Goal: Task Accomplishment & Management: Use online tool/utility

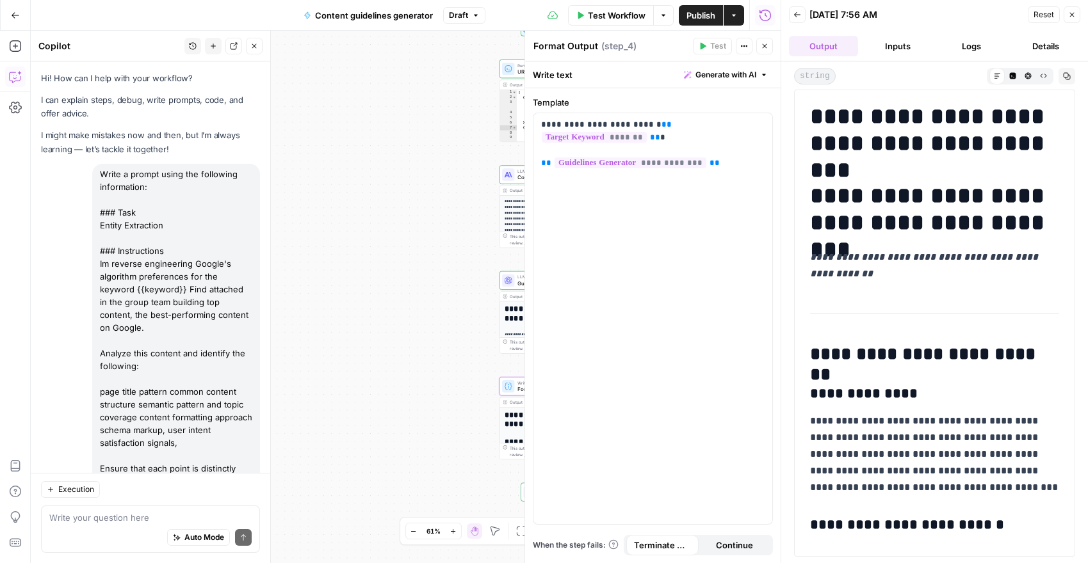
scroll to position [76, 0]
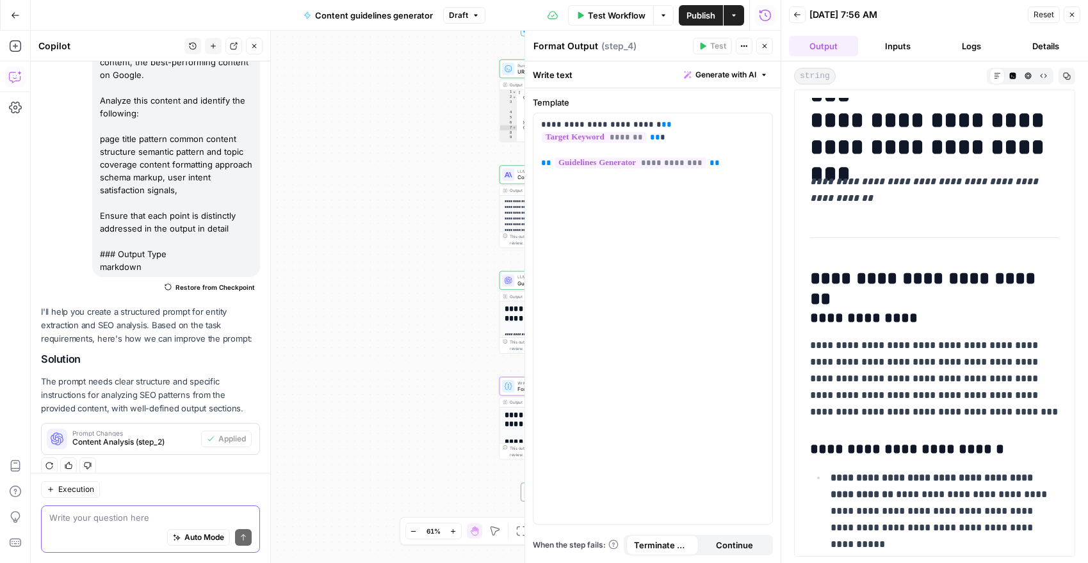
click at [115, 515] on textarea at bounding box center [150, 518] width 202 height 13
click at [1073, 15] on icon "button" at bounding box center [1072, 15] width 8 height 8
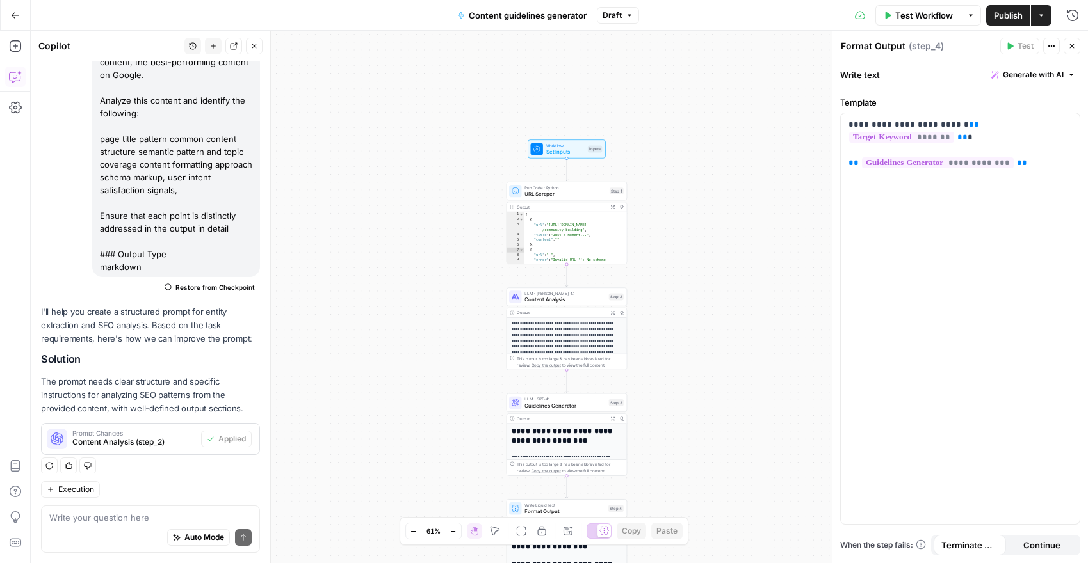
click at [82, 525] on div "Auto Mode Send" at bounding box center [150, 538] width 202 height 28
type textarea "i want to add an additional llm steps to conduct a"
click at [15, 47] on icon "button" at bounding box center [15, 46] width 13 height 13
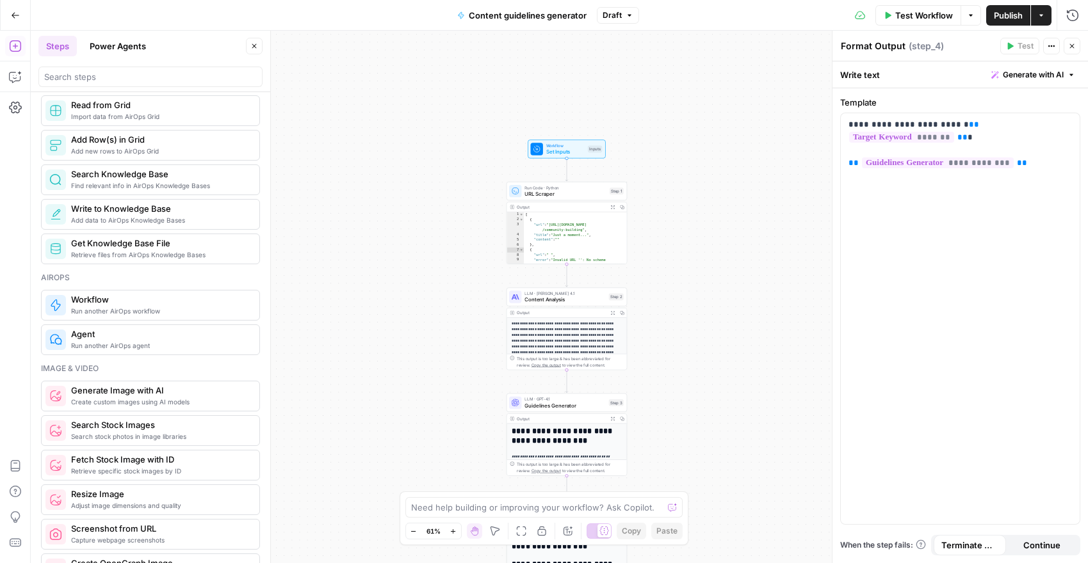
scroll to position [647, 0]
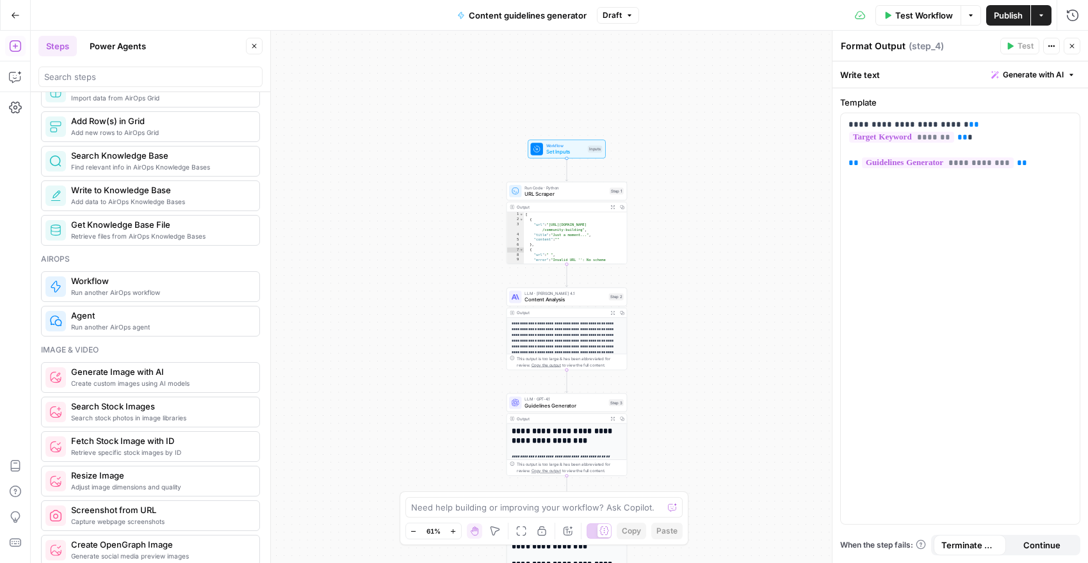
click at [144, 325] on span "Run another AirOps agent" at bounding box center [160, 327] width 178 height 10
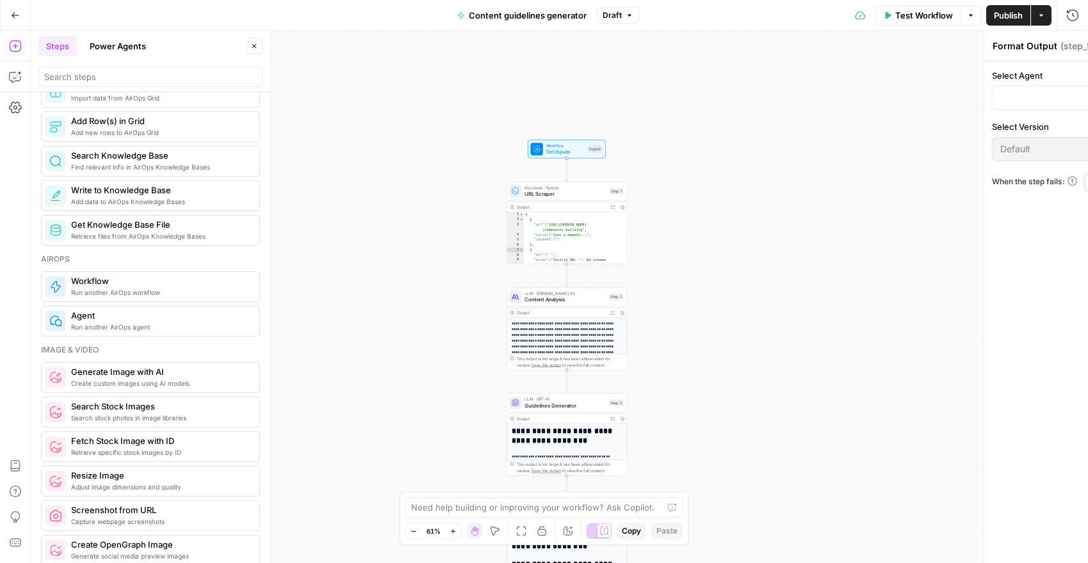
type textarea "Agent"
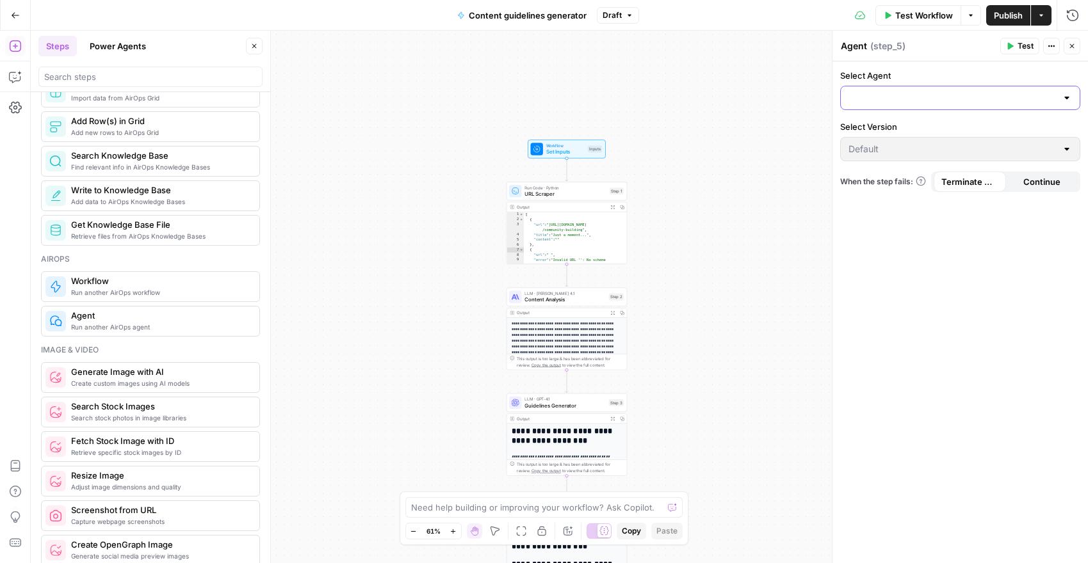
click at [862, 103] on input "Select Agent" at bounding box center [952, 98] width 208 height 13
click at [453, 144] on div "**********" at bounding box center [559, 297] width 1057 height 533
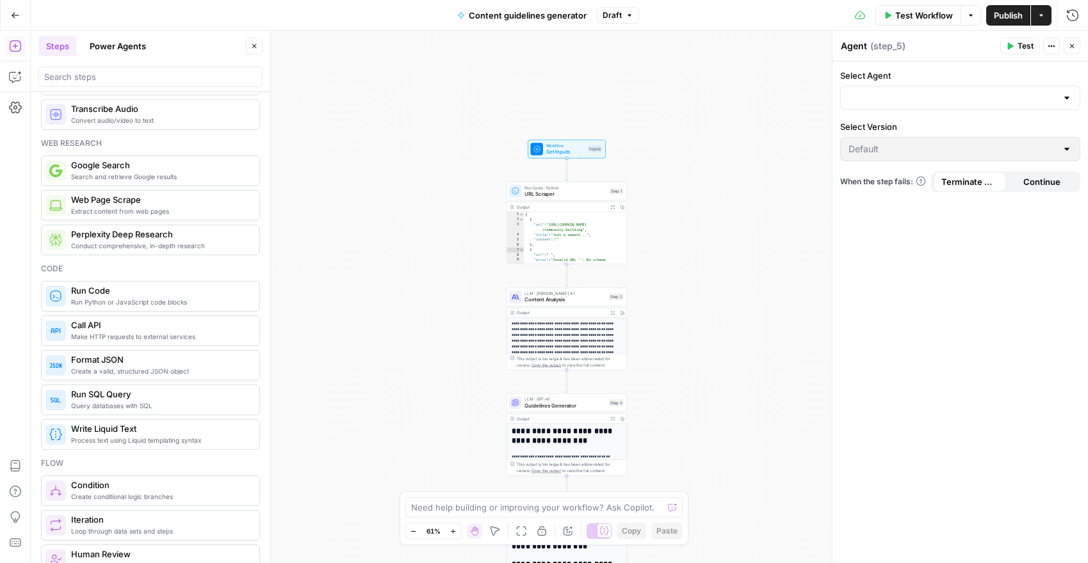
scroll to position [52, 0]
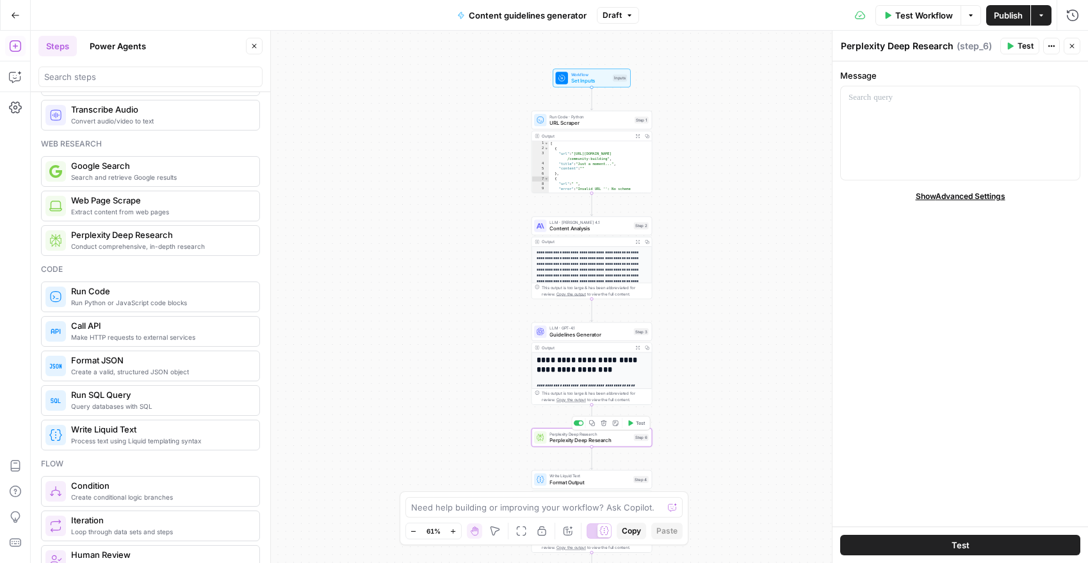
click at [579, 440] on span "Perplexity Deep Research" at bounding box center [589, 441] width 81 height 8
click at [576, 440] on span "Perplexity Deep Research" at bounding box center [589, 441] width 81 height 8
click at [875, 109] on div "To enrich screen reader interactions, please activate Accessibility in Grammarl…" at bounding box center [960, 132] width 239 height 93
click at [583, 372] on h1 "**********" at bounding box center [591, 365] width 111 height 19
click at [592, 358] on h1 "**********" at bounding box center [591, 365] width 111 height 19
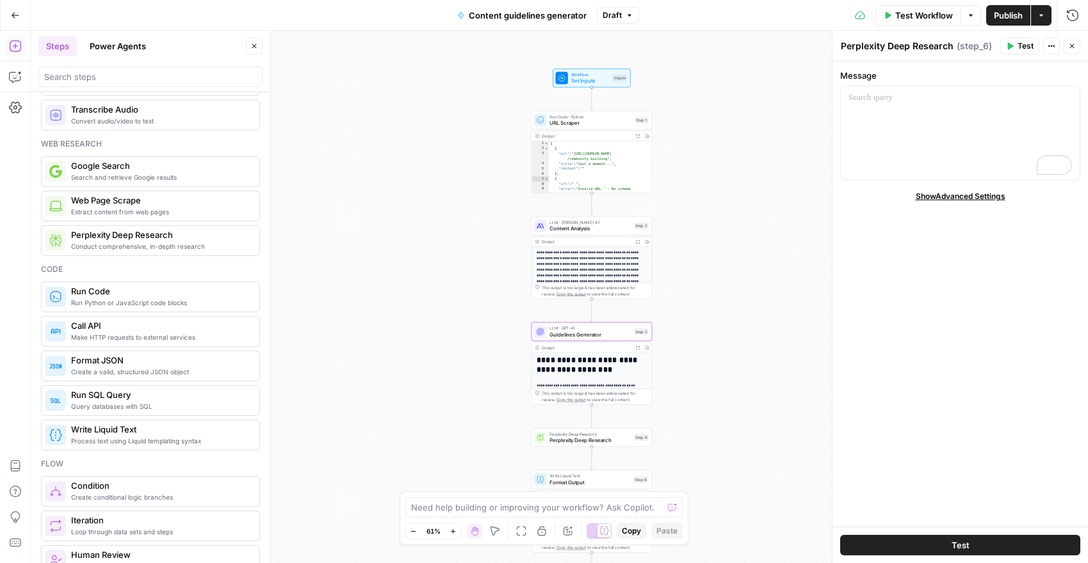
click at [592, 358] on h1 "**********" at bounding box center [591, 365] width 111 height 19
click at [876, 115] on div "To enrich screen reader interactions, please activate Accessibility in Grammarl…" at bounding box center [960, 132] width 239 height 93
click at [971, 200] on span "Show Advanced Settings" at bounding box center [960, 197] width 90 height 12
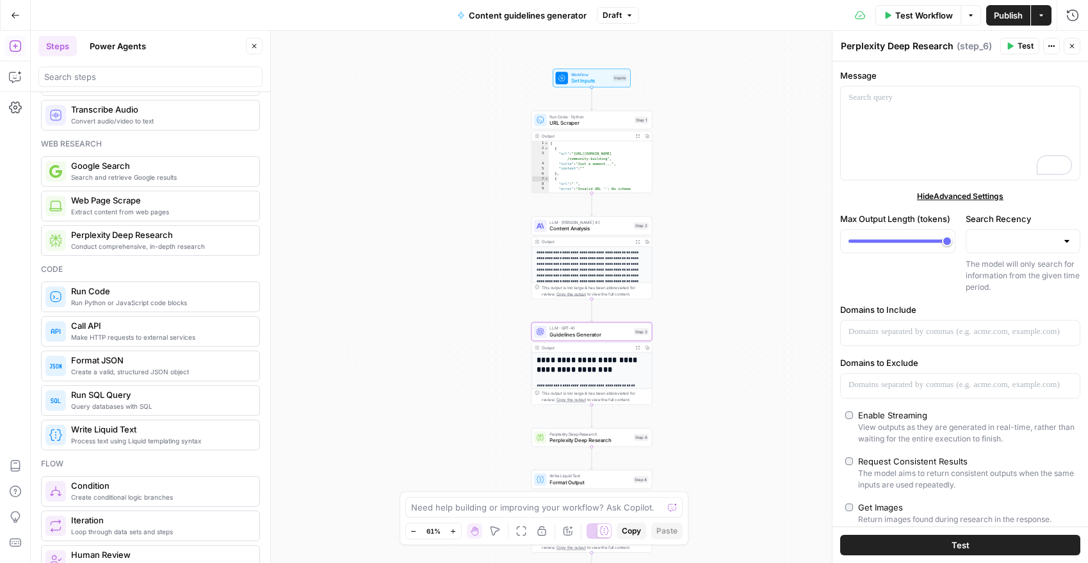
click at [856, 414] on label "Enable Streaming View outputs as they are generated in real-time, rather than w…" at bounding box center [960, 427] width 230 height 36
click at [855, 463] on label "Request Consistent Results The model aims to return consistent outputs when the…" at bounding box center [960, 473] width 230 height 36
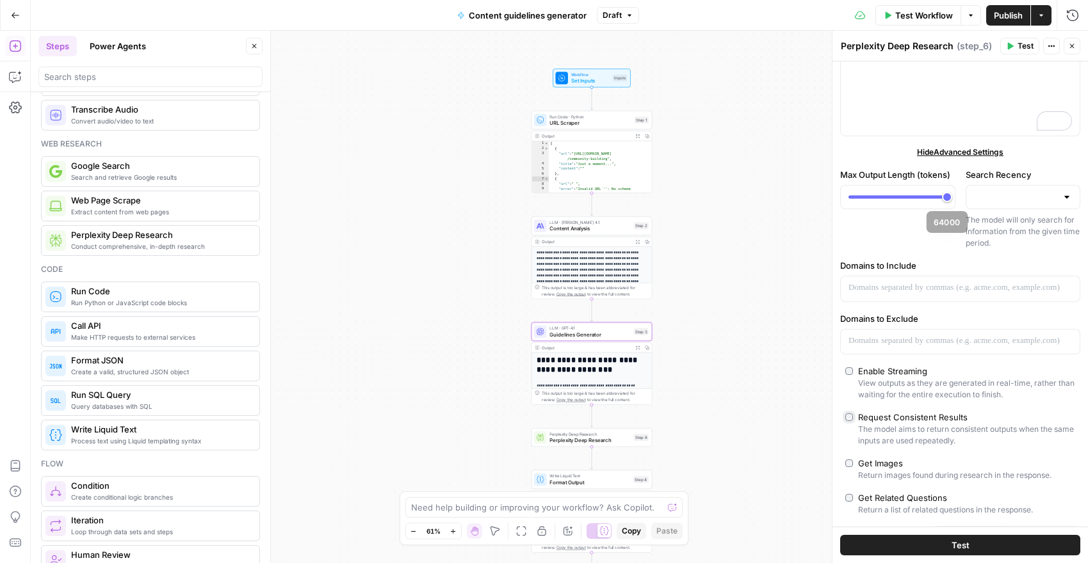
scroll to position [0, 0]
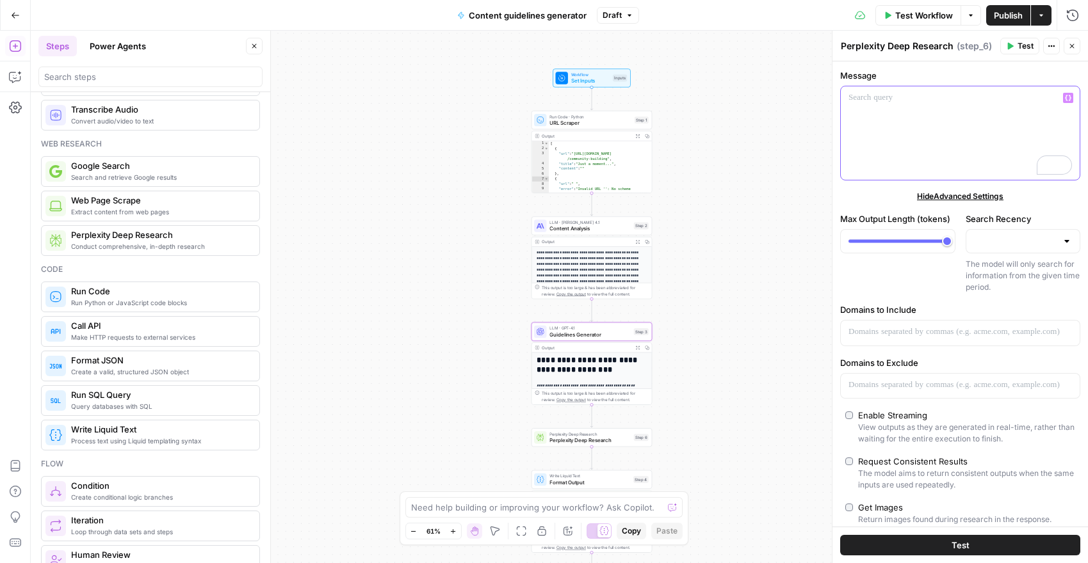
click at [915, 123] on div "To enrich screen reader interactions, please activate Accessibility in Grammarl…" at bounding box center [960, 132] width 239 height 93
click at [1066, 96] on icon "button" at bounding box center [1068, 98] width 6 height 6
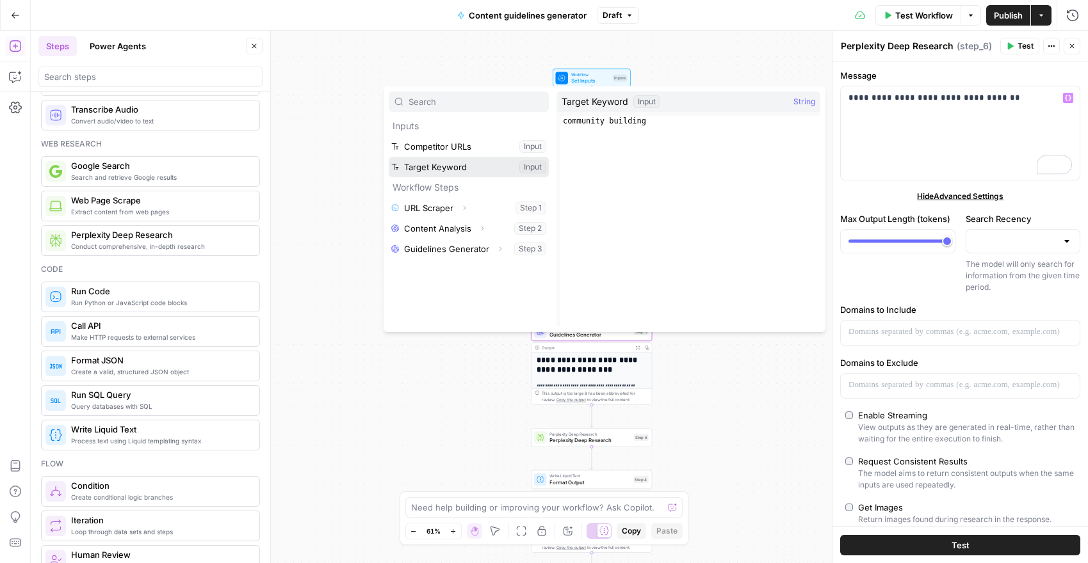
click at [523, 164] on button "Select variable Target Keyword" at bounding box center [469, 167] width 160 height 20
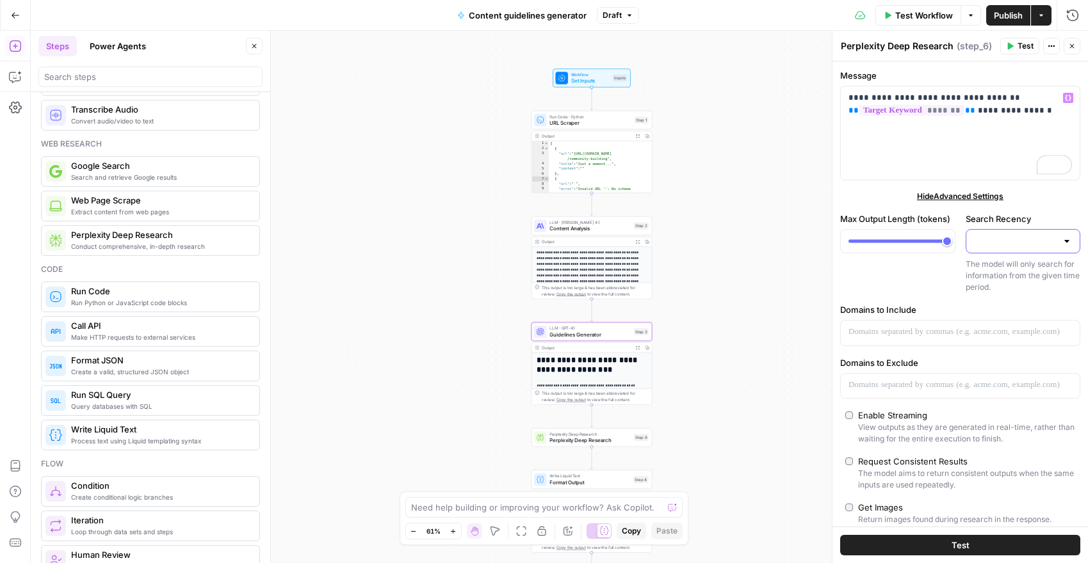
click at [1031, 241] on input "Search Recency" at bounding box center [1015, 241] width 83 height 13
click at [1042, 210] on div "**********" at bounding box center [959, 329] width 255 height 537
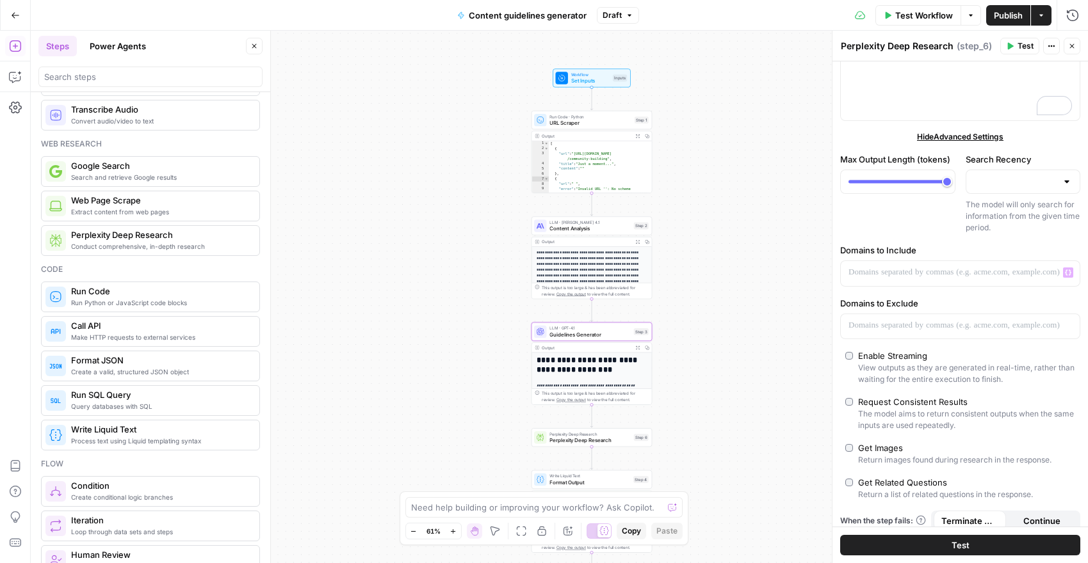
scroll to position [72, 0]
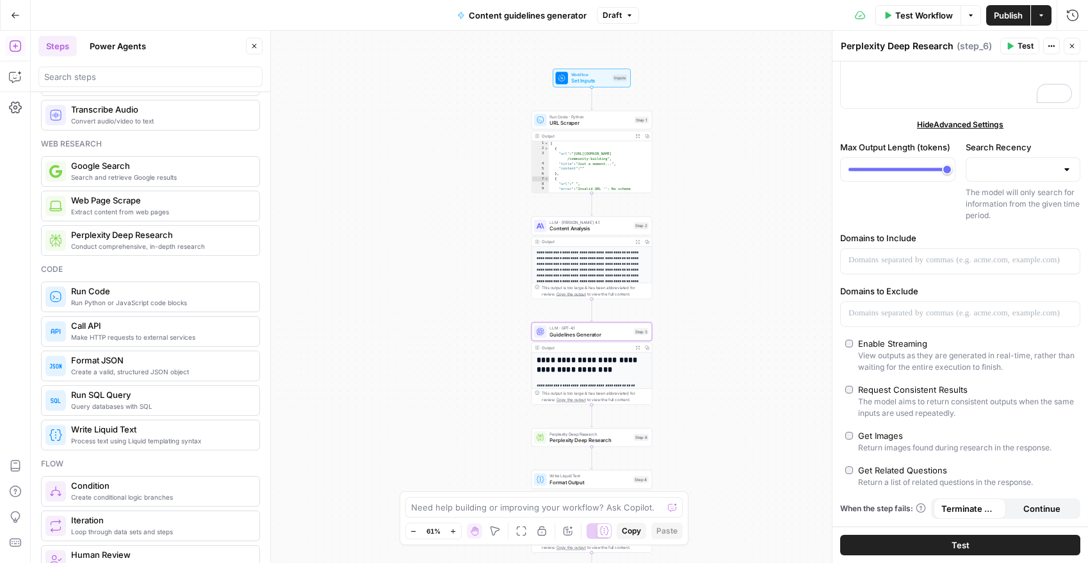
click at [958, 538] on button "Test" at bounding box center [960, 545] width 240 height 20
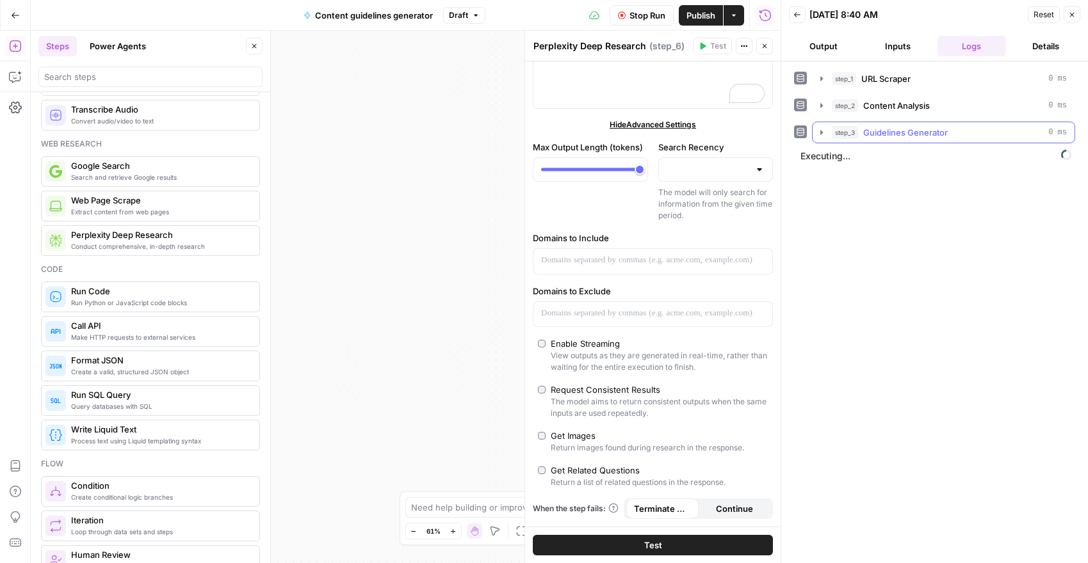
click at [821, 129] on icon "button" at bounding box center [821, 132] width 10 height 10
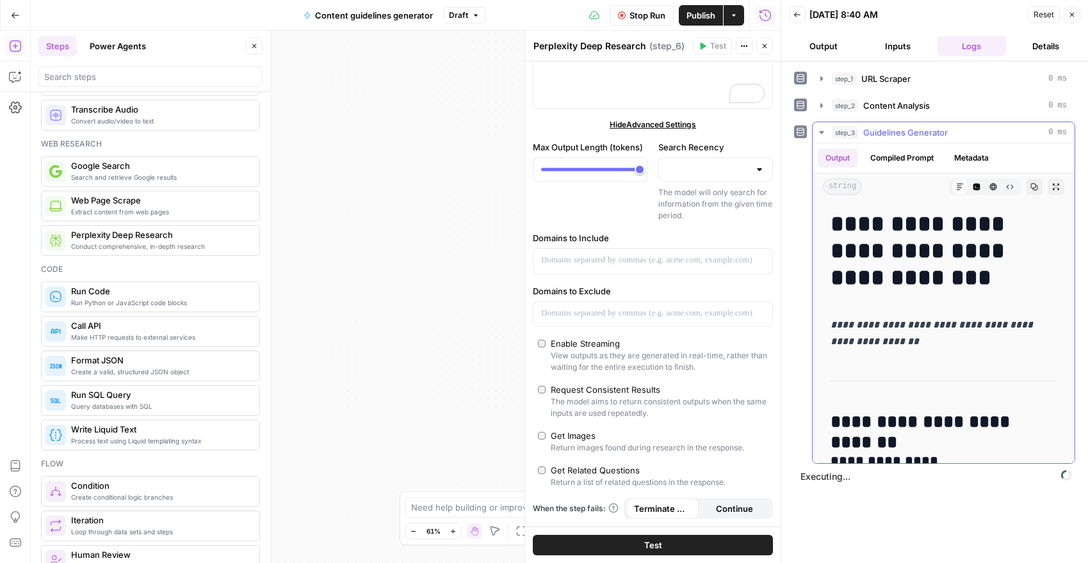
click at [821, 129] on icon "button" at bounding box center [821, 132] width 10 height 10
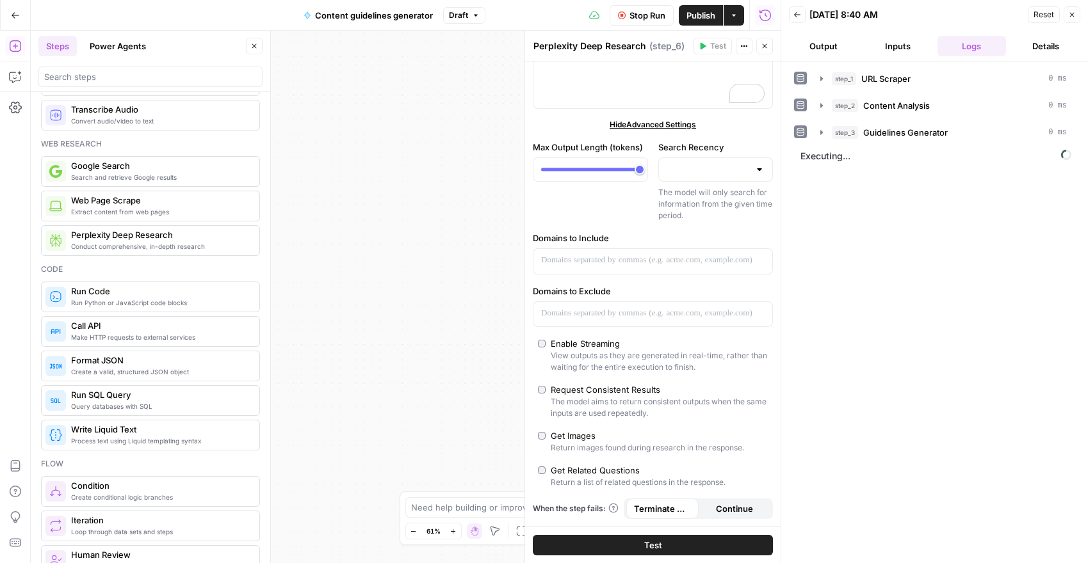
click at [407, 353] on div "**********" at bounding box center [406, 297] width 750 height 533
click at [1068, 14] on icon "button" at bounding box center [1072, 15] width 8 height 8
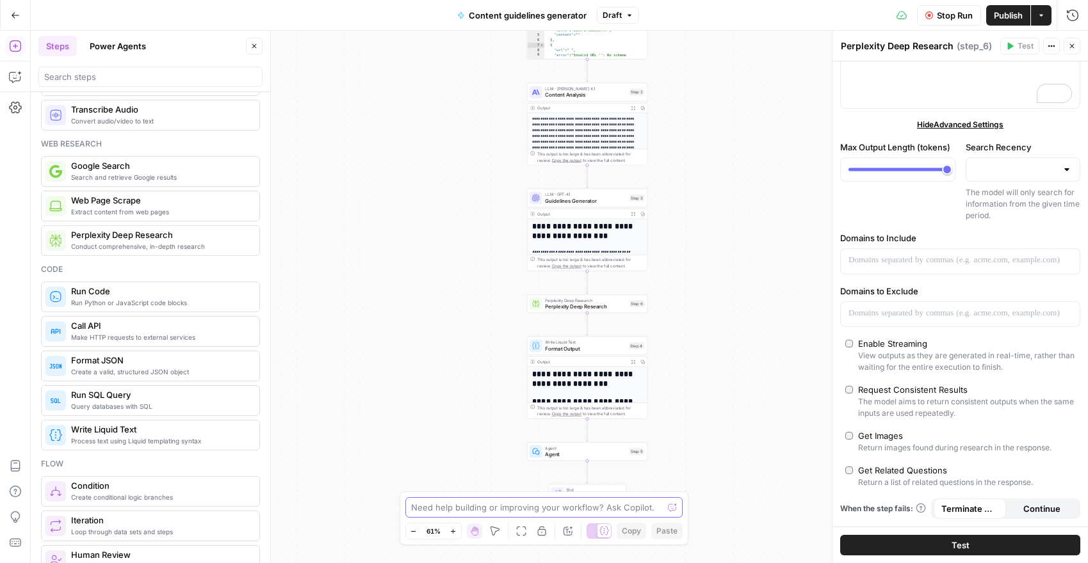
click at [500, 504] on textarea at bounding box center [537, 507] width 252 height 13
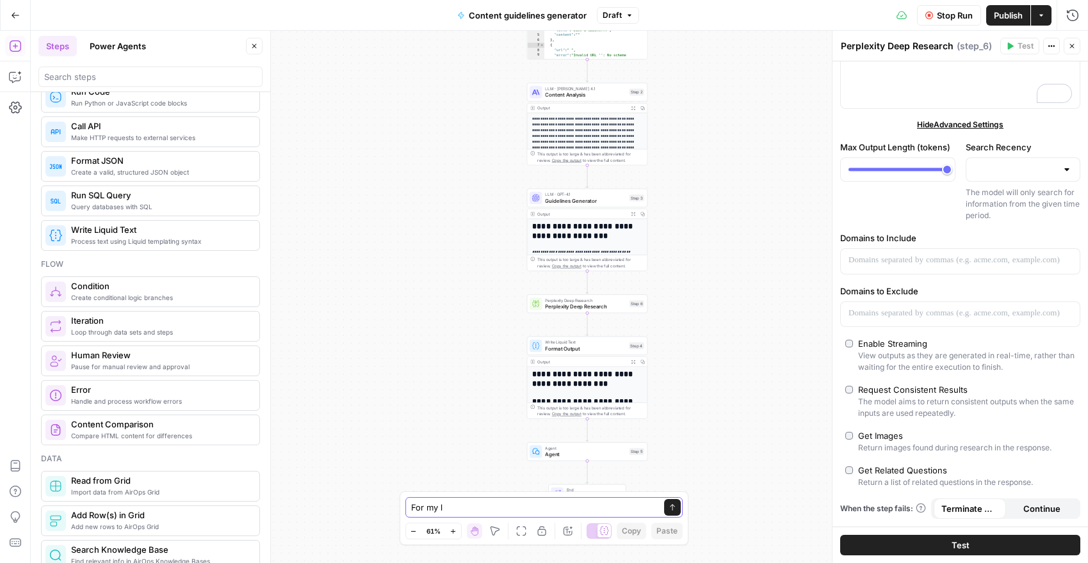
scroll to position [246, 0]
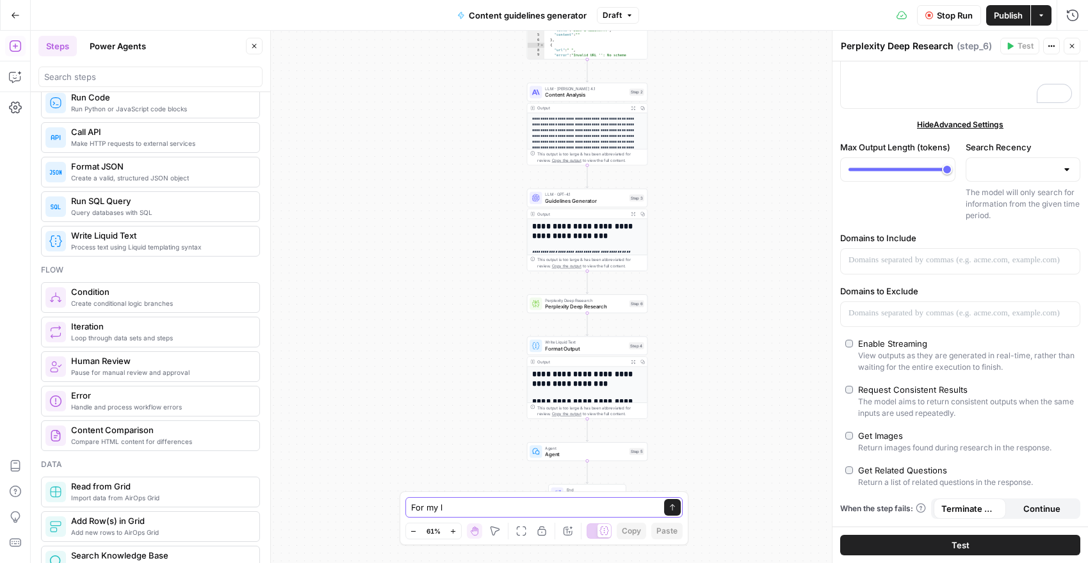
type textarea "For my l"
click at [128, 42] on button "Power Agents" at bounding box center [118, 46] width 72 height 20
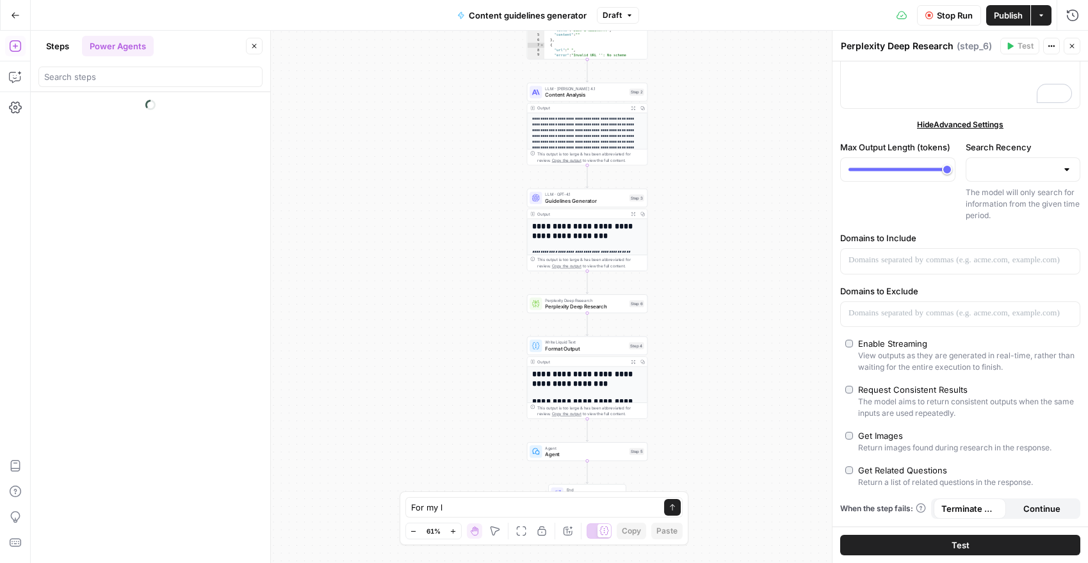
scroll to position [0, 0]
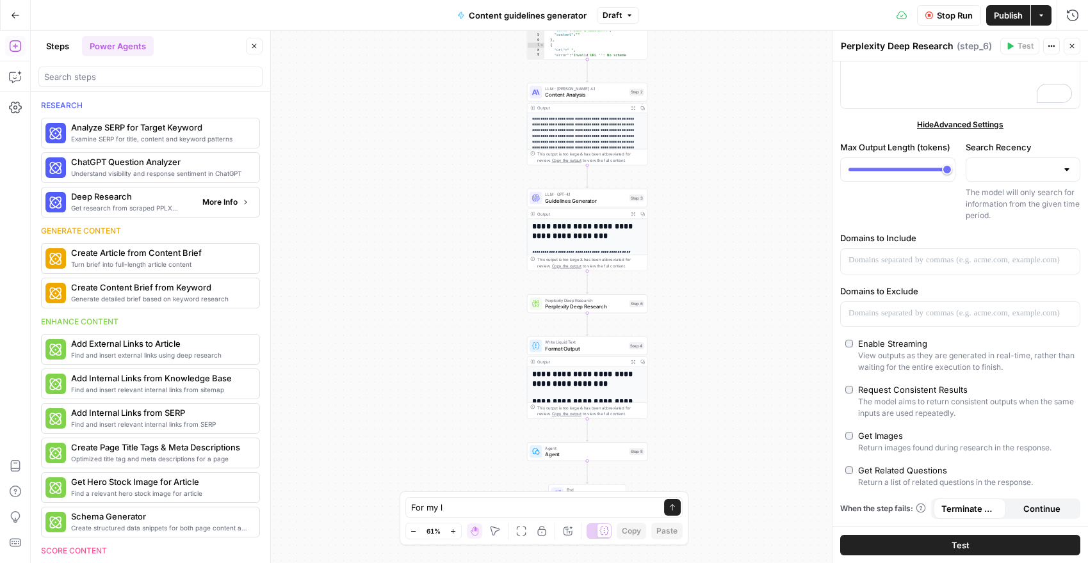
click at [218, 206] on span "More Info" at bounding box center [219, 203] width 35 height 12
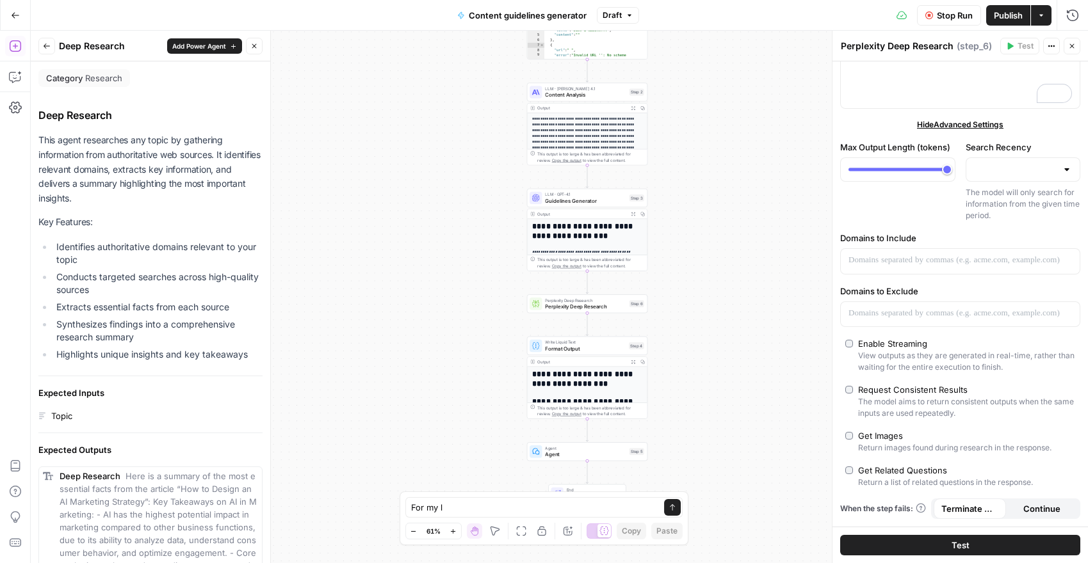
click at [45, 49] on icon "button" at bounding box center [47, 46] width 8 height 8
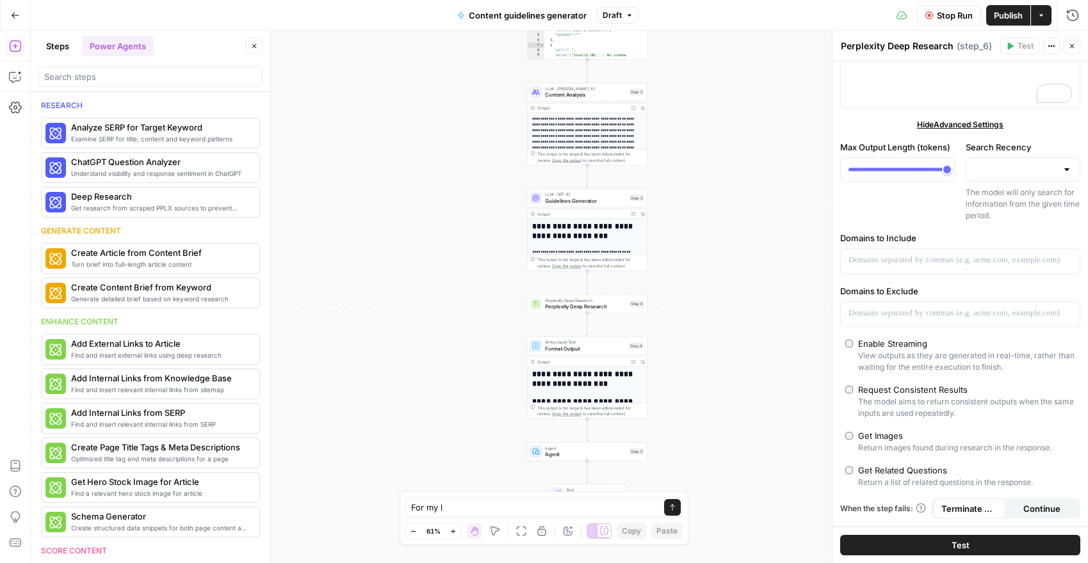
click at [583, 307] on span "Perplexity Deep Research" at bounding box center [585, 307] width 81 height 8
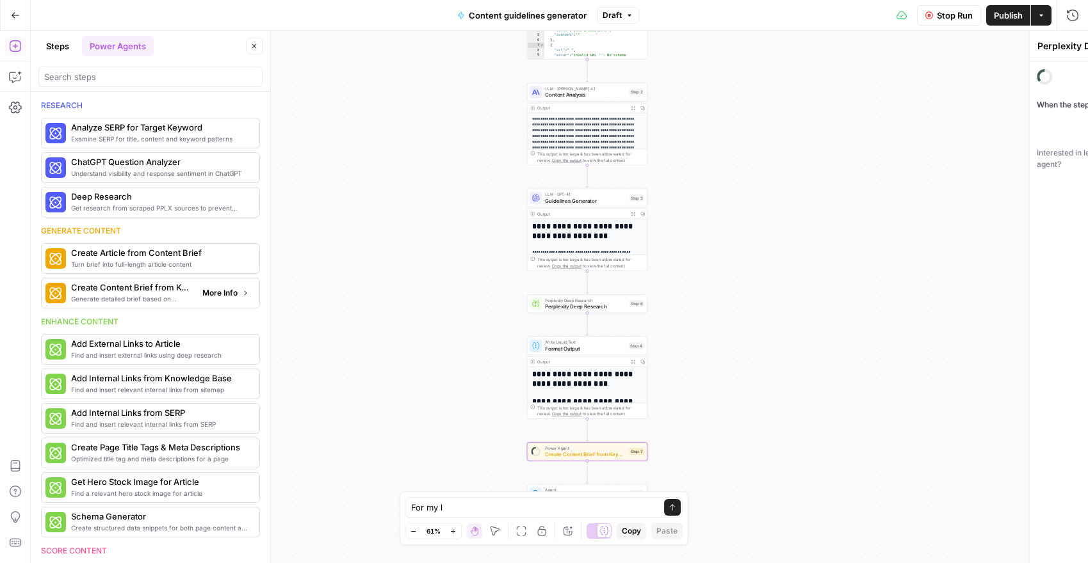
type textarea "Create Content Brief from Keyword"
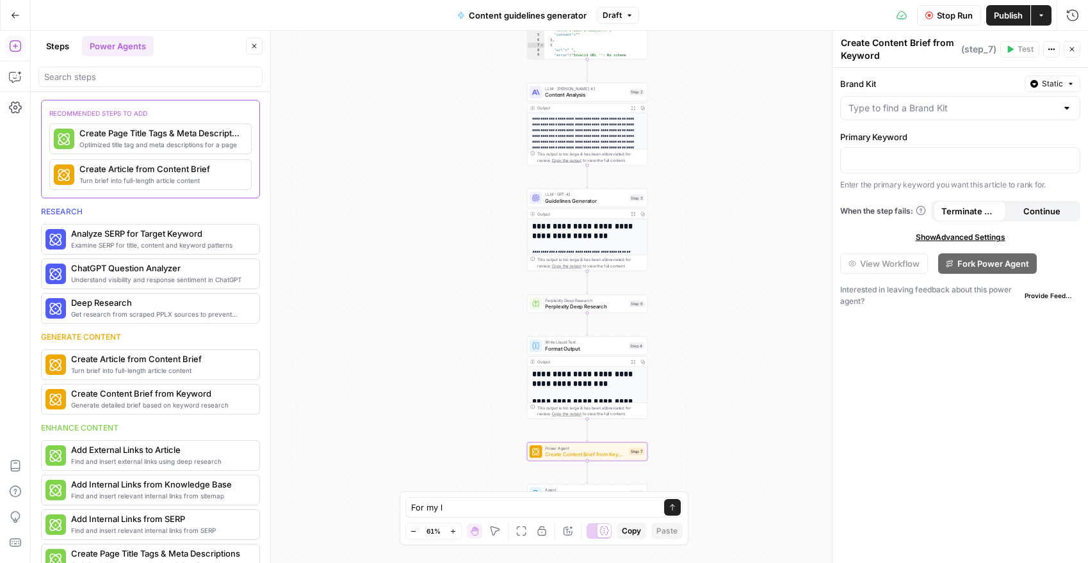
click at [887, 118] on div at bounding box center [960, 108] width 240 height 24
click at [882, 145] on span "TeamOut" at bounding box center [957, 140] width 213 height 13
type input "TeamOut"
click at [878, 159] on p "To enrich screen reader interactions, please activate Accessibility in Grammarl…" at bounding box center [959, 159] width 223 height 13
click at [1068, 161] on icon "button" at bounding box center [1068, 159] width 6 height 6
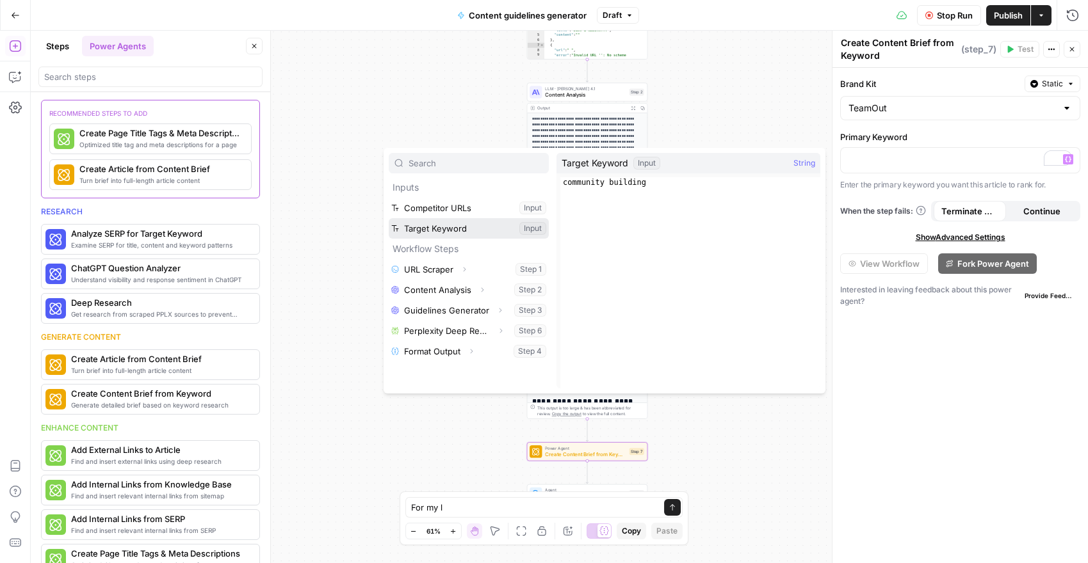
click at [470, 222] on button "Select variable Target Keyword" at bounding box center [469, 228] width 160 height 20
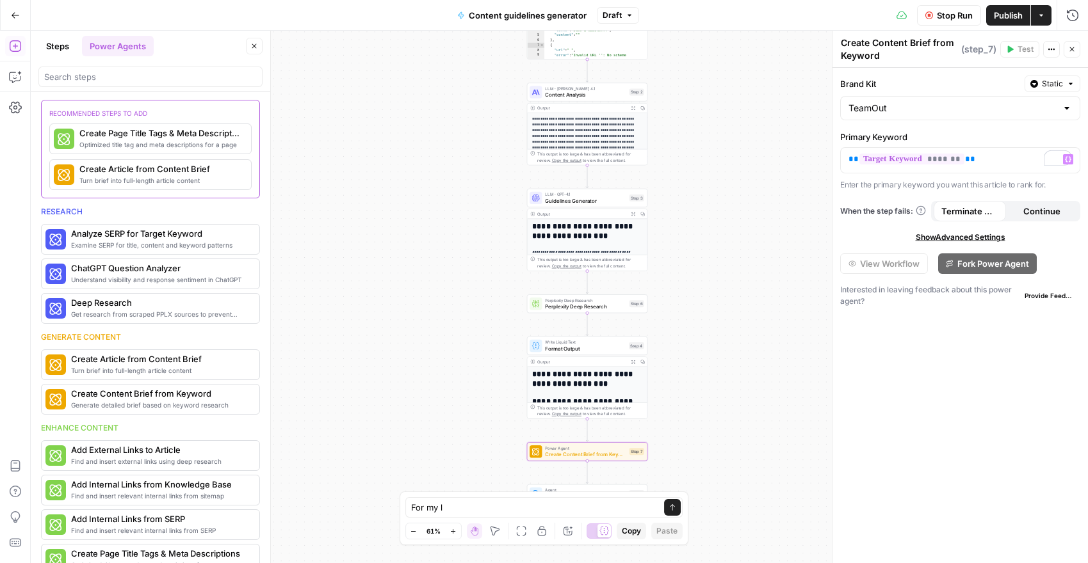
click at [949, 241] on span "Show Advanced Settings" at bounding box center [960, 238] width 90 height 12
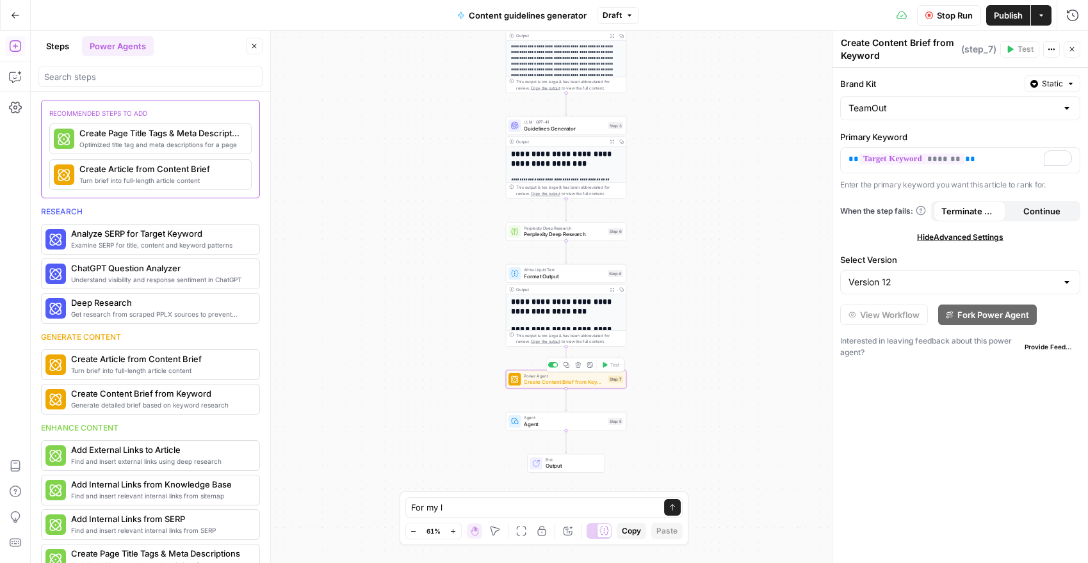
click at [560, 385] on span "Create Content Brief from Keyword" at bounding box center [564, 382] width 81 height 8
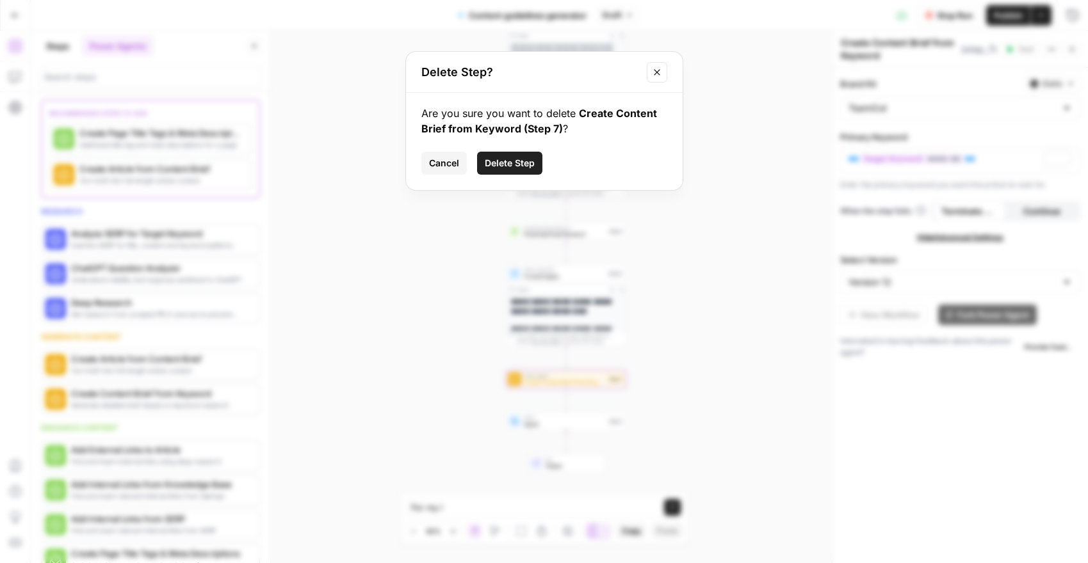
click at [494, 168] on span "Delete Step" at bounding box center [510, 163] width 50 height 13
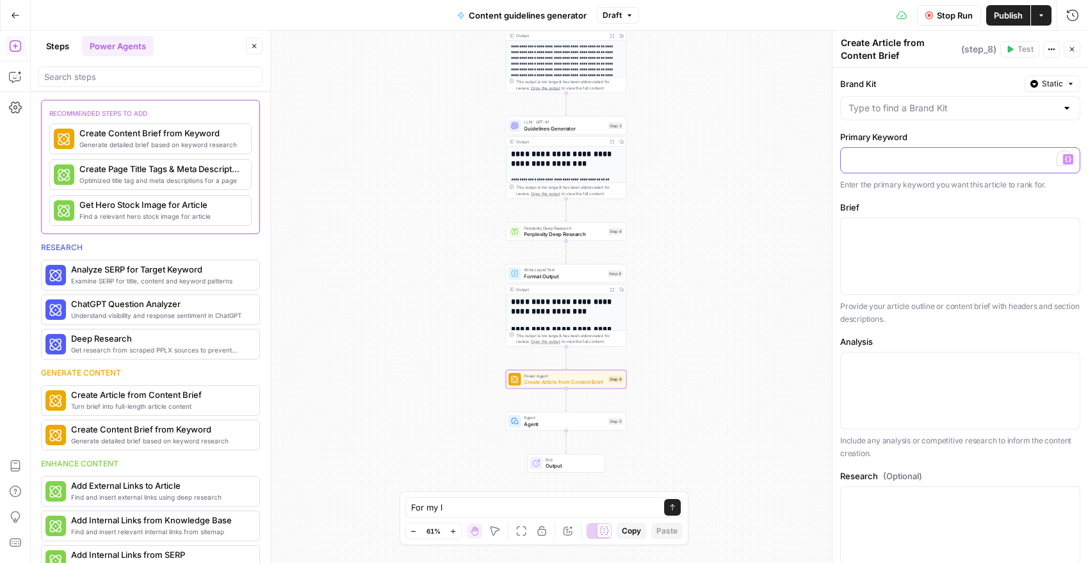
click at [874, 165] on p "To enrich screen reader interactions, please activate Accessibility in Grammarl…" at bounding box center [959, 159] width 223 height 13
click at [1001, 111] on input "Brand Kit" at bounding box center [952, 108] width 208 height 13
click at [931, 147] on div "ID: 2459" at bounding box center [960, 153] width 218 height 12
type input "TeamOut"
click at [1069, 159] on icon "button" at bounding box center [1068, 160] width 6 height 6
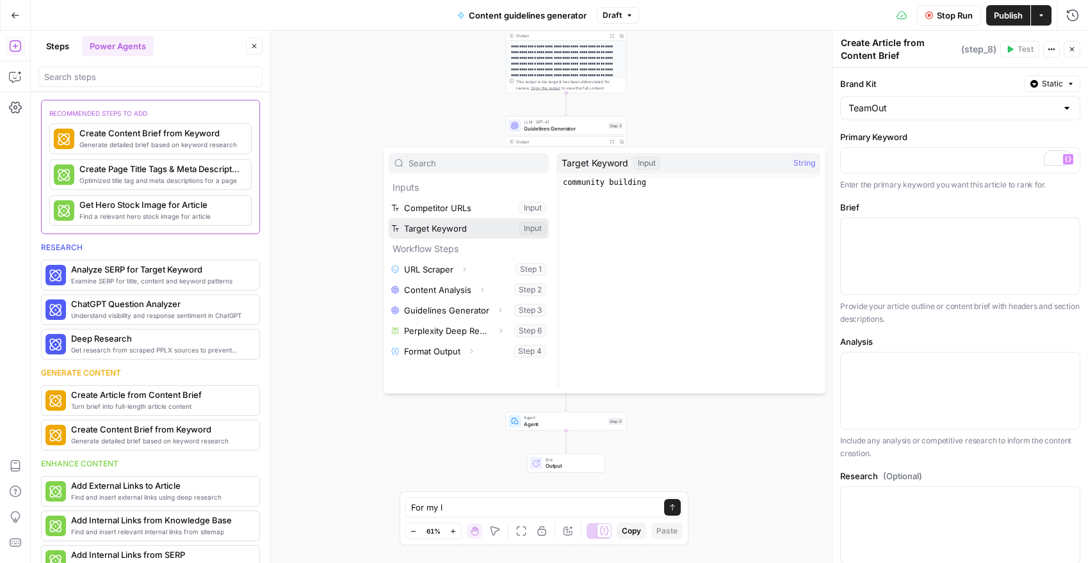
click at [500, 225] on button "Select variable Target Keyword" at bounding box center [469, 228] width 160 height 20
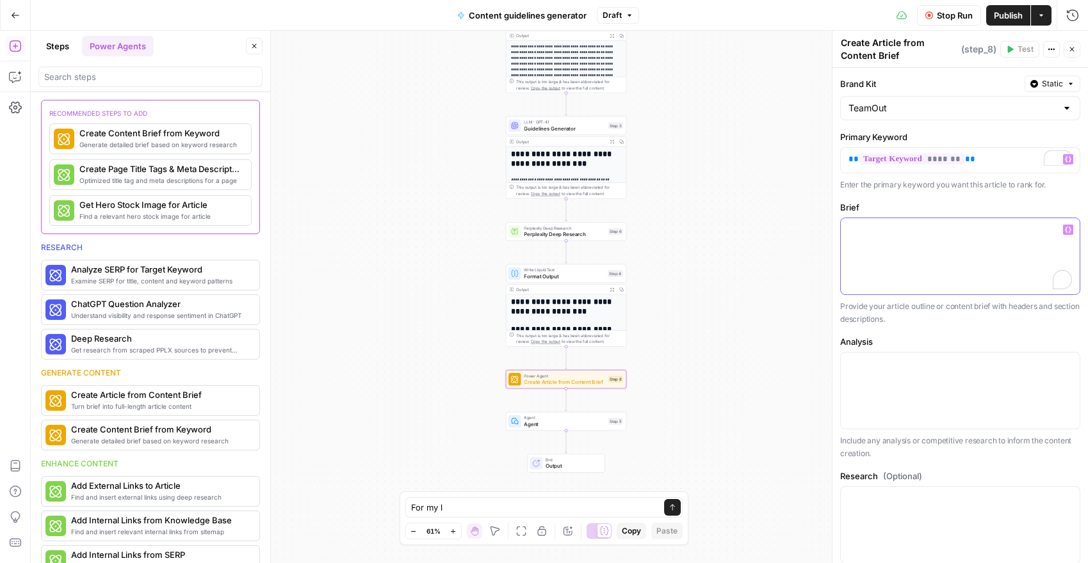
click at [885, 243] on div "To enrich screen reader interactions, please activate Accessibility in Grammarl…" at bounding box center [960, 256] width 239 height 76
click at [1065, 230] on icon "button" at bounding box center [1068, 230] width 6 height 6
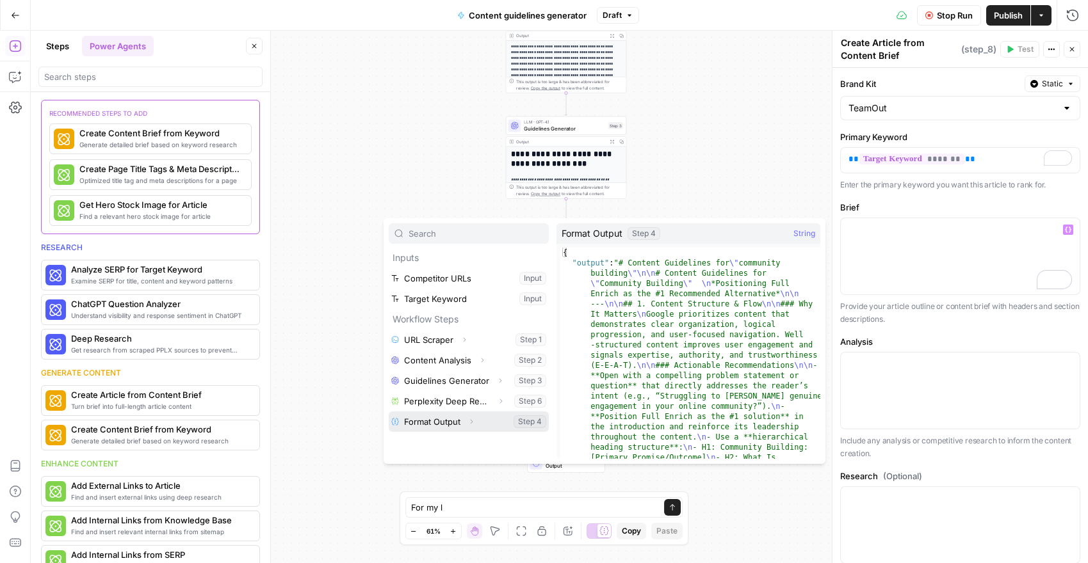
click at [462, 424] on button "Select variable Format Output" at bounding box center [469, 422] width 160 height 20
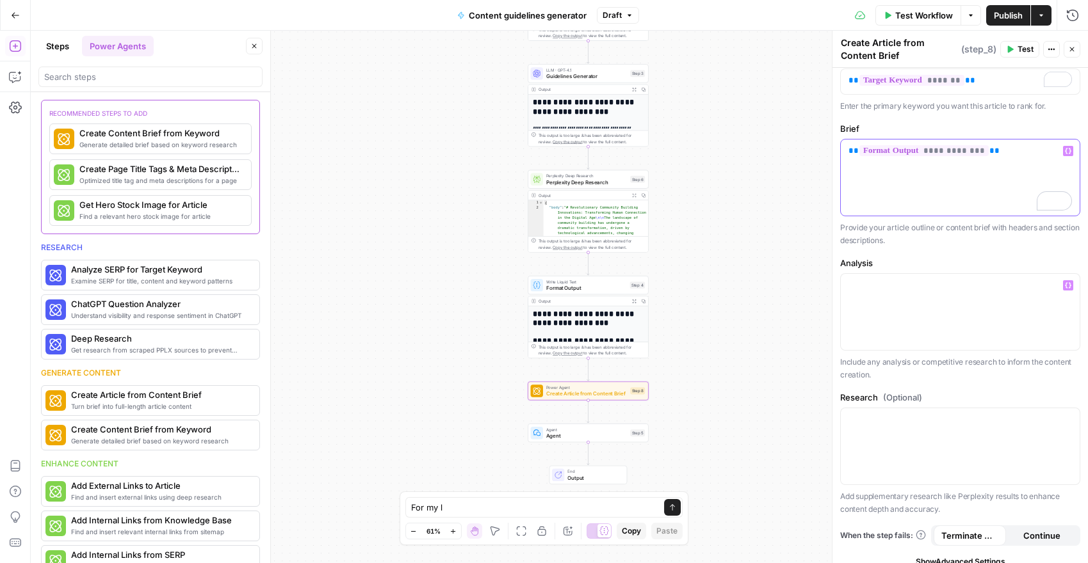
scroll to position [80, 0]
click at [898, 431] on div at bounding box center [960, 445] width 239 height 76
click at [1069, 419] on icon "button" at bounding box center [1068, 418] width 6 height 6
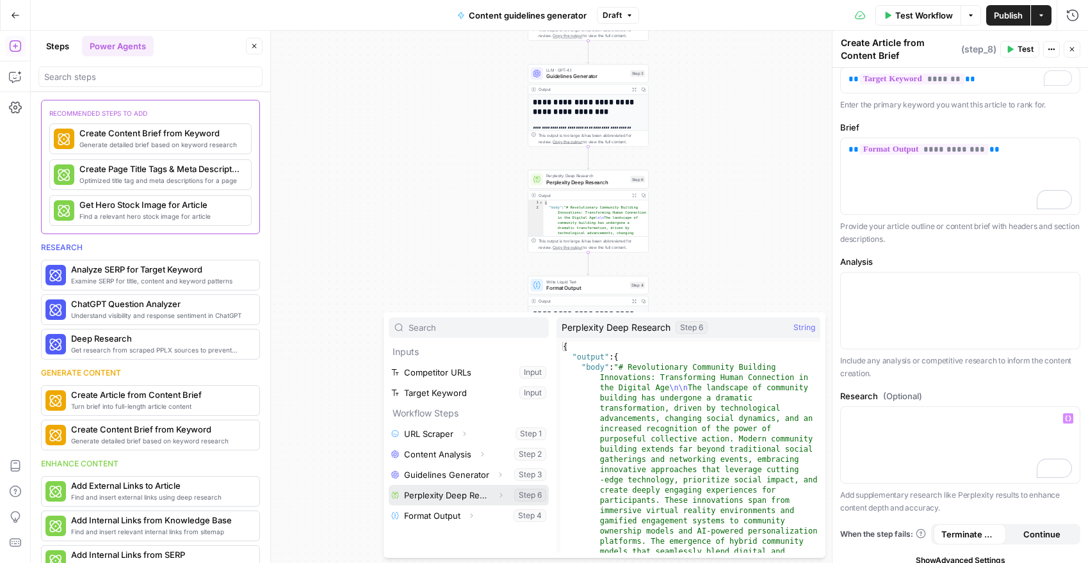
click at [478, 494] on button "Select variable Perplexity Deep Research" at bounding box center [469, 495] width 160 height 20
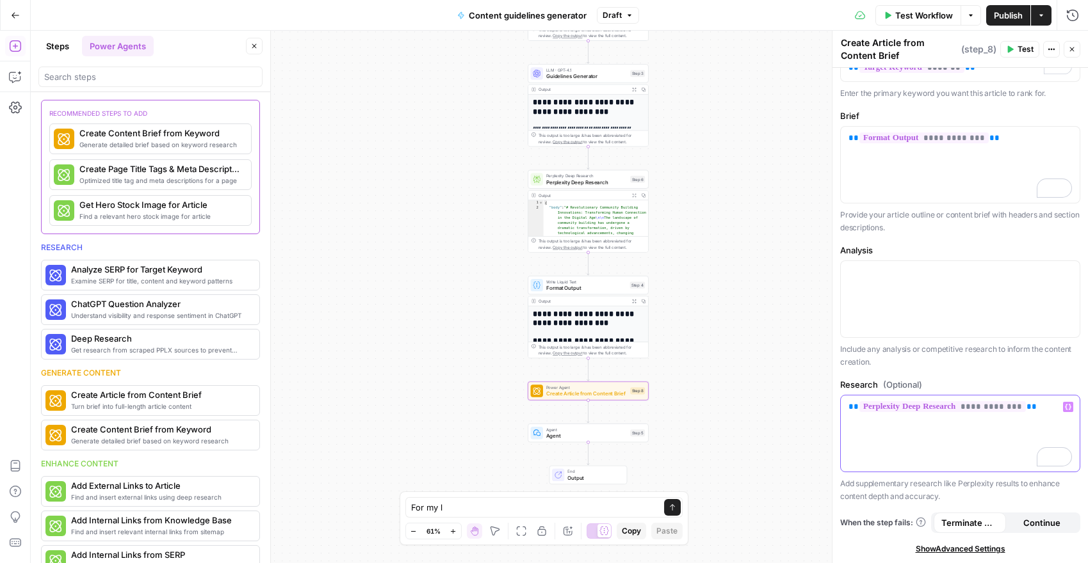
scroll to position [82, 0]
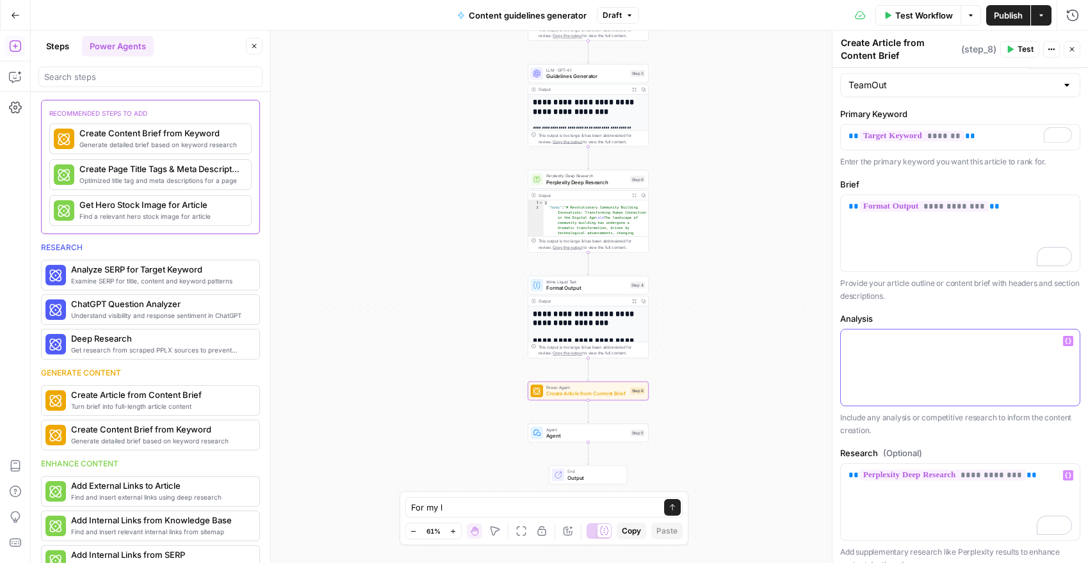
click at [910, 346] on p at bounding box center [959, 341] width 223 height 13
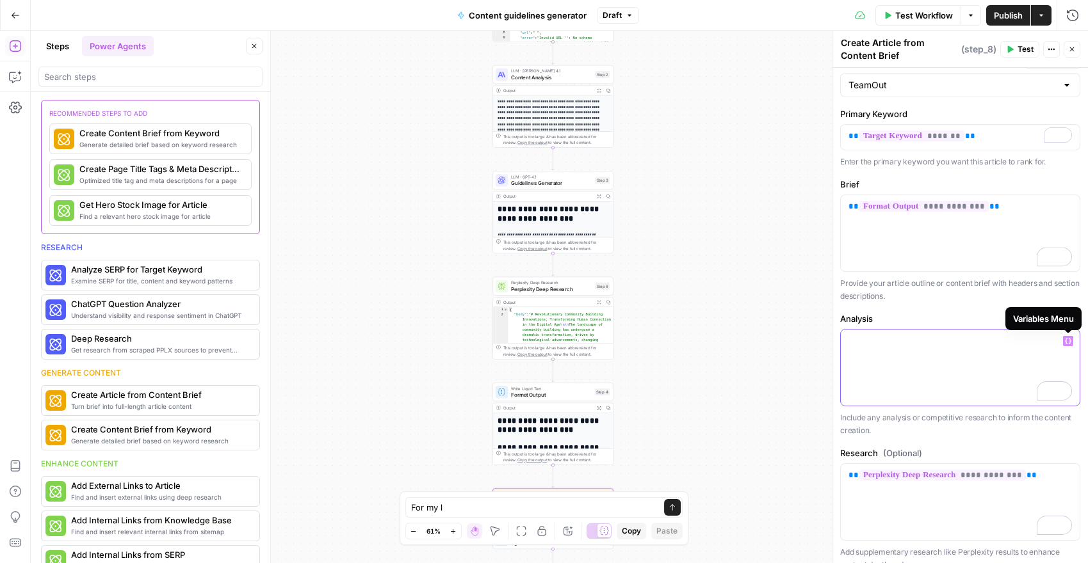
click at [1067, 339] on icon "button" at bounding box center [1068, 341] width 6 height 6
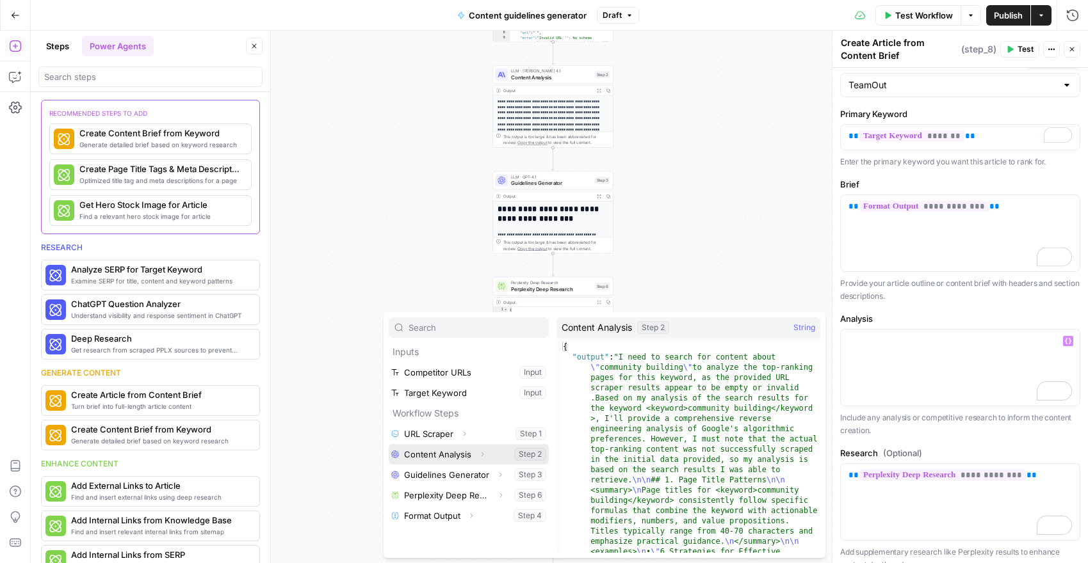
click at [493, 453] on button "Select variable Content Analysis" at bounding box center [469, 454] width 160 height 20
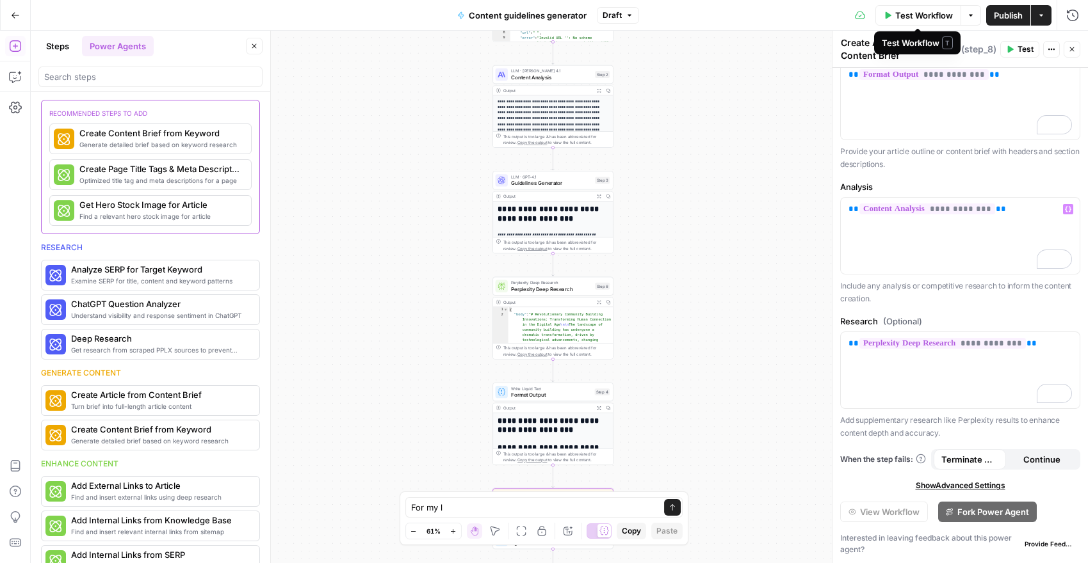
click at [923, 19] on span "Test Workflow" at bounding box center [924, 15] width 58 height 13
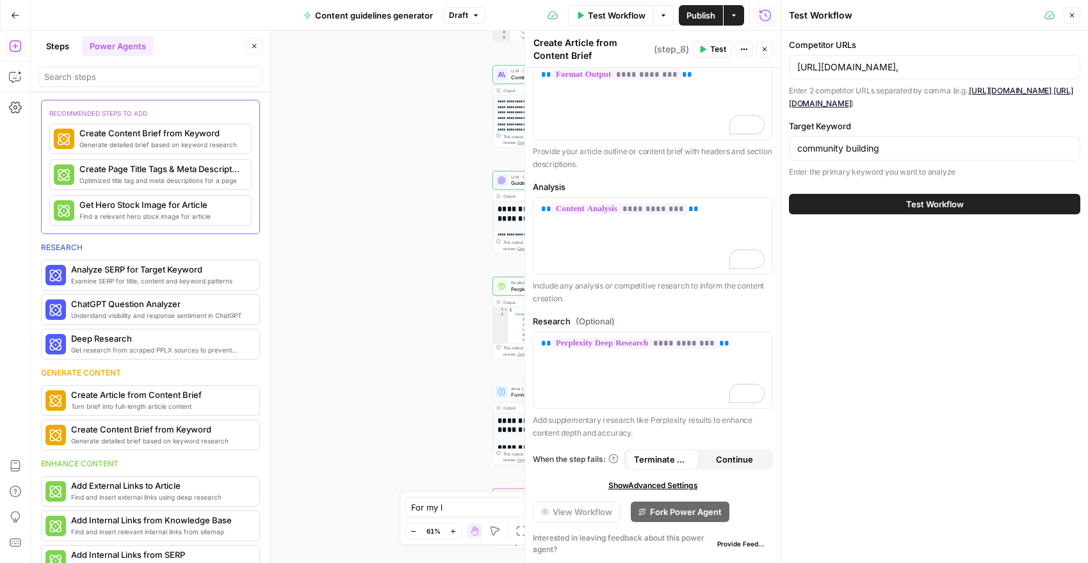
click at [891, 200] on button "Test Workflow" at bounding box center [934, 204] width 291 height 20
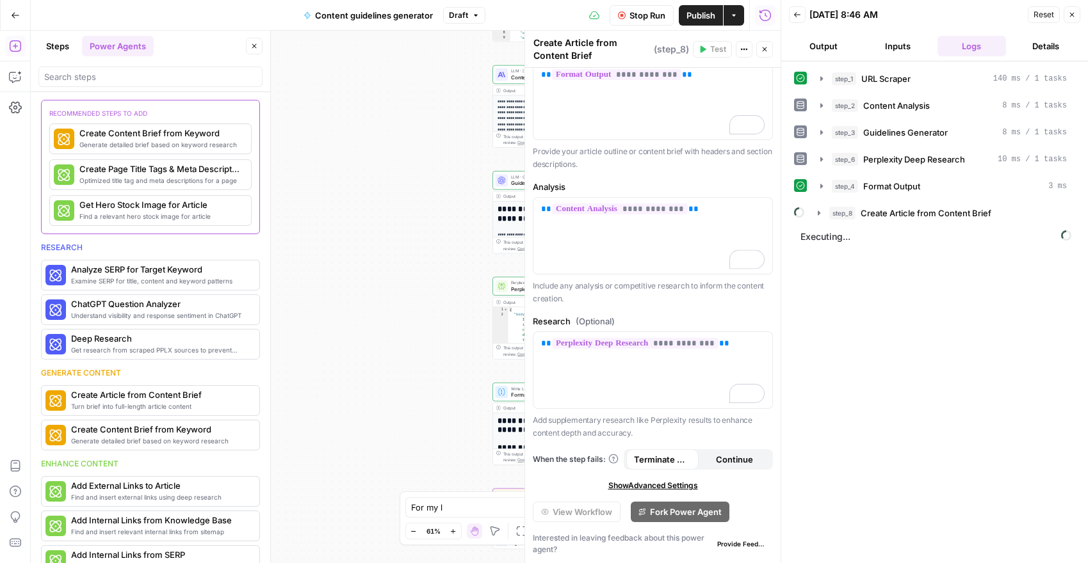
click at [829, 42] on button "Output" at bounding box center [823, 46] width 69 height 20
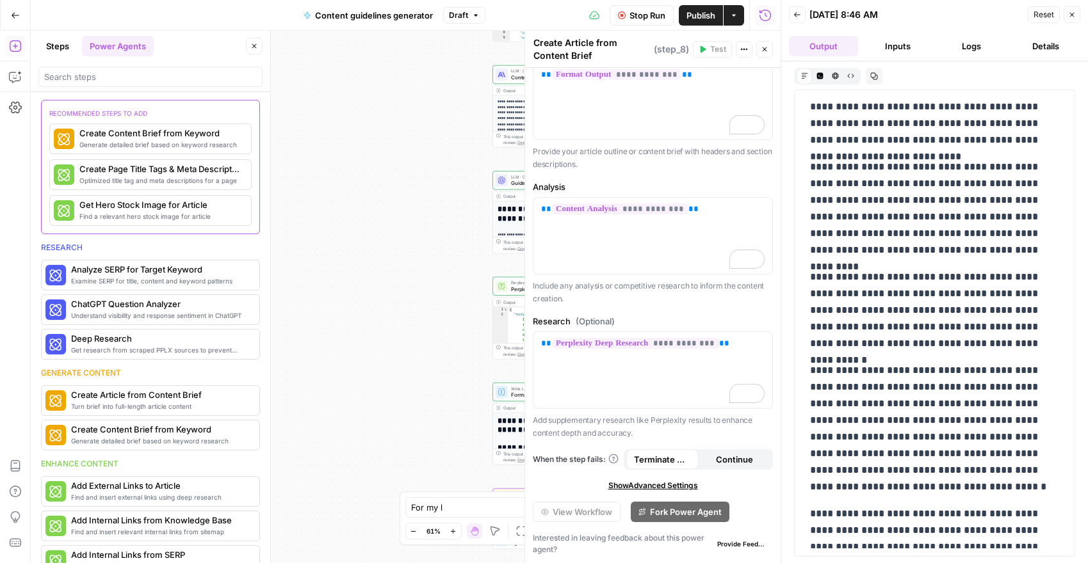
scroll to position [4489, 0]
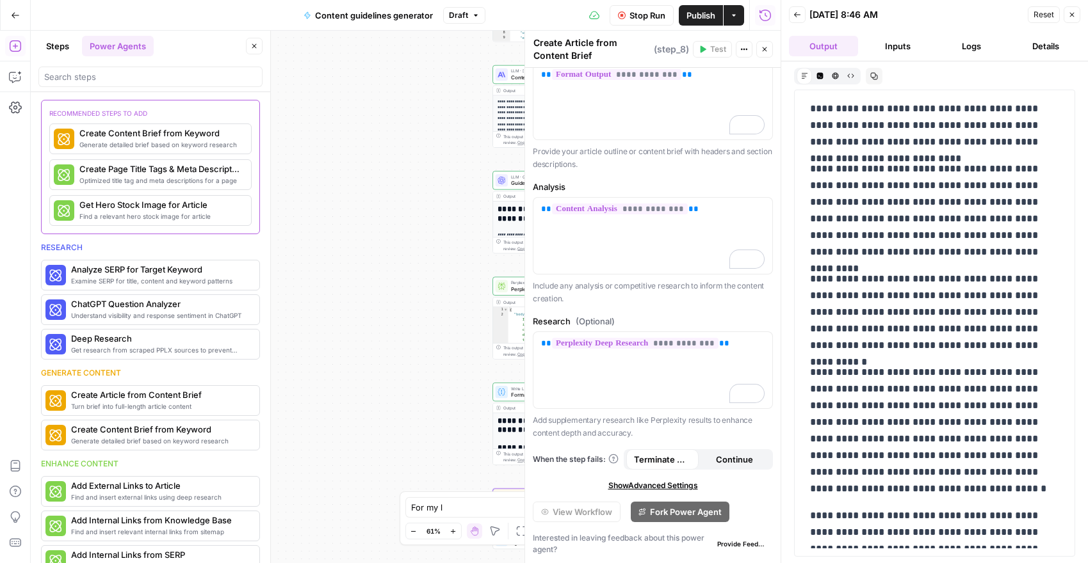
click at [797, 16] on icon "button" at bounding box center [797, 15] width 8 height 8
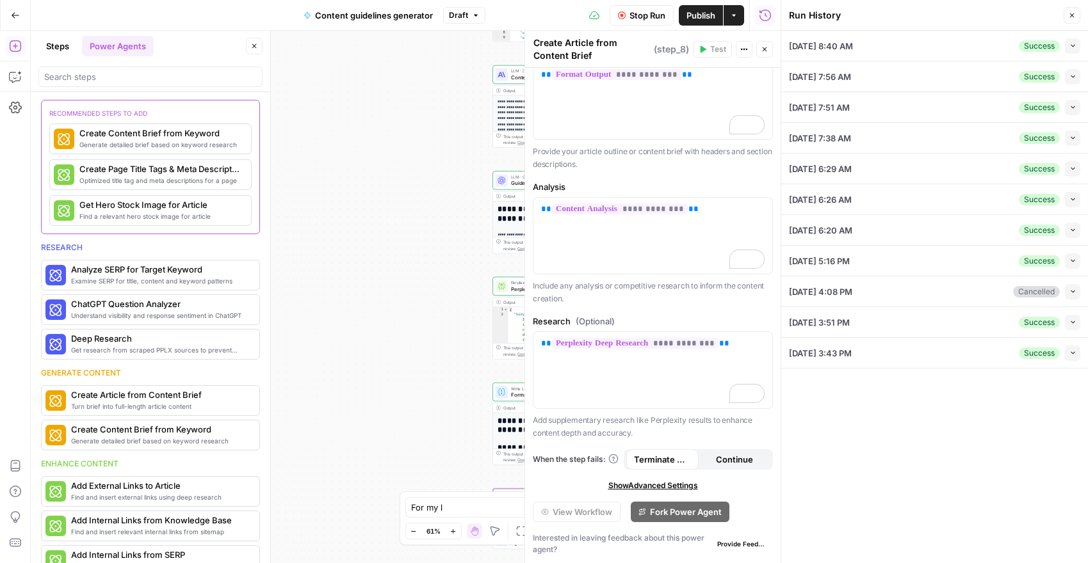
click at [1072, 17] on icon "button" at bounding box center [1072, 16] width 8 height 8
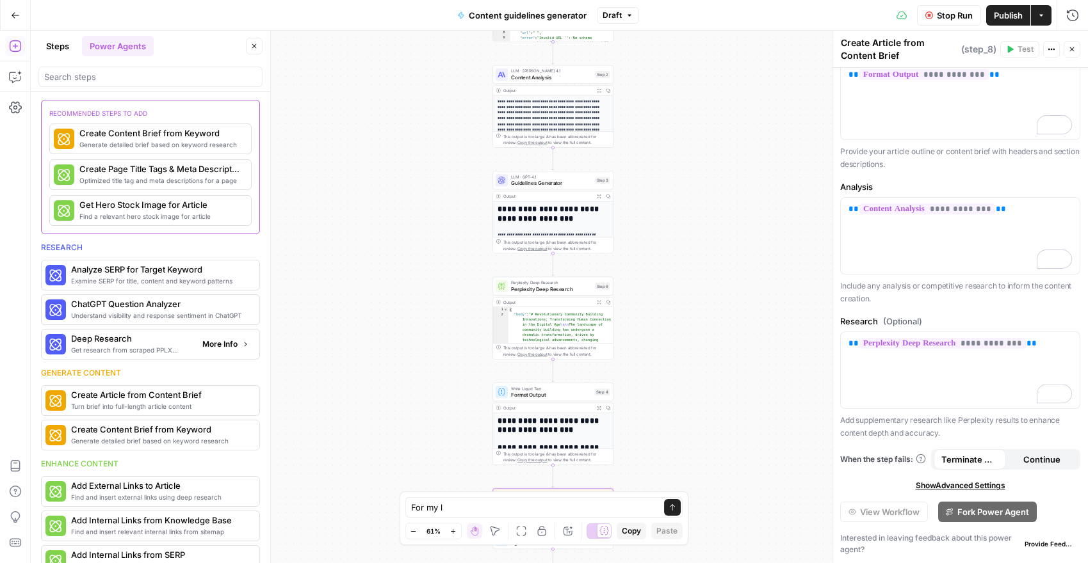
click at [215, 351] on button "More Info" at bounding box center [225, 344] width 57 height 17
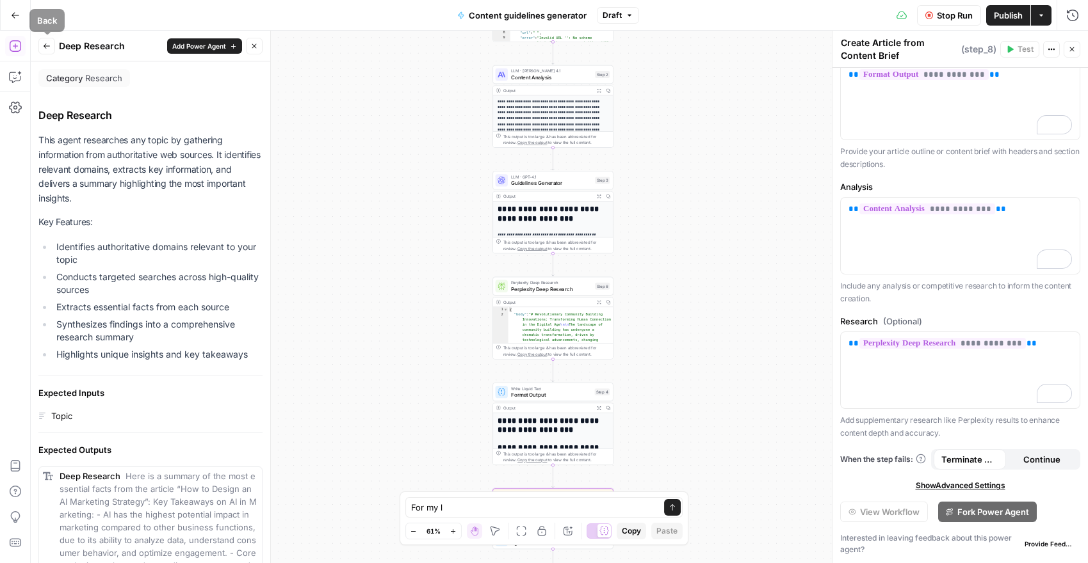
click at [55, 47] on div "Back Deep Research Add Power Agent Close" at bounding box center [150, 46] width 224 height 17
click at [45, 45] on icon "button" at bounding box center [47, 46] width 8 height 8
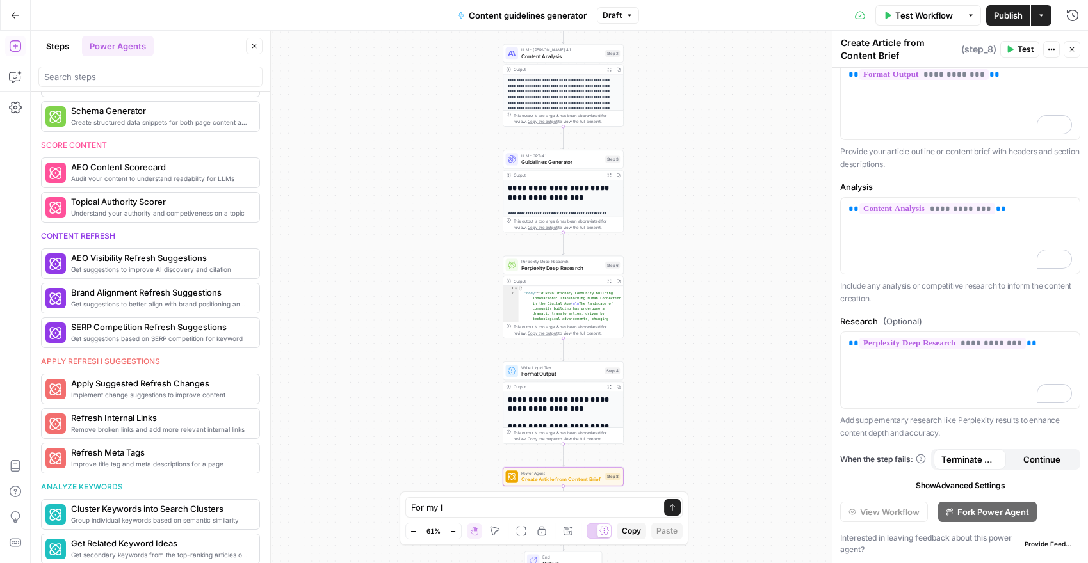
scroll to position [549, 0]
click at [542, 478] on span "Create Article from Content Brief" at bounding box center [561, 480] width 81 height 8
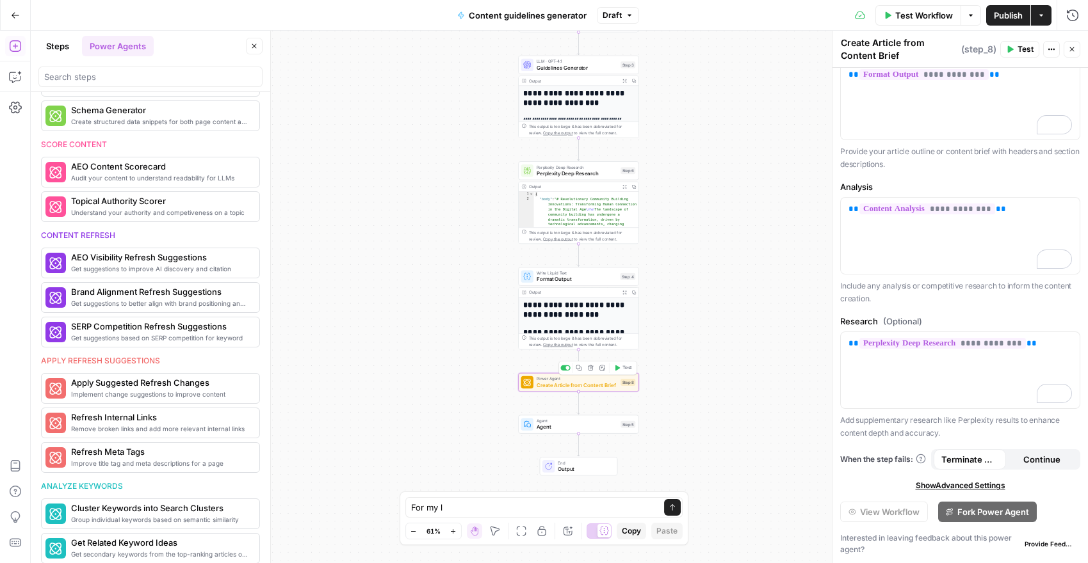
click at [593, 383] on span "Create Article from Content Brief" at bounding box center [576, 386] width 81 height 8
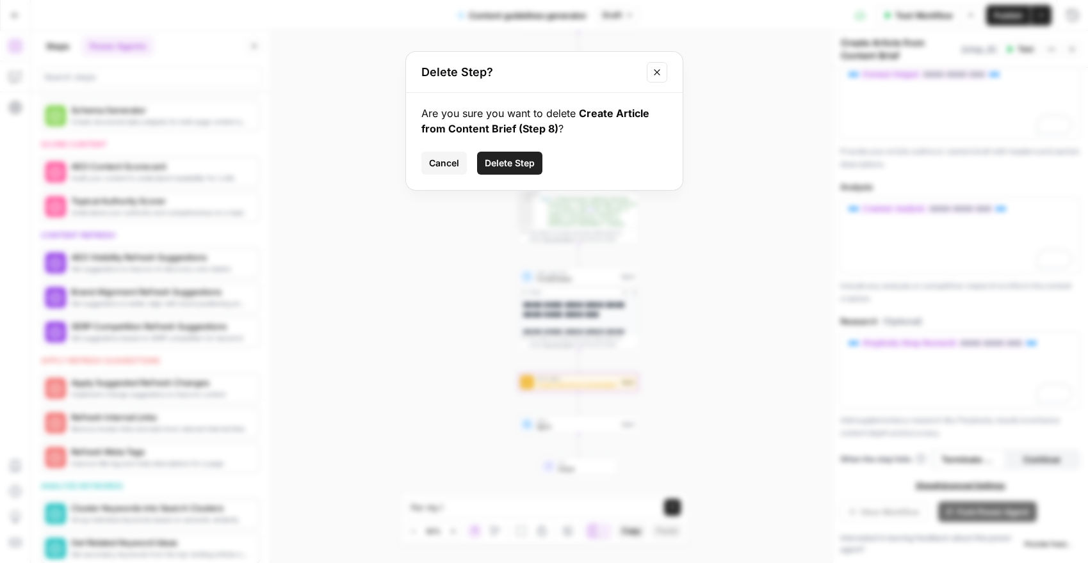
click at [527, 161] on span "Delete Step" at bounding box center [510, 163] width 50 height 13
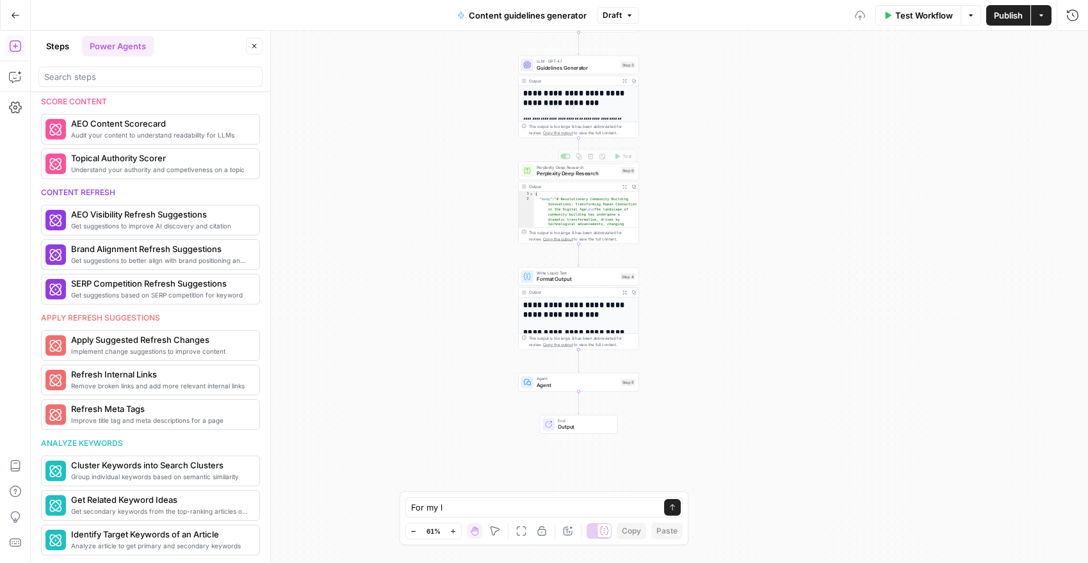
scroll to position [407, 0]
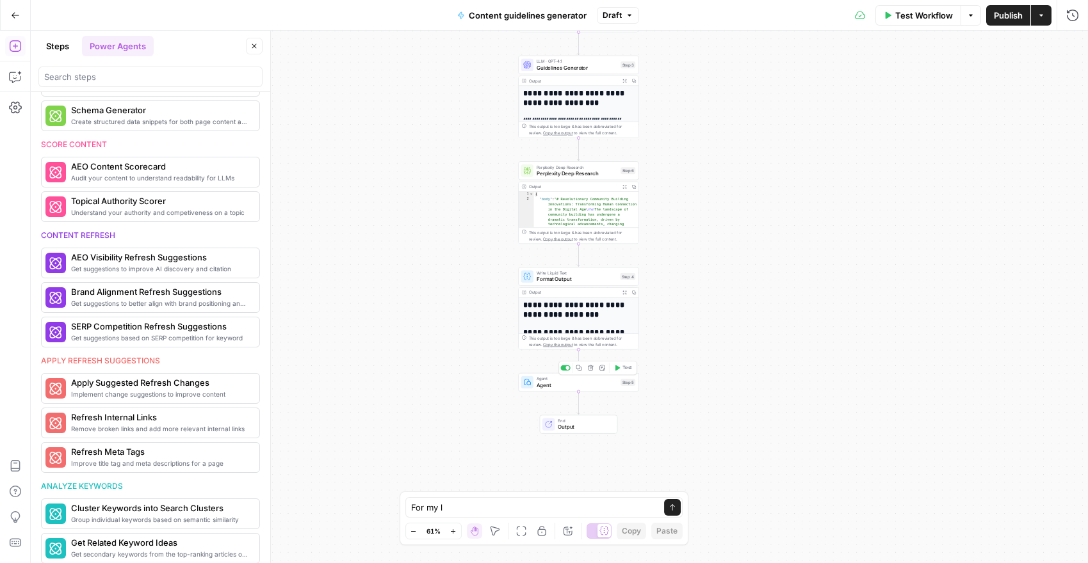
click at [563, 383] on span "Agent" at bounding box center [576, 386] width 81 height 8
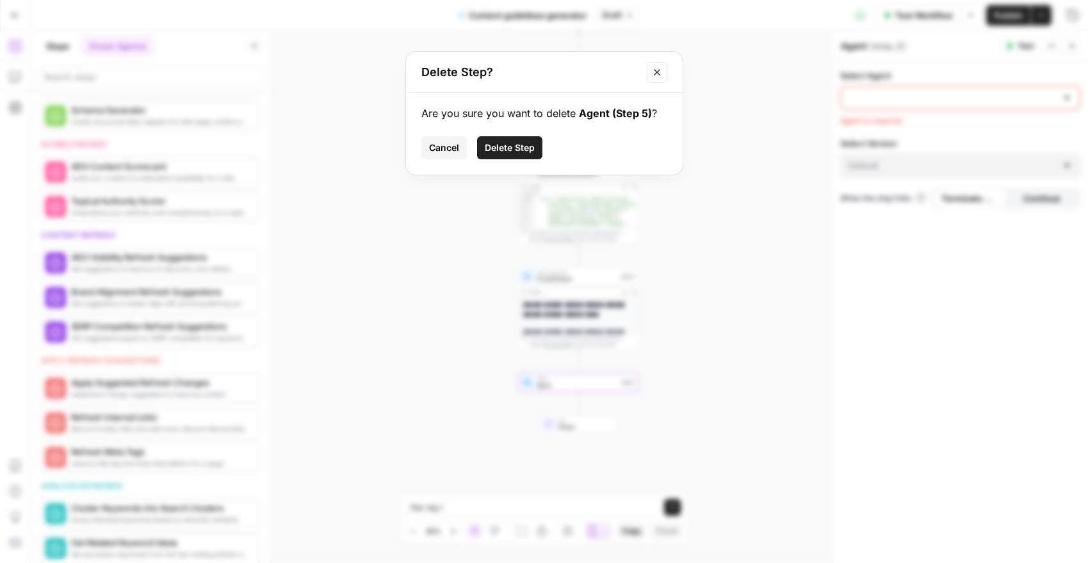
click at [512, 145] on span "Delete Step" at bounding box center [510, 147] width 50 height 13
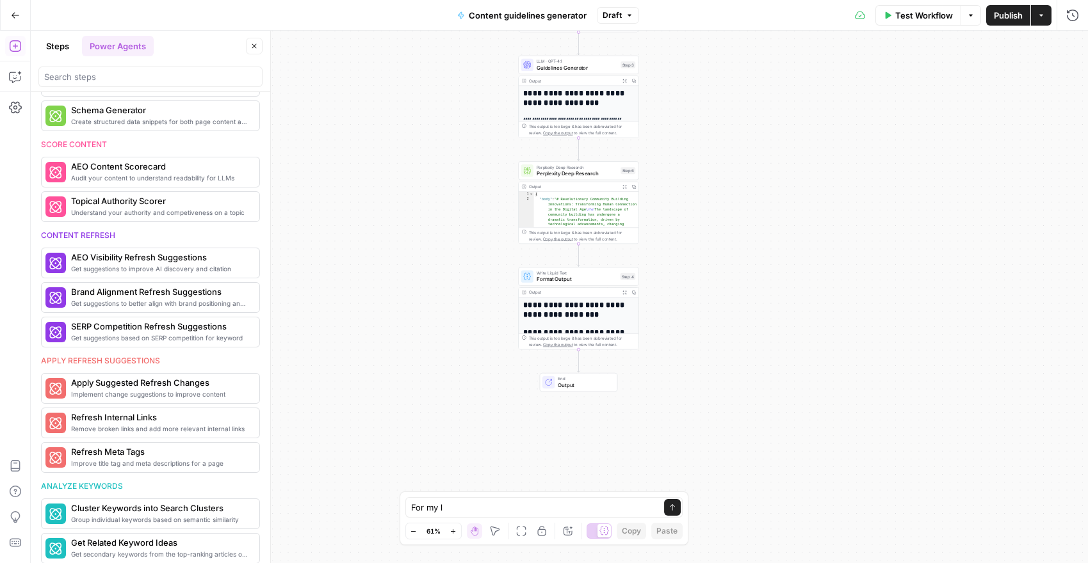
click at [584, 293] on div "Output" at bounding box center [573, 292] width 89 height 6
click at [587, 278] on span "Format Output" at bounding box center [576, 279] width 81 height 8
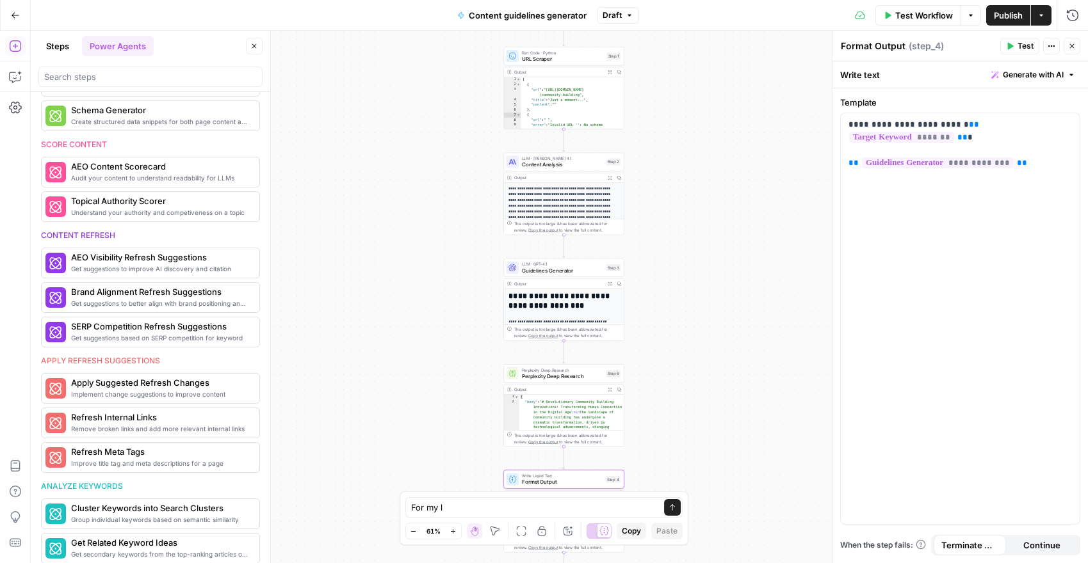
click at [573, 218] on p "**********" at bounding box center [563, 208] width 111 height 45
click at [556, 164] on span "Content Analysis" at bounding box center [562, 165] width 81 height 8
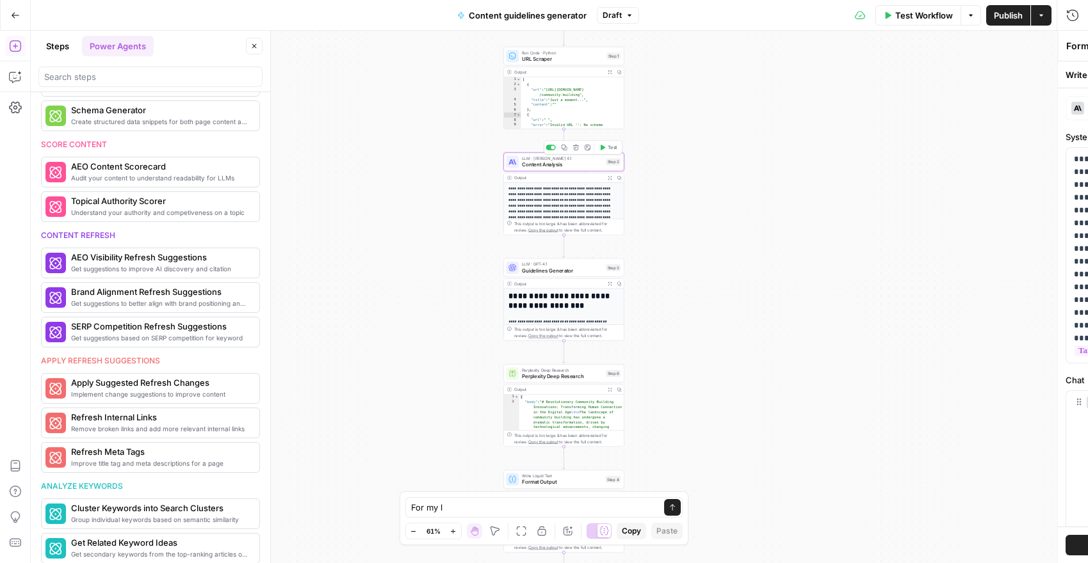
type textarea "Content Analysis"
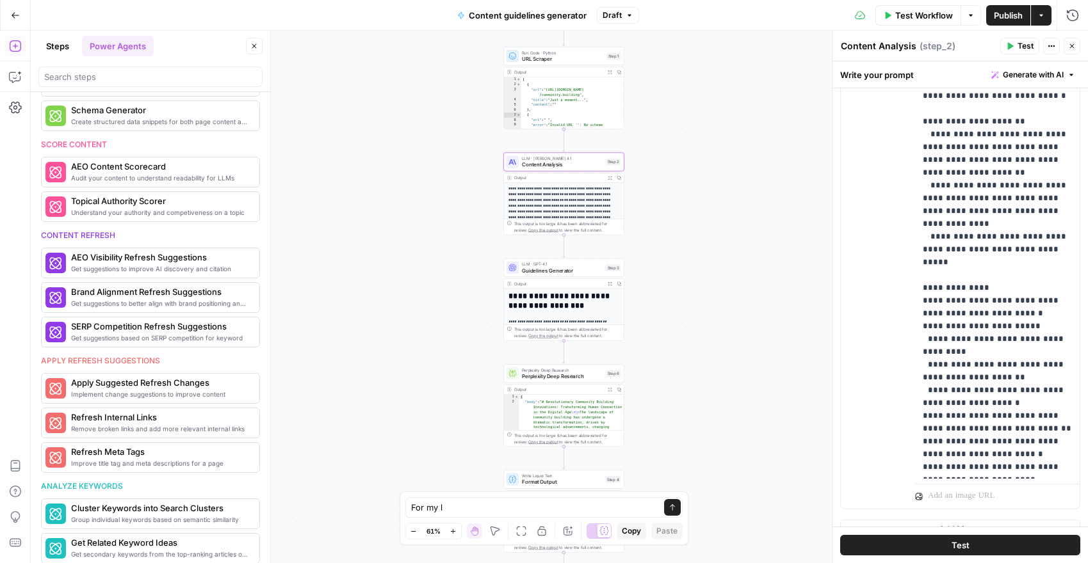
scroll to position [428, 0]
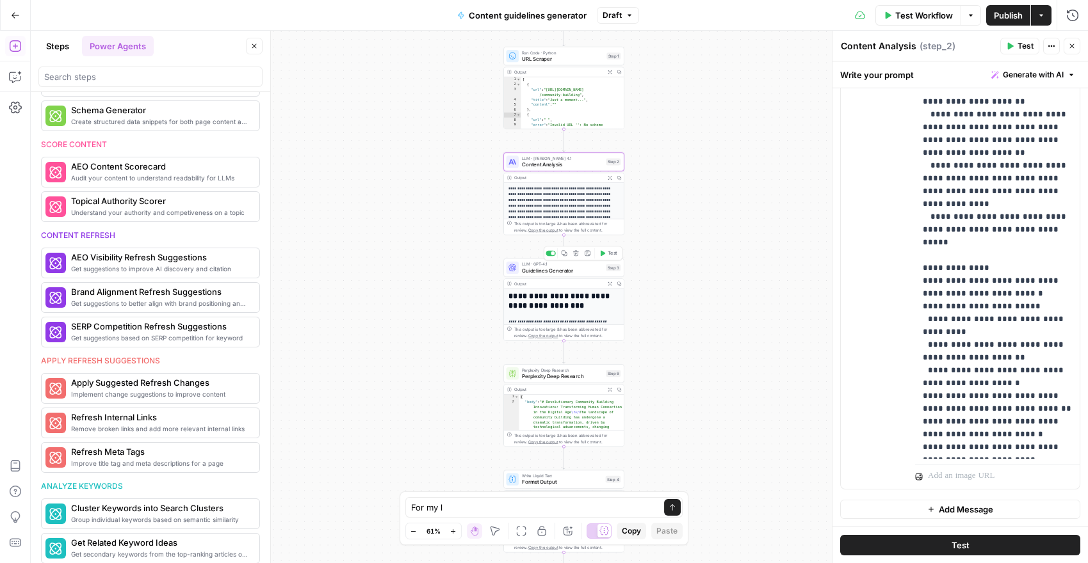
click at [568, 268] on span "Guidelines Generator" at bounding box center [562, 271] width 81 height 8
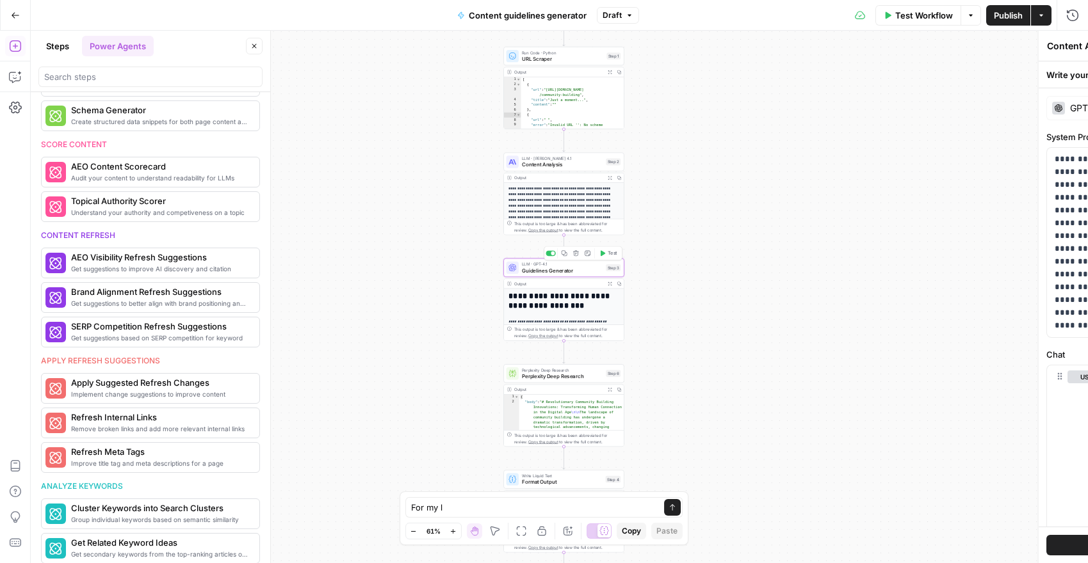
type textarea "Guidelines Generator"
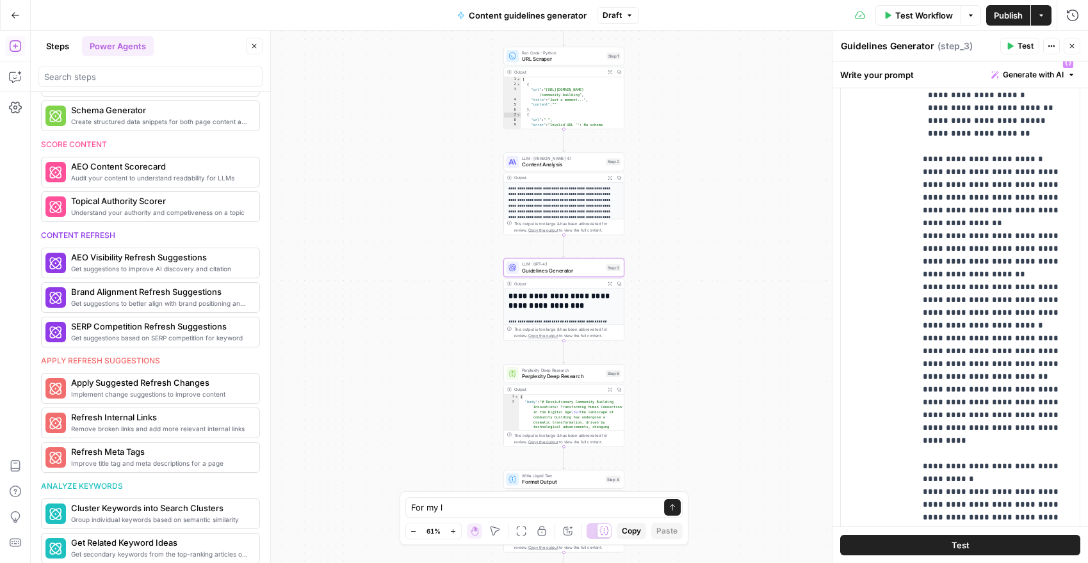
scroll to position [79, 0]
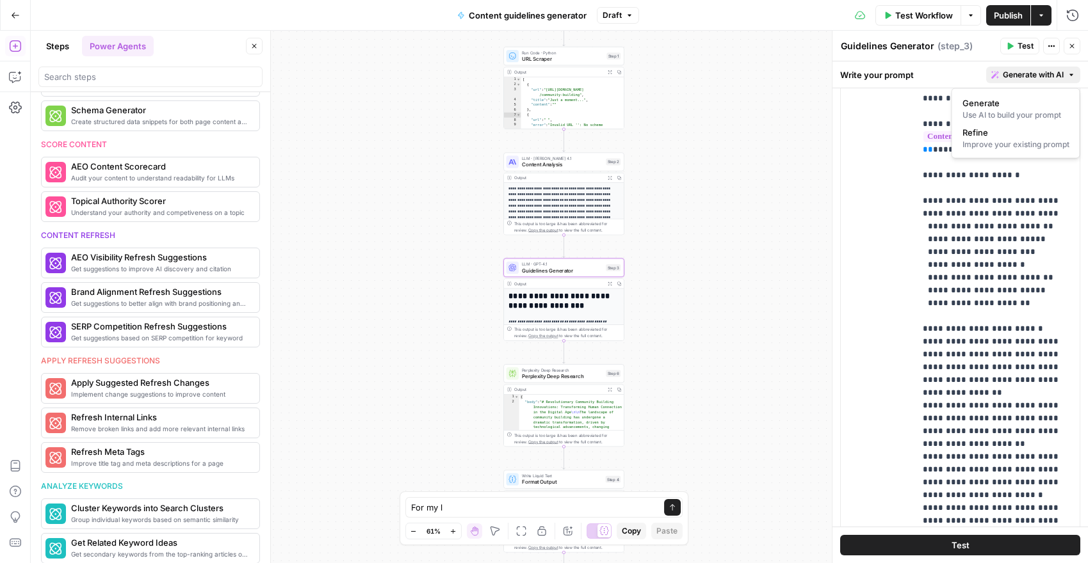
click at [1013, 77] on span "Generate with AI" at bounding box center [1033, 75] width 61 height 12
click at [1007, 117] on div "Use AI to build your prompt" at bounding box center [1015, 115] width 107 height 12
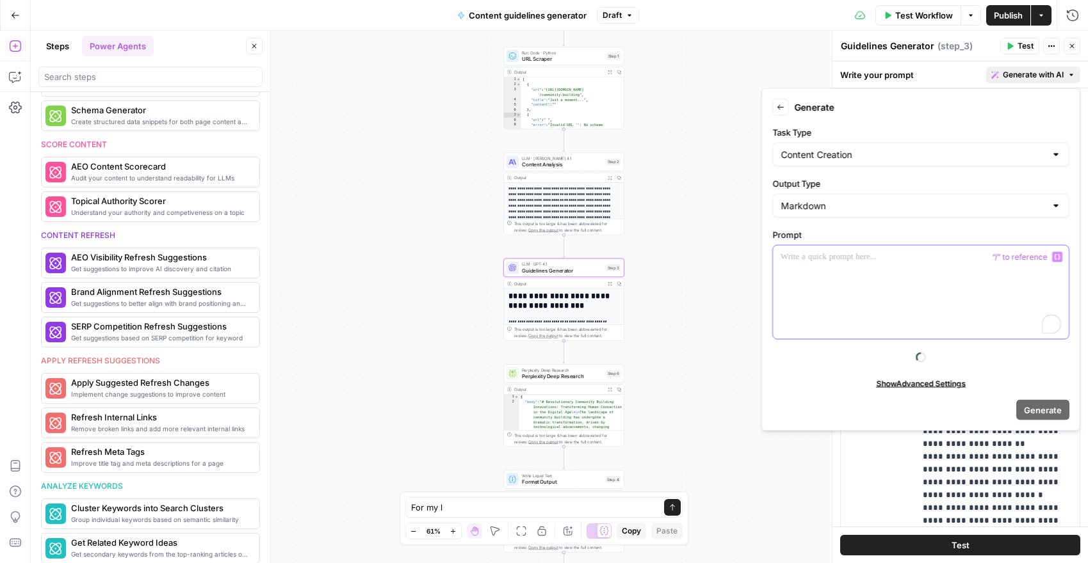
click at [822, 262] on p "To enrich screen reader interactions, please activate Accessibility in Grammarl…" at bounding box center [920, 257] width 280 height 13
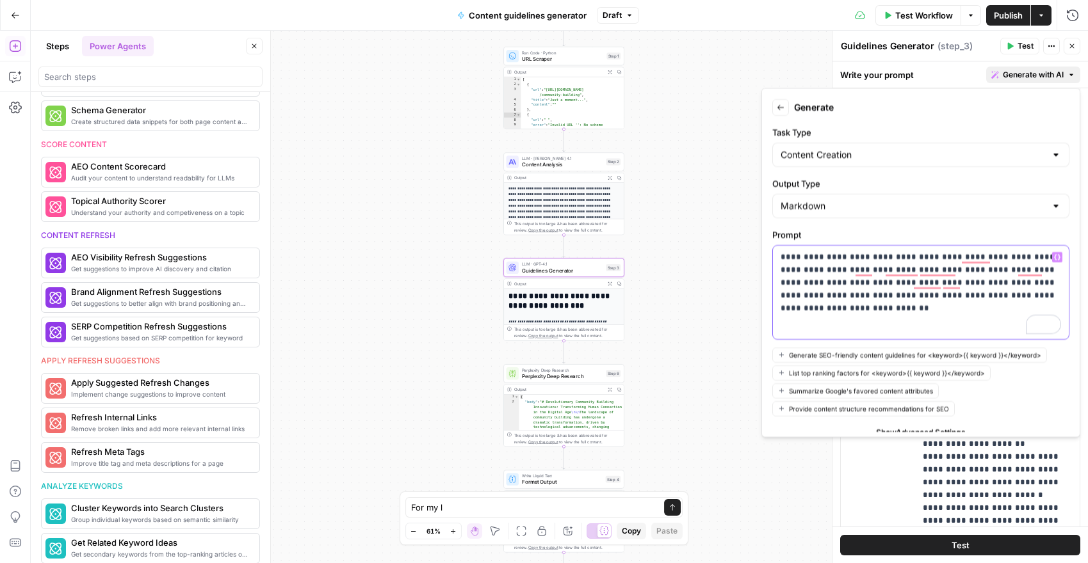
click at [902, 257] on p "**********" at bounding box center [920, 276] width 280 height 51
click at [1058, 261] on button "Variables Menu" at bounding box center [1057, 257] width 10 height 10
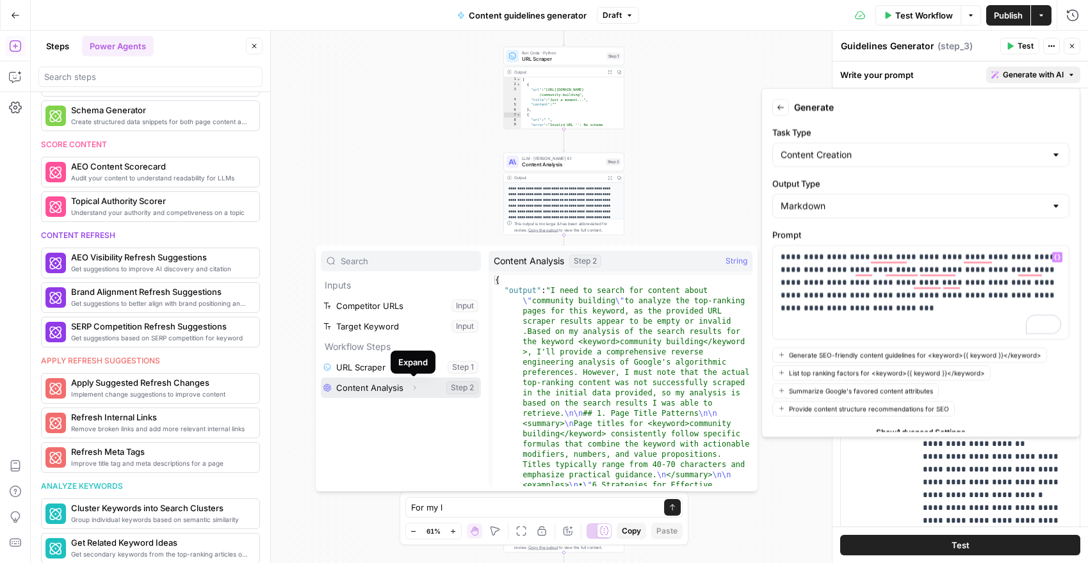
click at [418, 383] on button "Expand" at bounding box center [414, 388] width 17 height 17
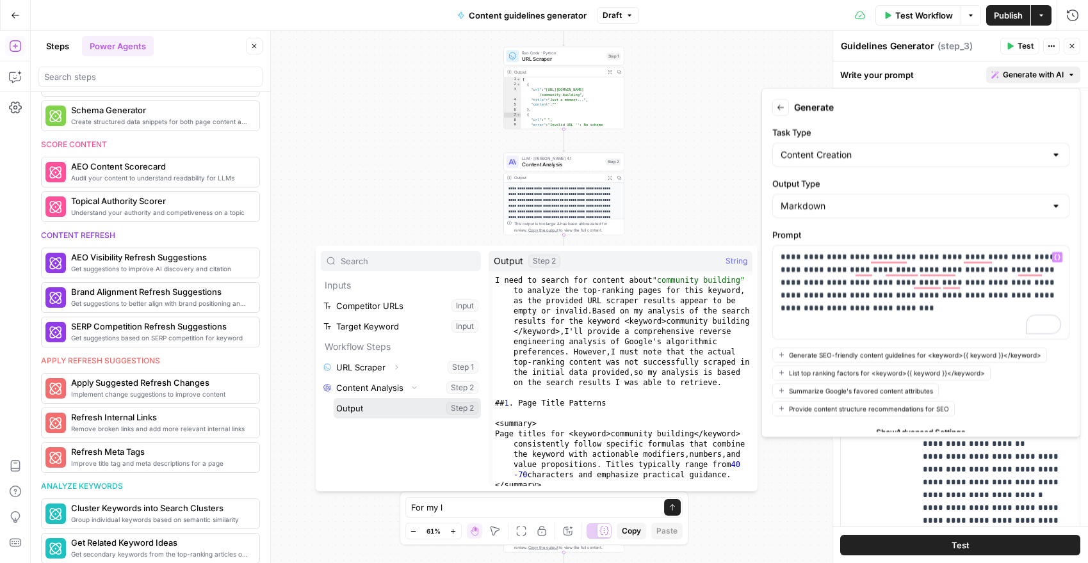
click at [413, 402] on button "Select variable Output" at bounding box center [407, 408] width 147 height 20
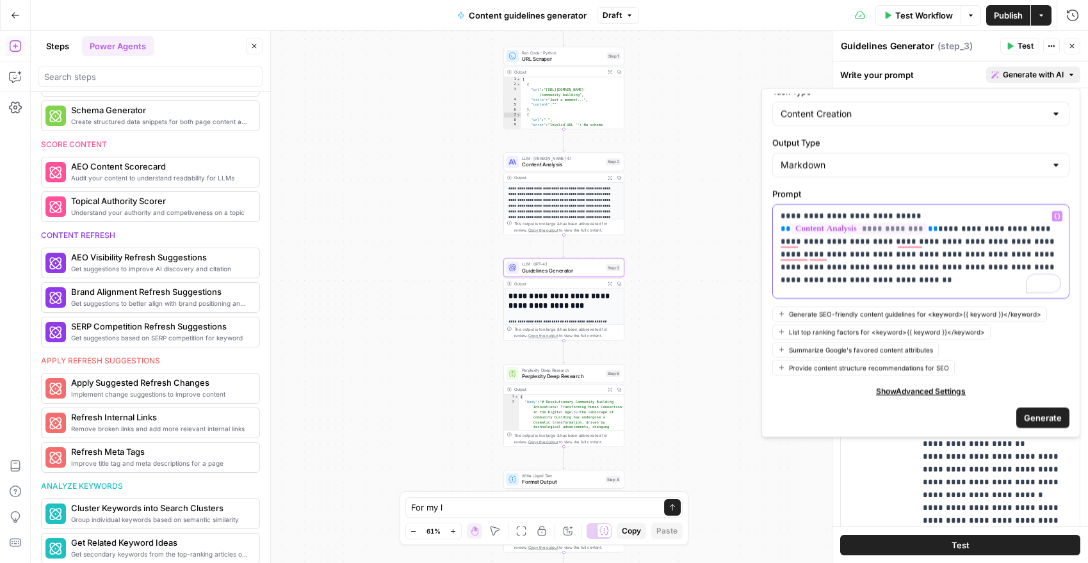
scroll to position [42, 0]
click at [953, 390] on span "Show Advanced Settings" at bounding box center [921, 390] width 90 height 12
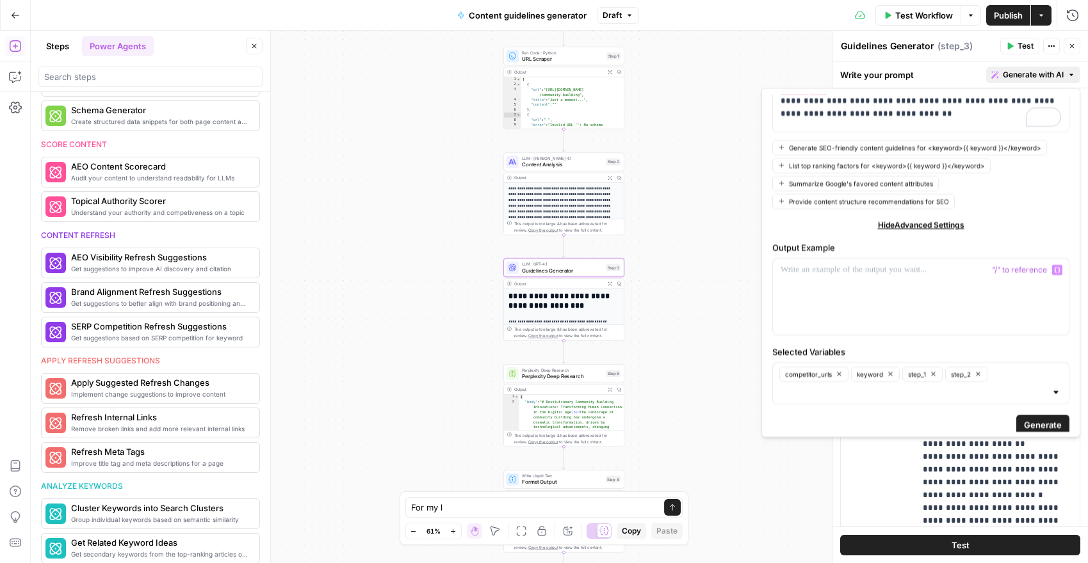
scroll to position [216, 0]
click at [1026, 417] on span "Generate" at bounding box center [1043, 422] width 38 height 13
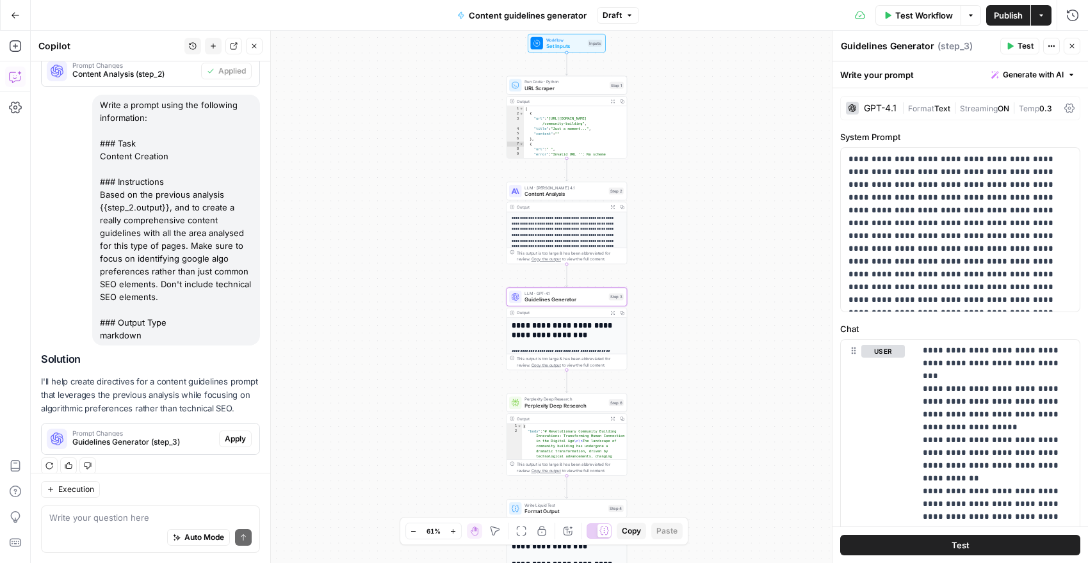
click at [236, 433] on span "Apply" at bounding box center [235, 439] width 21 height 12
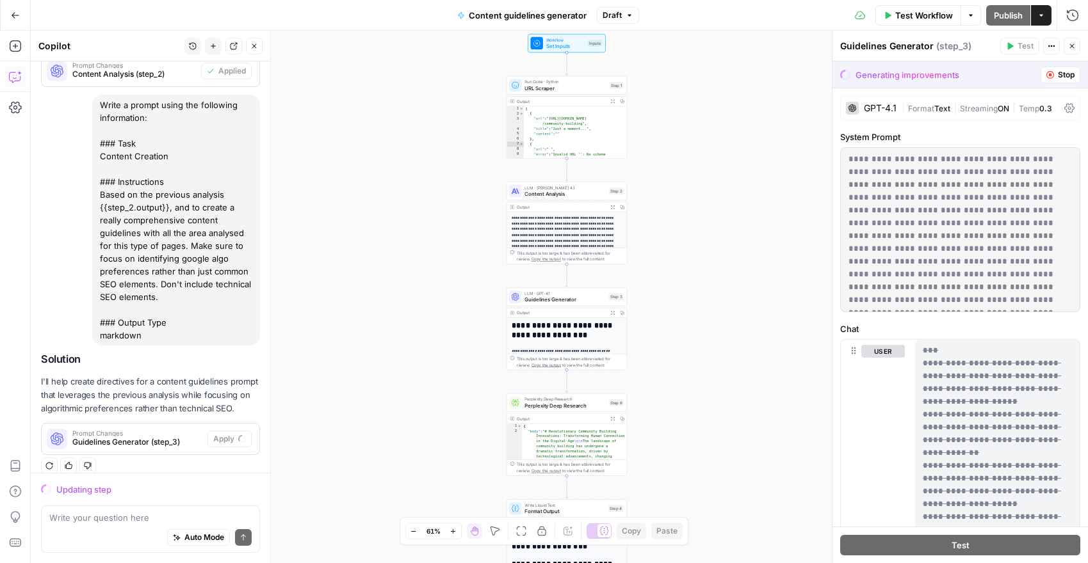
click at [872, 111] on div "GPT-4.1" at bounding box center [880, 108] width 33 height 9
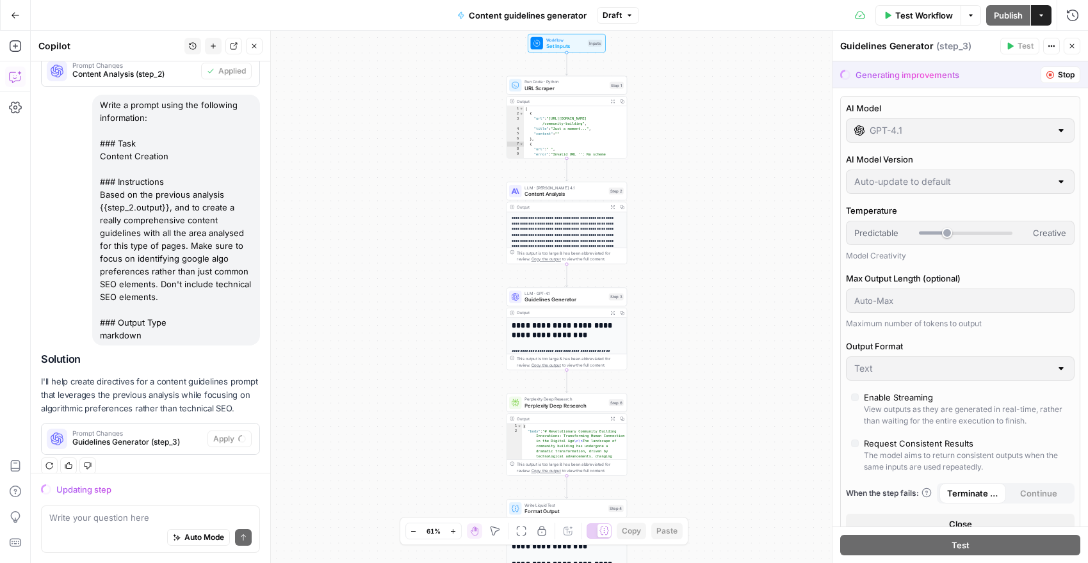
click at [1065, 74] on span "Stop" at bounding box center [1066, 75] width 17 height 12
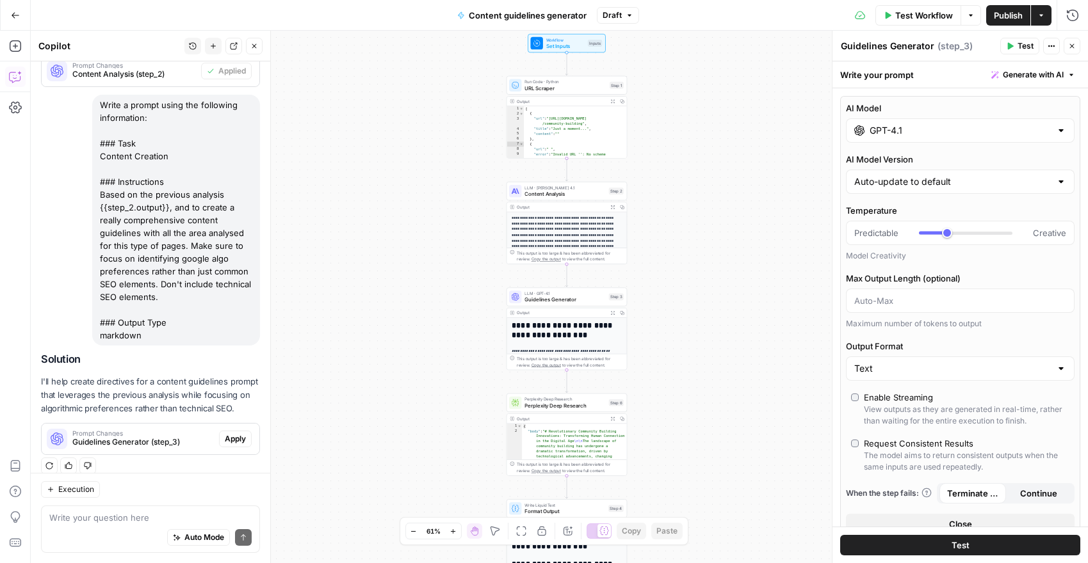
click at [942, 128] on input "GPT-4.1" at bounding box center [959, 130] width 181 height 13
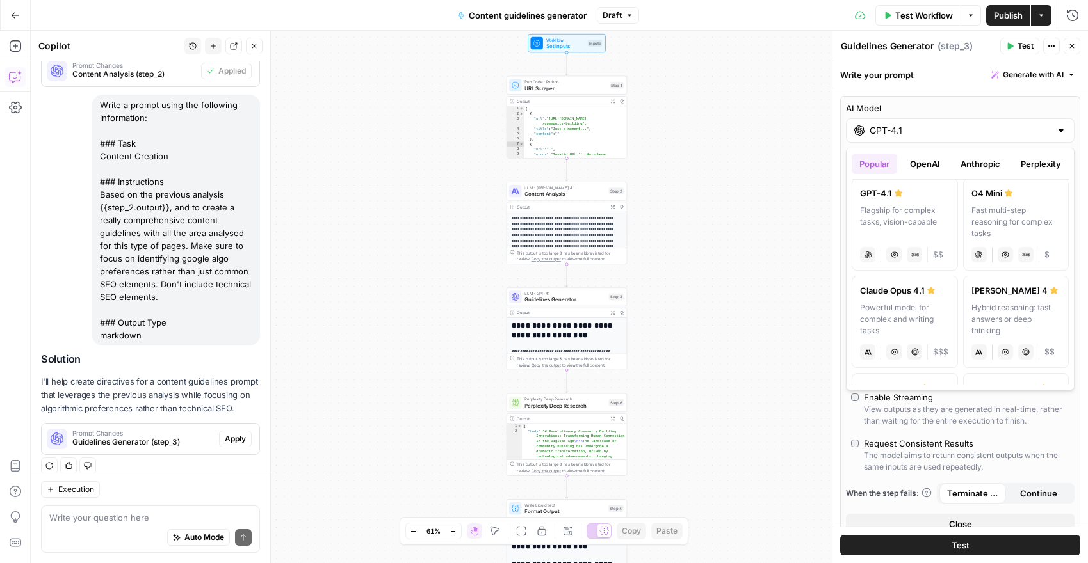
click at [930, 309] on div "Powerful model for complex and writing tasks" at bounding box center [905, 319] width 90 height 35
type input "Claude Opus 4.1"
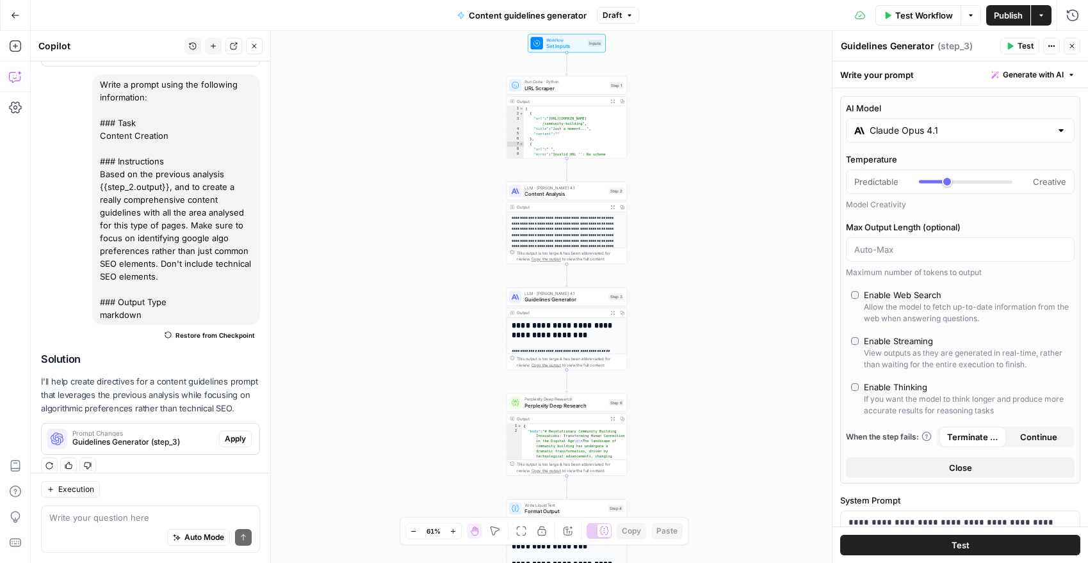
click at [876, 296] on div "Enable Web Search" at bounding box center [902, 295] width 77 height 13
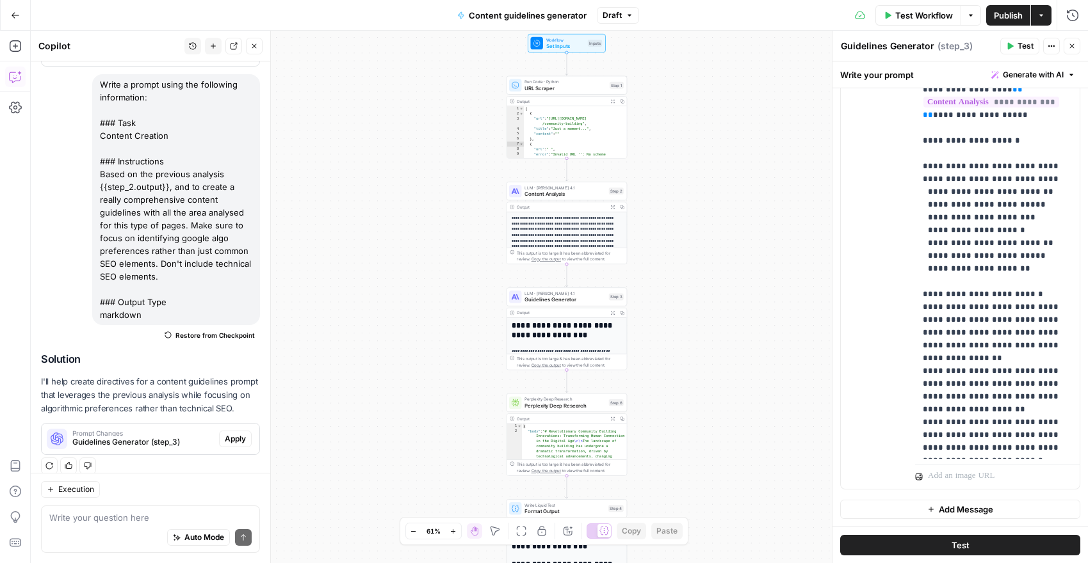
click at [885, 339] on div "user Delete" at bounding box center [883, 213] width 44 height 542
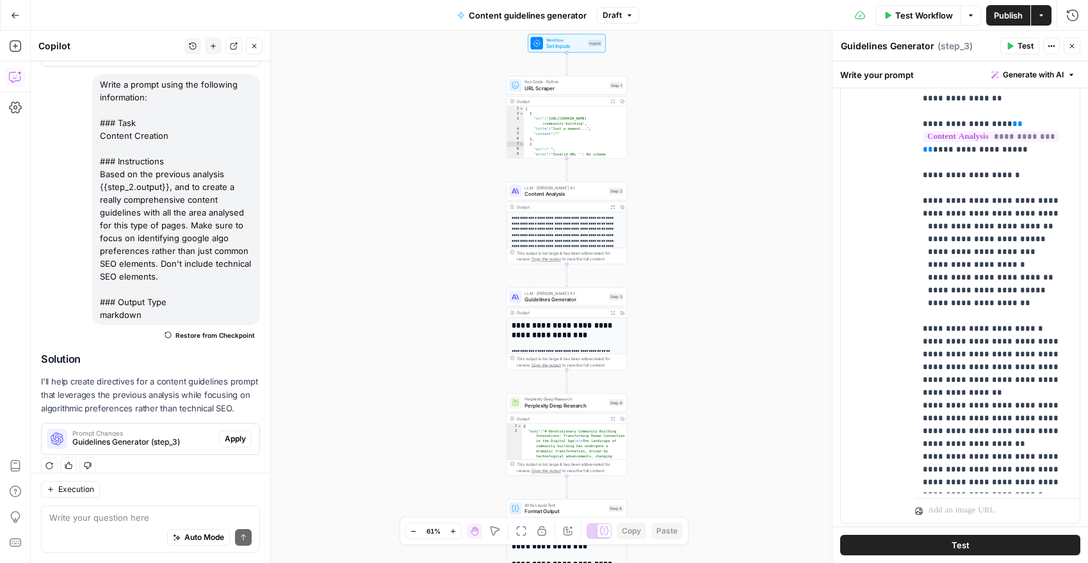
click at [1022, 71] on span "Generate with AI" at bounding box center [1033, 75] width 61 height 12
click at [995, 105] on span "Generate" at bounding box center [1013, 103] width 102 height 13
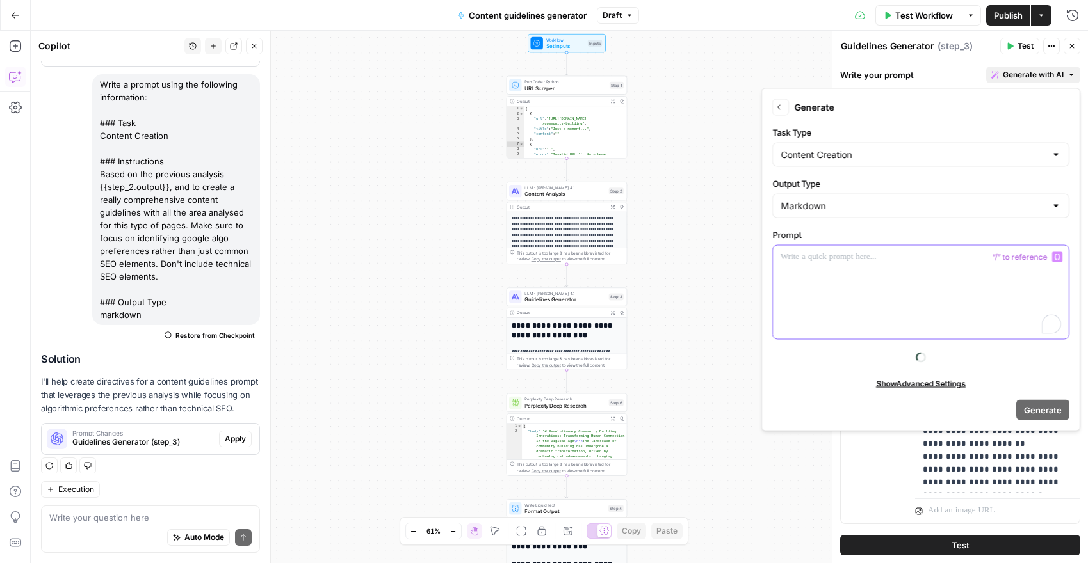
click at [847, 264] on div "To enrich screen reader interactions, please activate Accessibility in Grammarl…" at bounding box center [921, 292] width 296 height 93
paste div "To enrich screen reader interactions, please activate Accessibility in Grammarl…"
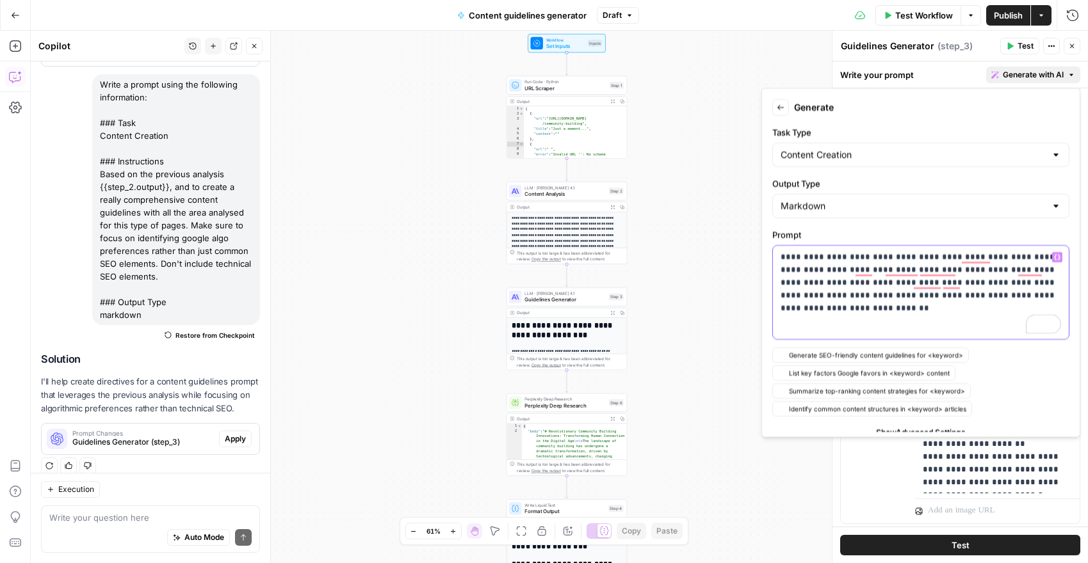
click at [900, 257] on p "**********" at bounding box center [920, 276] width 280 height 51
click at [1056, 259] on icon "button" at bounding box center [1057, 257] width 6 height 6
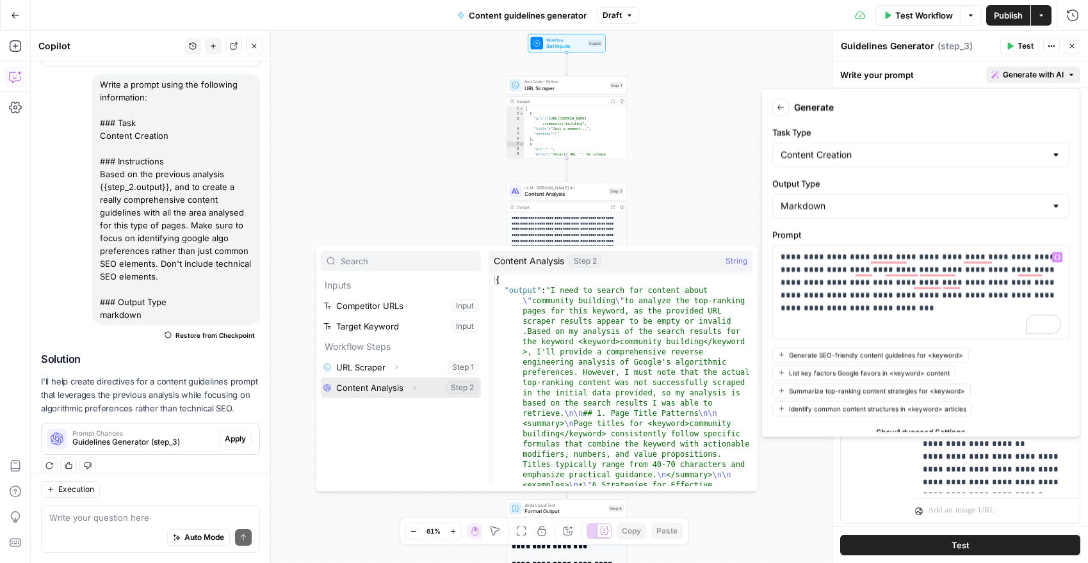
click at [414, 386] on icon "button" at bounding box center [414, 388] width 8 height 8
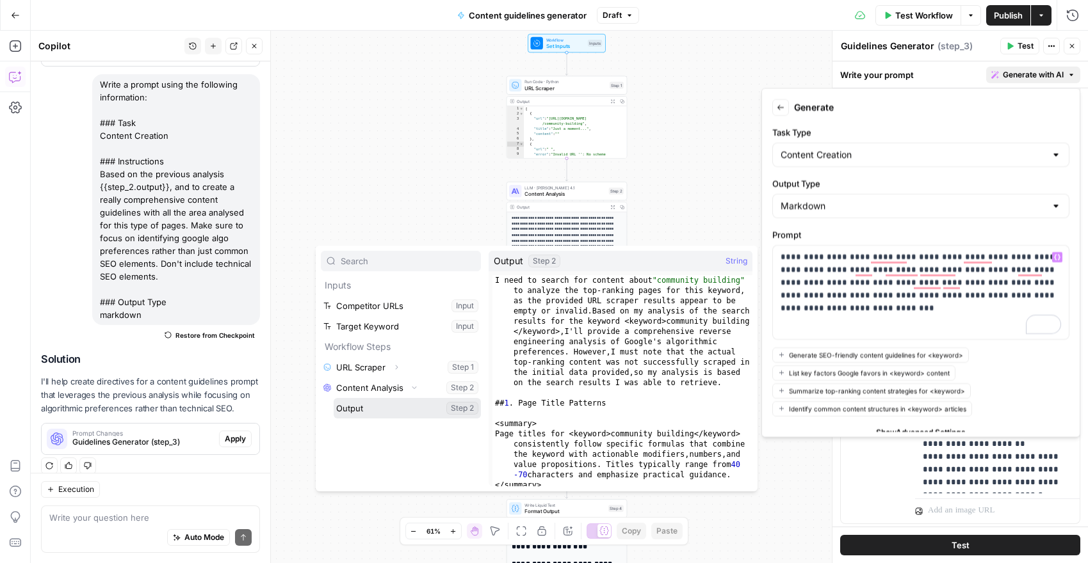
click at [382, 411] on button "Select variable Output" at bounding box center [407, 408] width 147 height 20
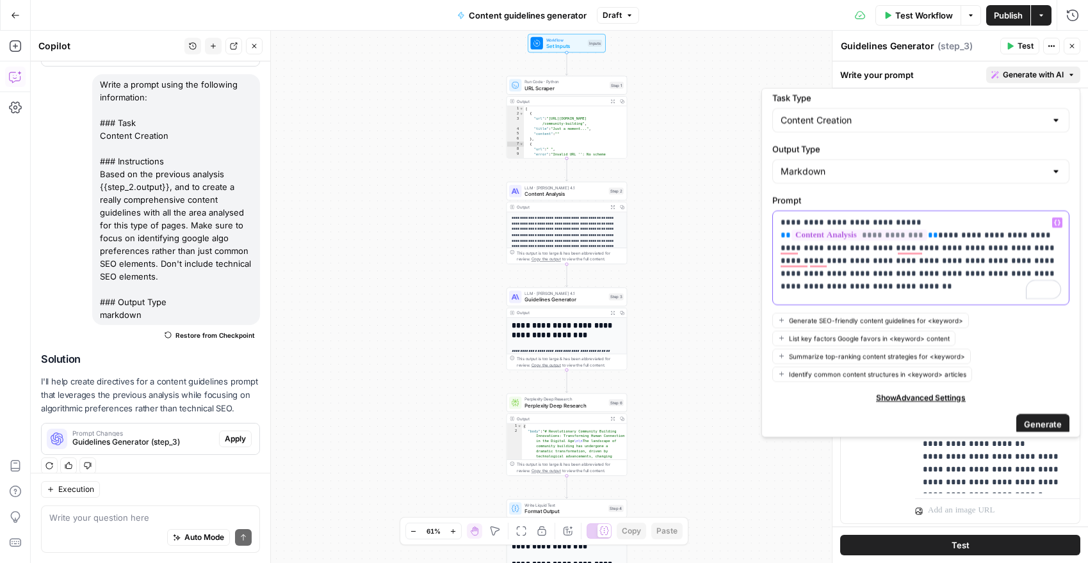
scroll to position [42, 0]
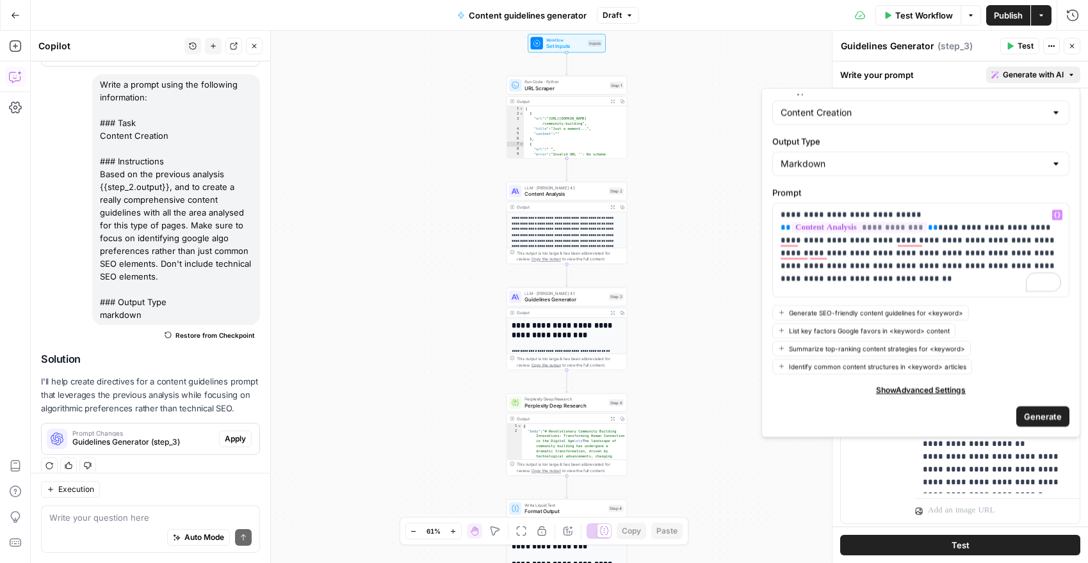
click at [1042, 414] on span "Generate" at bounding box center [1043, 416] width 38 height 13
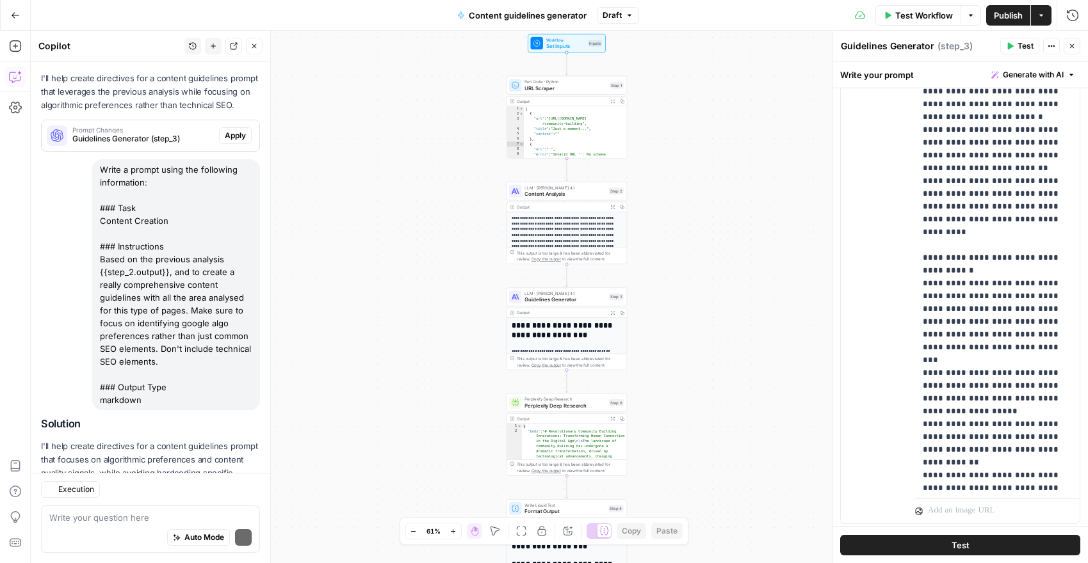
scroll to position [1023, 0]
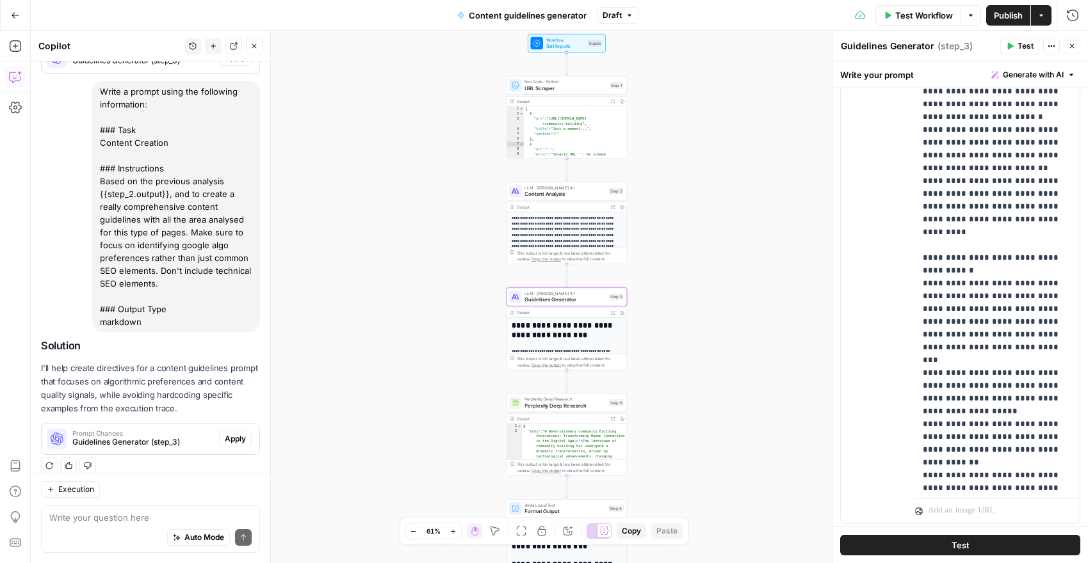
click at [230, 433] on span "Apply" at bounding box center [235, 439] width 21 height 12
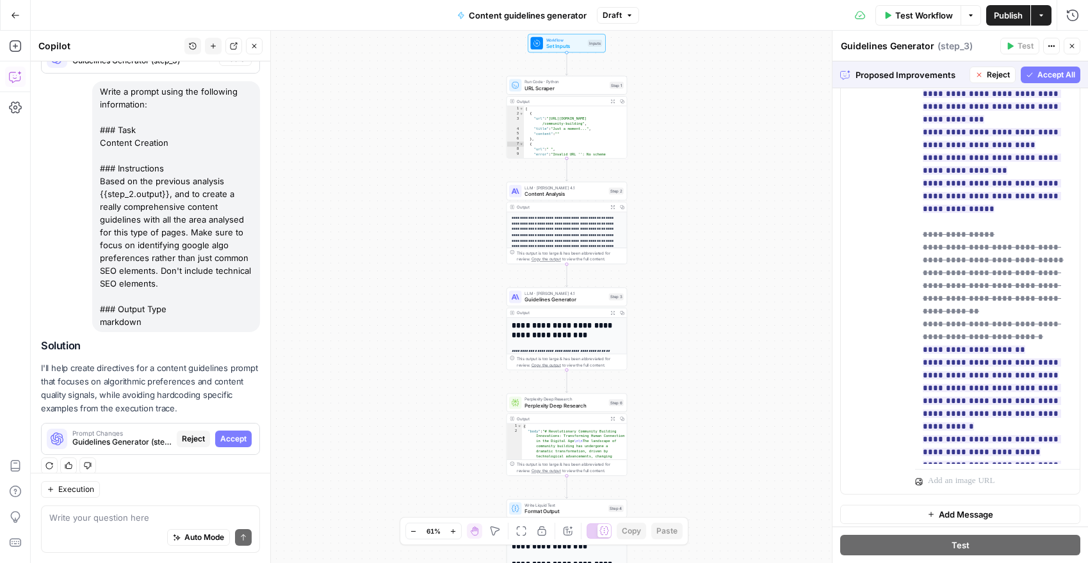
scroll to position [946, 0]
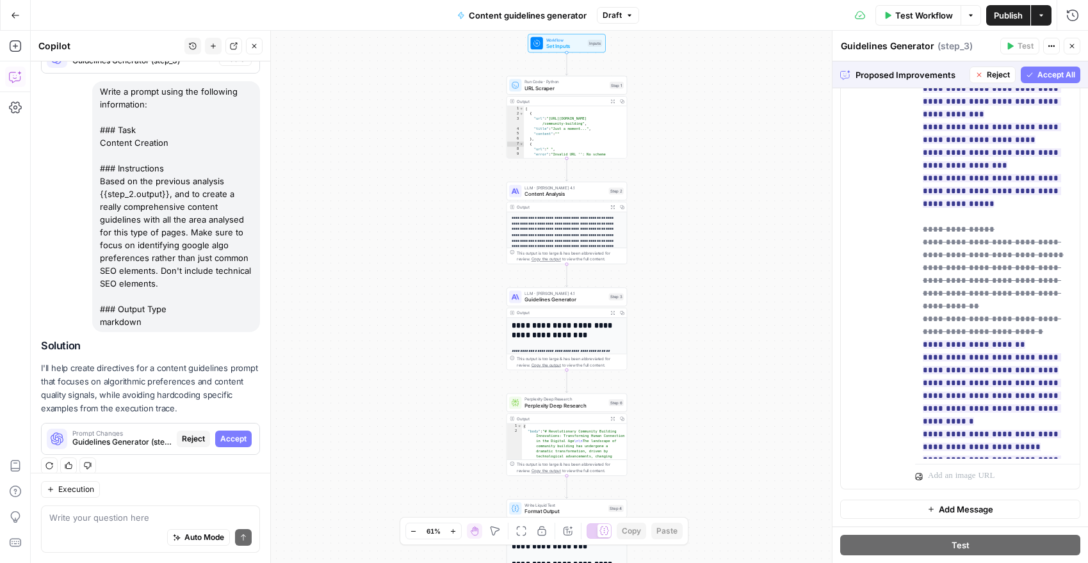
click at [1054, 76] on span "Accept All" at bounding box center [1056, 75] width 38 height 12
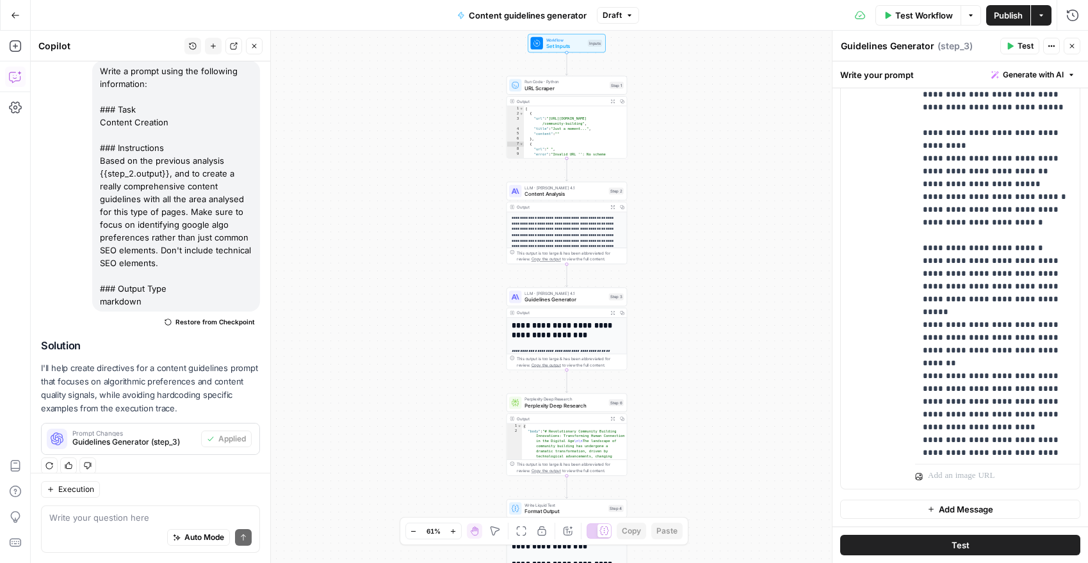
scroll to position [119, 0]
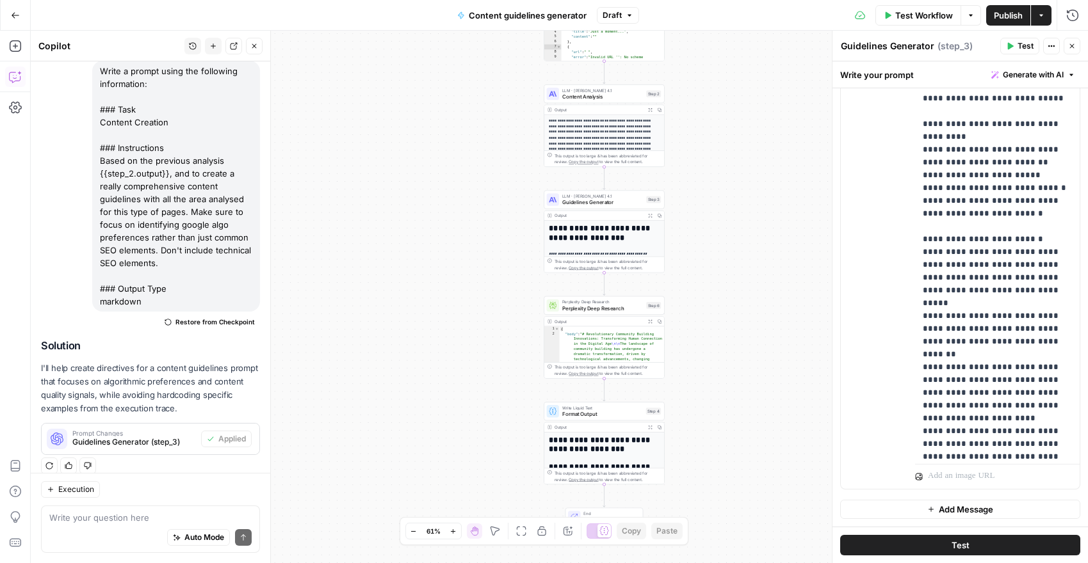
click at [925, 15] on span "Test Workflow" at bounding box center [924, 15] width 58 height 13
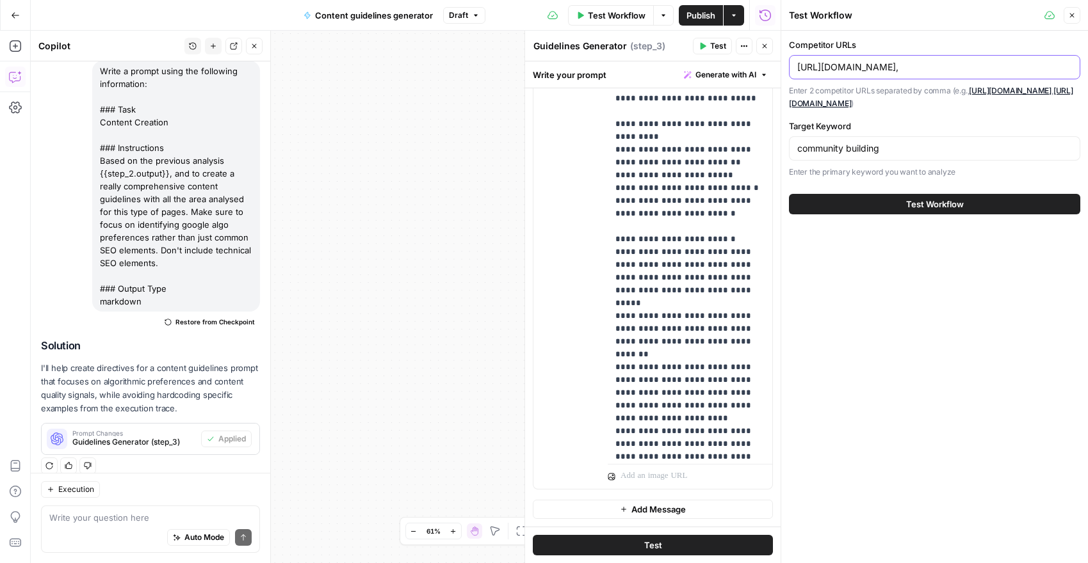
click at [1031, 66] on input "[URL][DOMAIN_NAME]," at bounding box center [934, 67] width 275 height 13
click at [850, 207] on button "Test Workflow" at bounding box center [934, 204] width 291 height 20
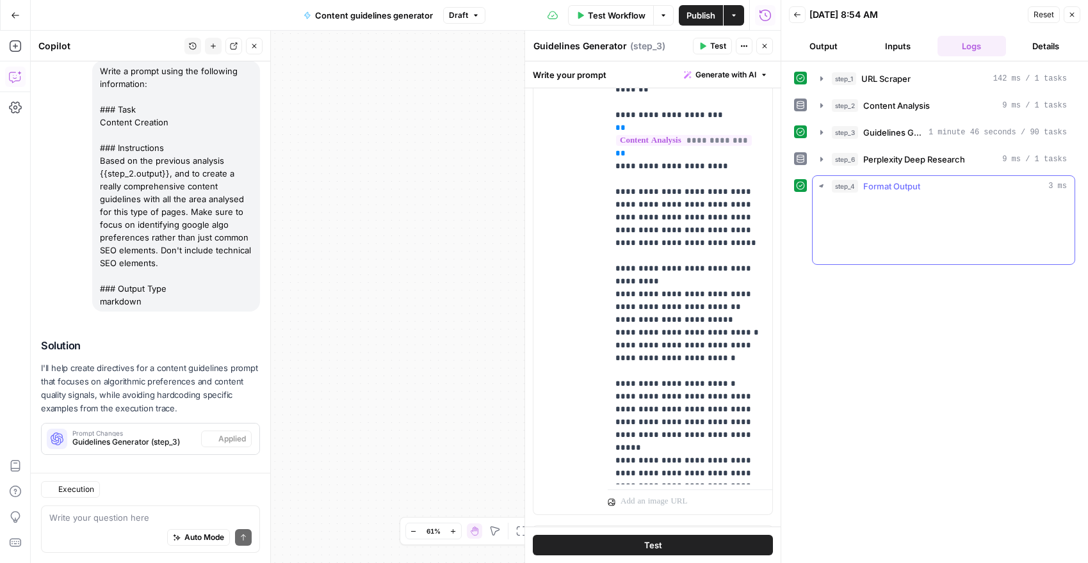
scroll to position [805, 0]
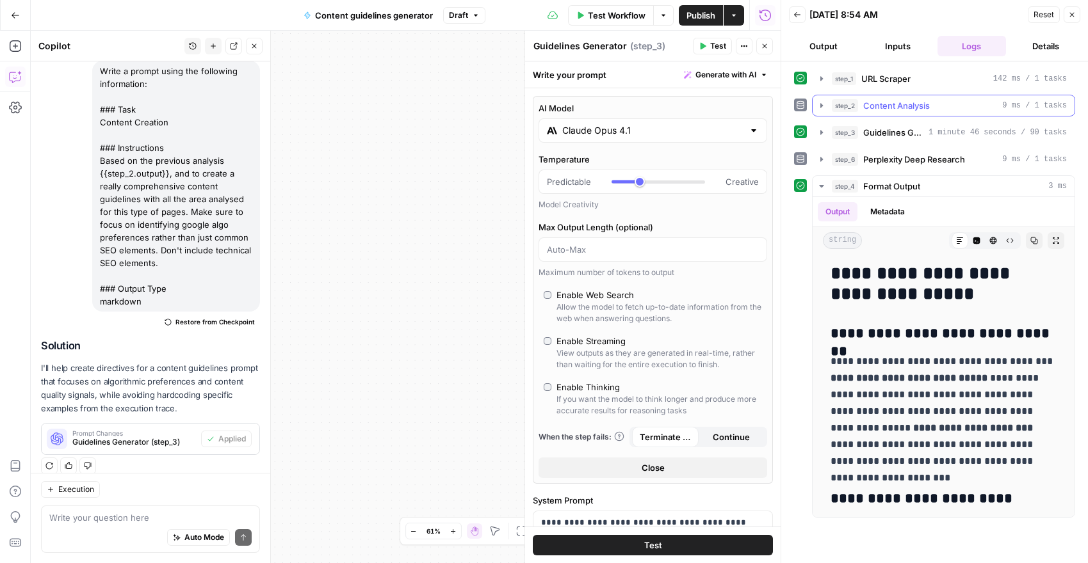
click at [876, 107] on span "Content Analysis" at bounding box center [896, 105] width 67 height 13
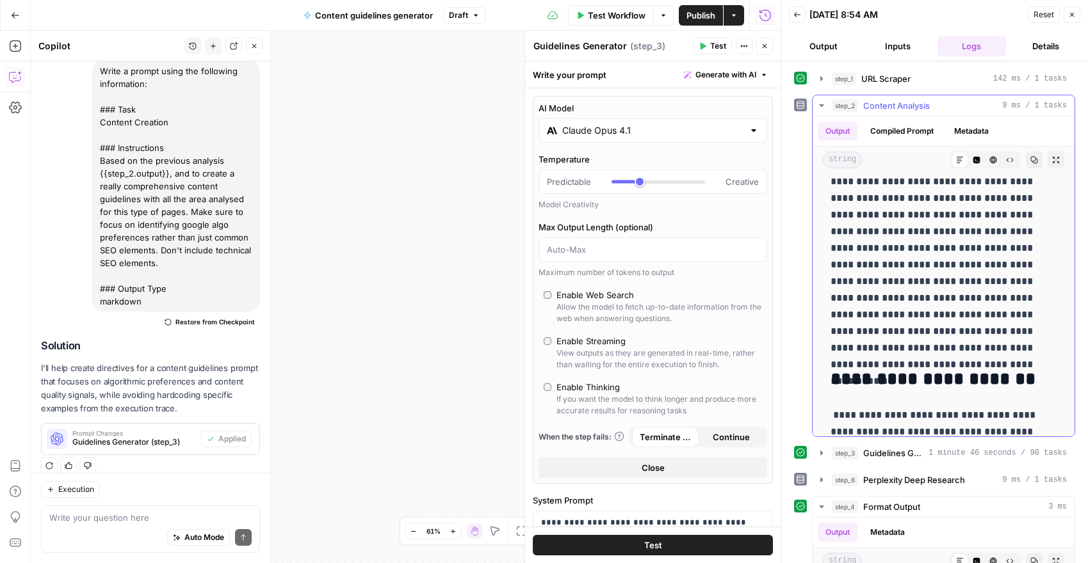
scroll to position [20, 0]
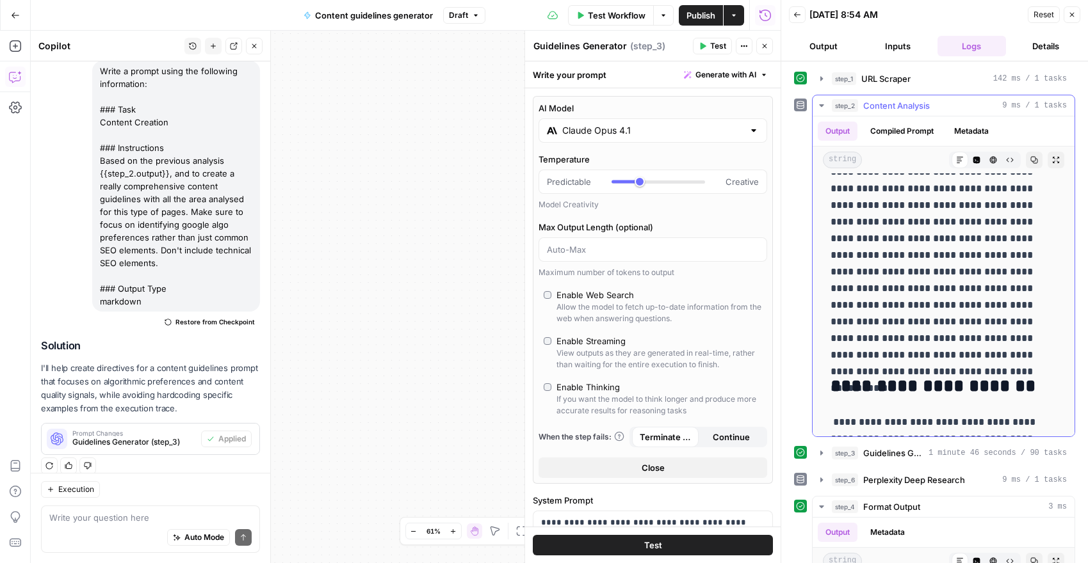
click at [821, 106] on icon "button" at bounding box center [821, 105] width 4 height 3
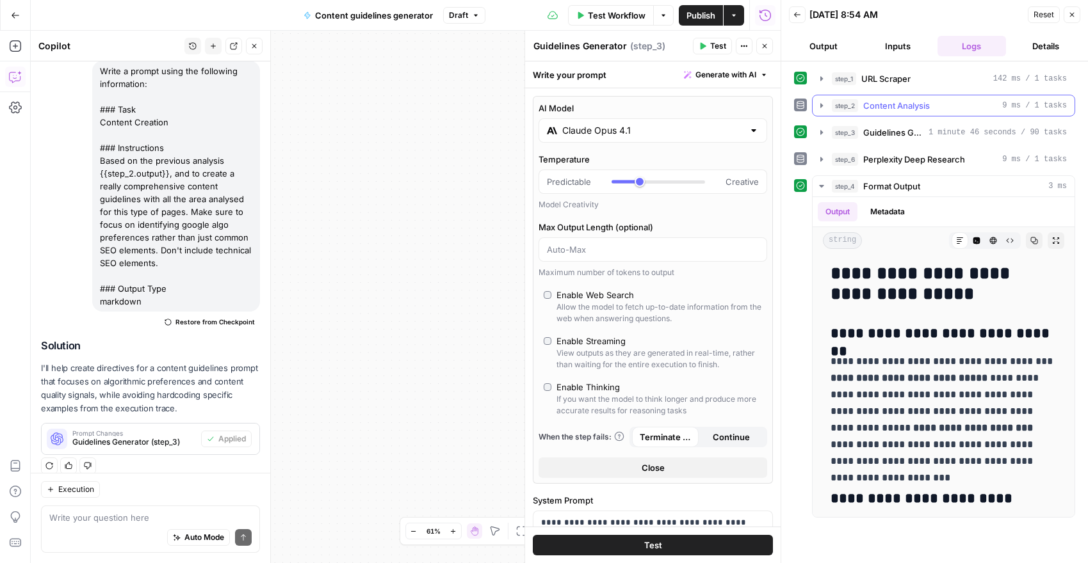
click at [820, 109] on icon "button" at bounding box center [821, 106] width 10 height 10
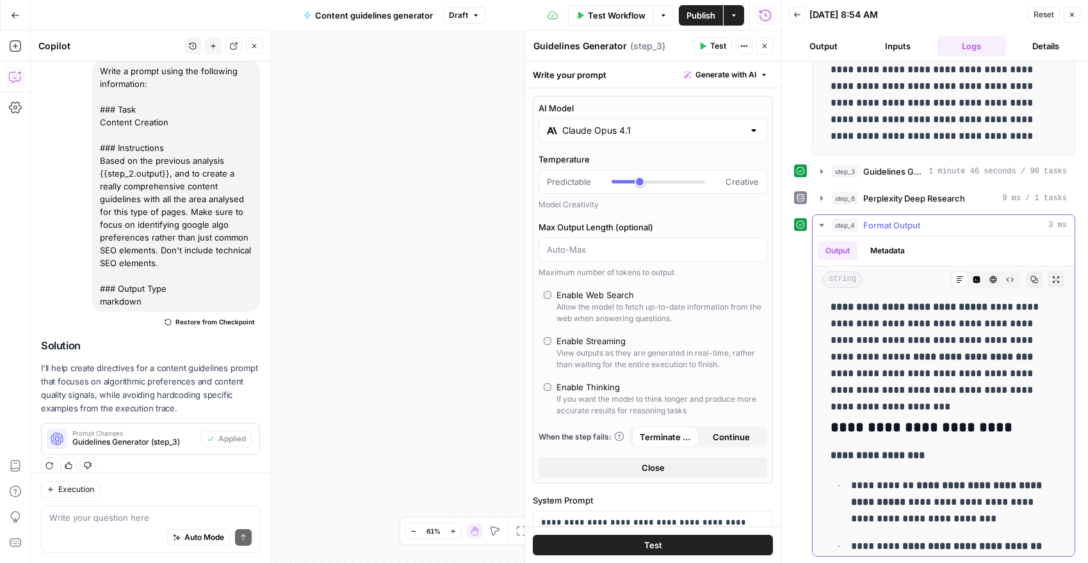
scroll to position [393, 0]
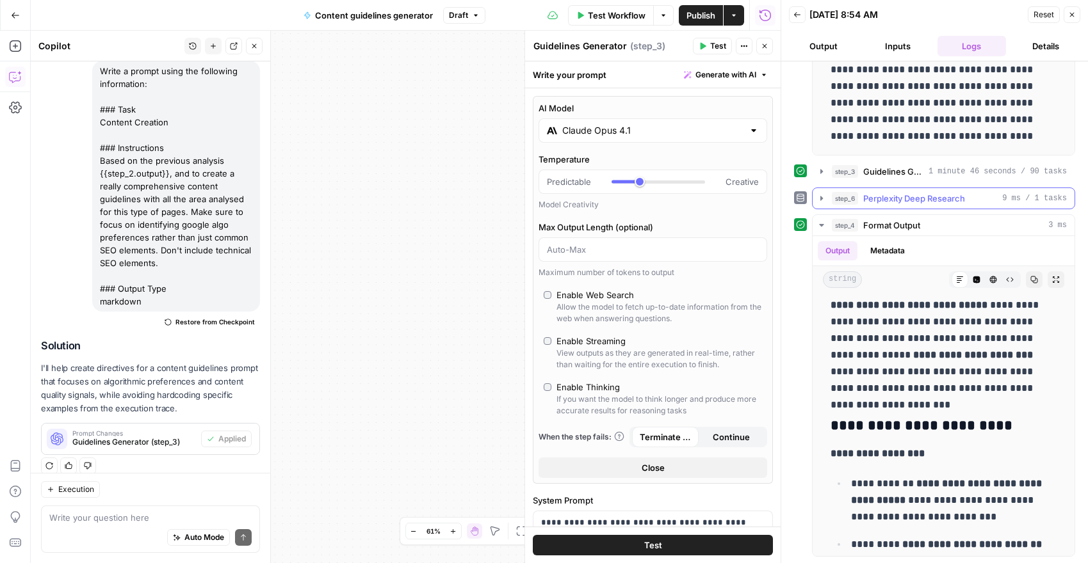
click at [824, 197] on icon "button" at bounding box center [821, 198] width 10 height 10
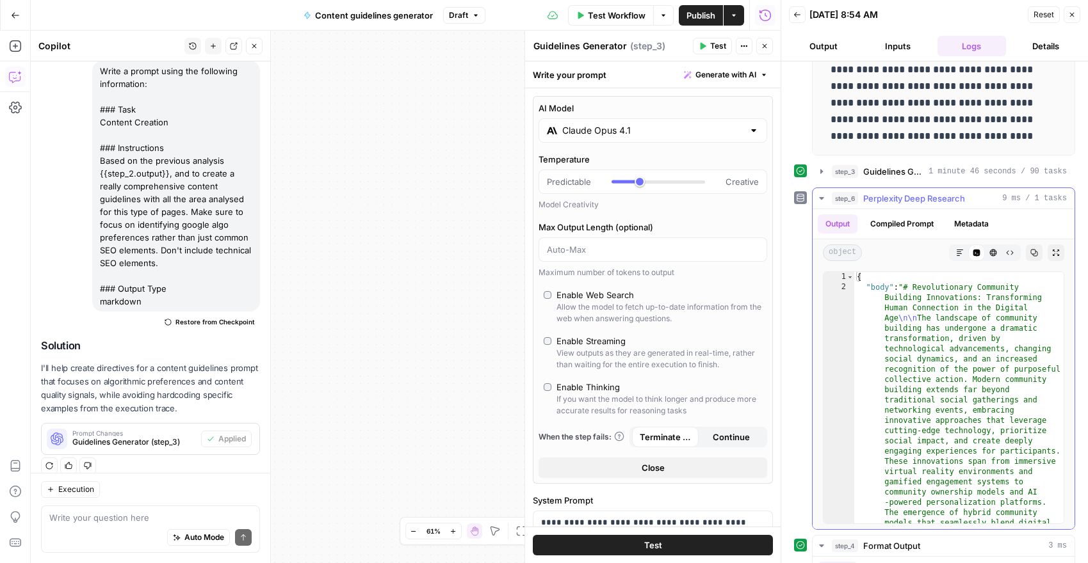
scroll to position [0, 0]
click at [609, 17] on span "Test Workflow" at bounding box center [617, 15] width 58 height 13
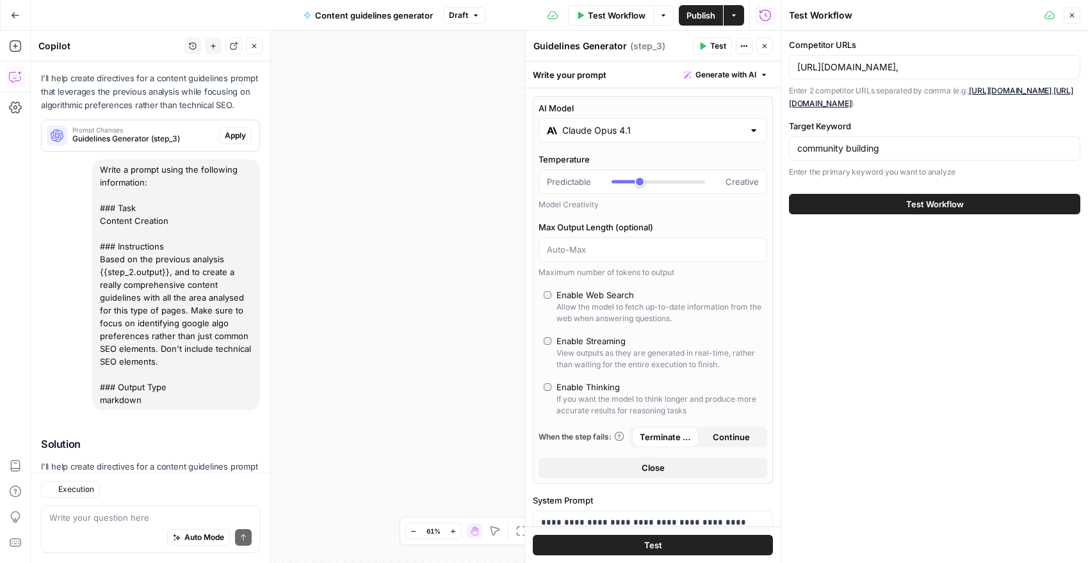
scroll to position [1044, 0]
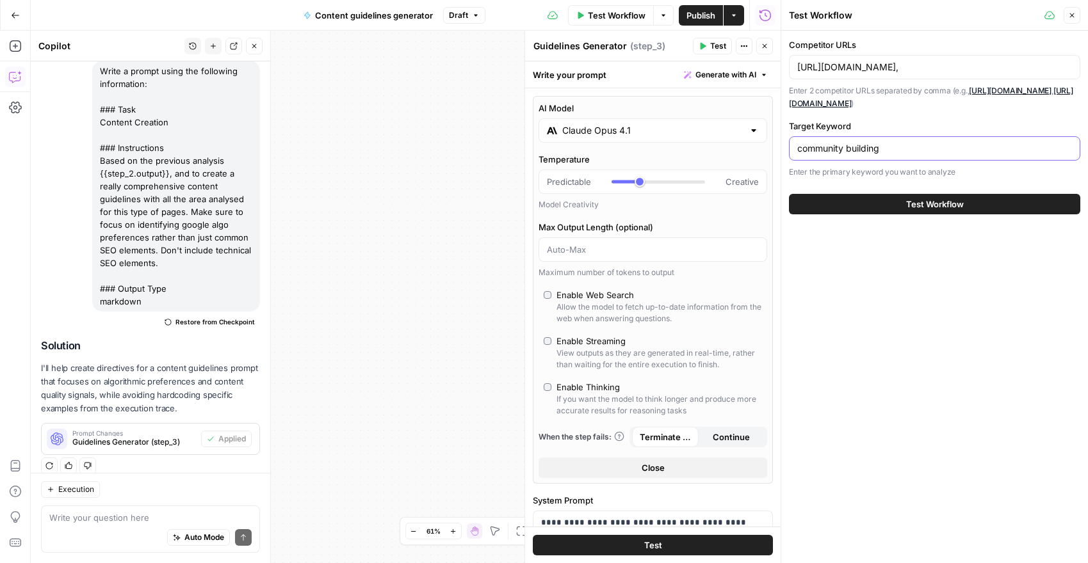
click at [887, 147] on input "community building" at bounding box center [934, 148] width 275 height 13
click at [882, 67] on input "[URL][DOMAIN_NAME]," at bounding box center [934, 67] width 275 height 13
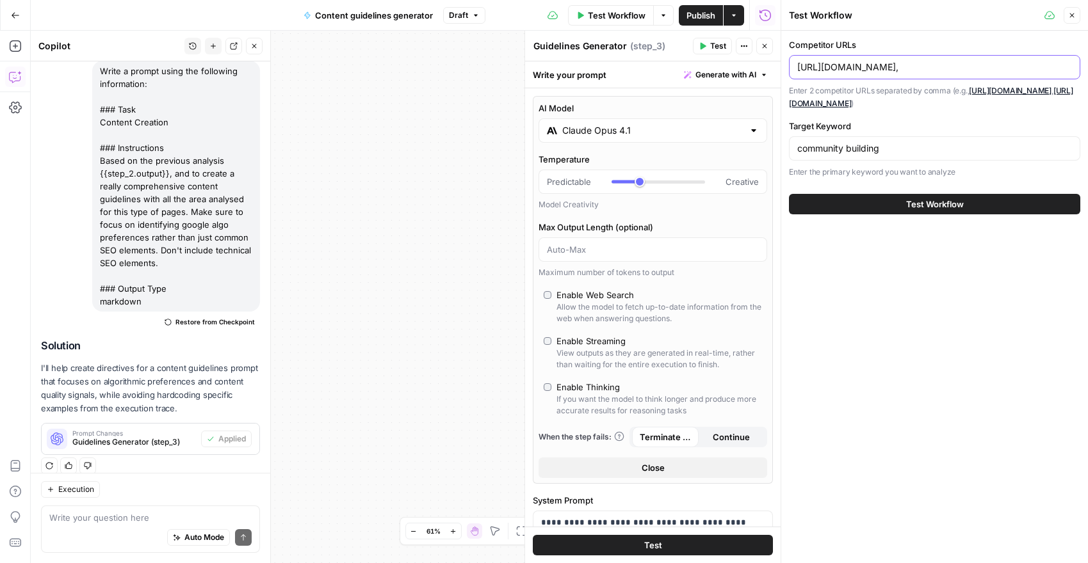
click at [882, 67] on input "[URL][DOMAIN_NAME]," at bounding box center [934, 67] width 275 height 13
click at [890, 146] on input "community building" at bounding box center [934, 148] width 275 height 13
paste input "Community Building Activities"
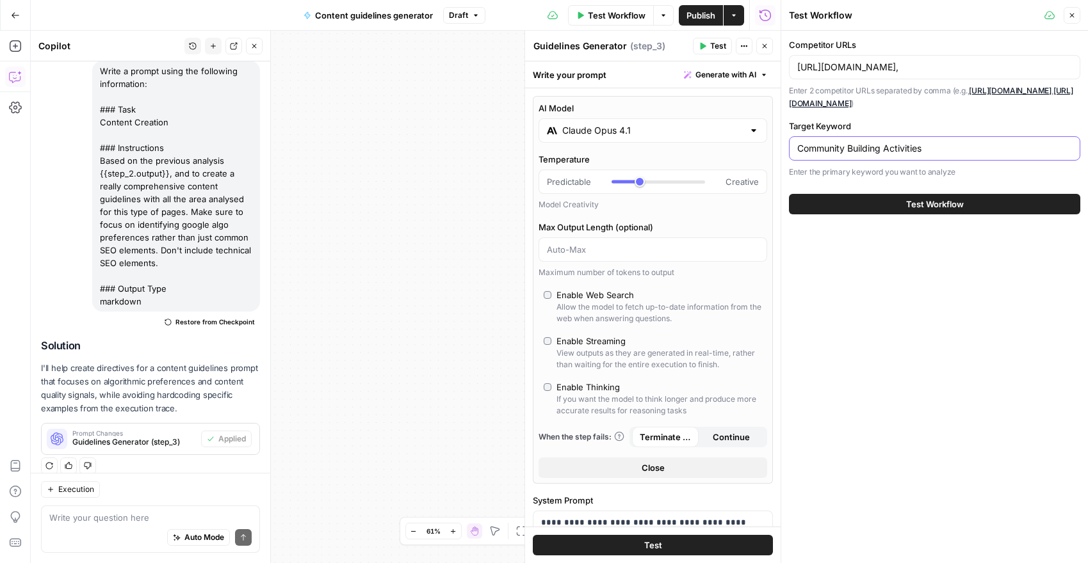
type input "Community Building Activities"
click at [892, 202] on button "Test Workflow" at bounding box center [934, 204] width 291 height 20
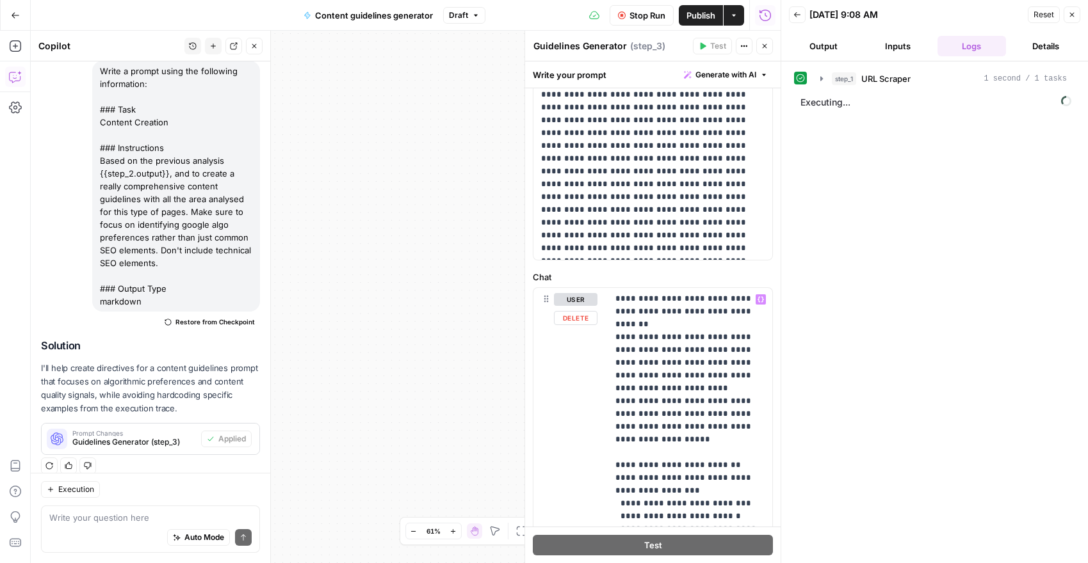
scroll to position [590, 0]
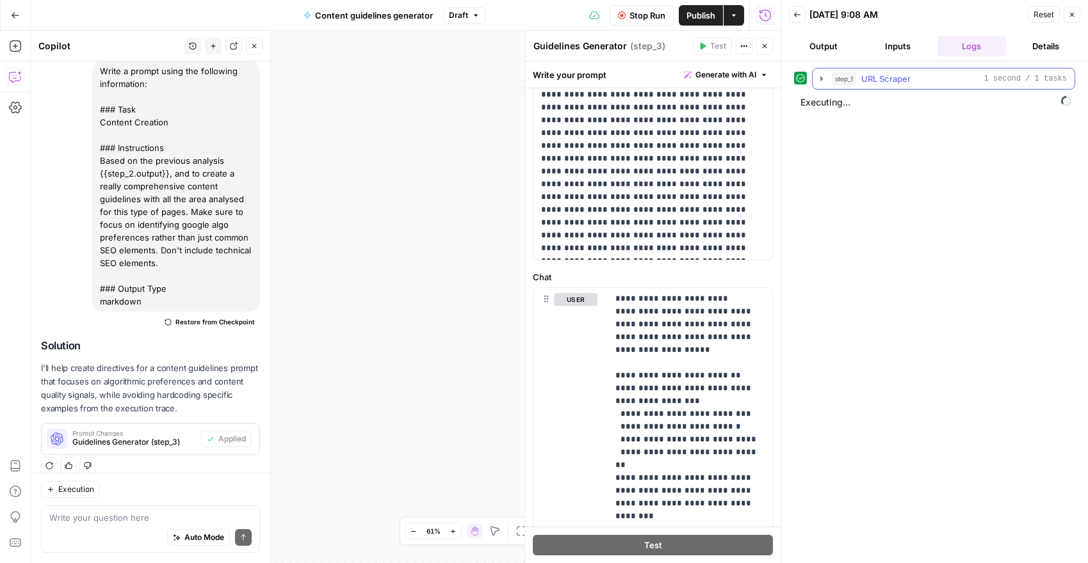
click at [819, 79] on icon "button" at bounding box center [821, 79] width 10 height 10
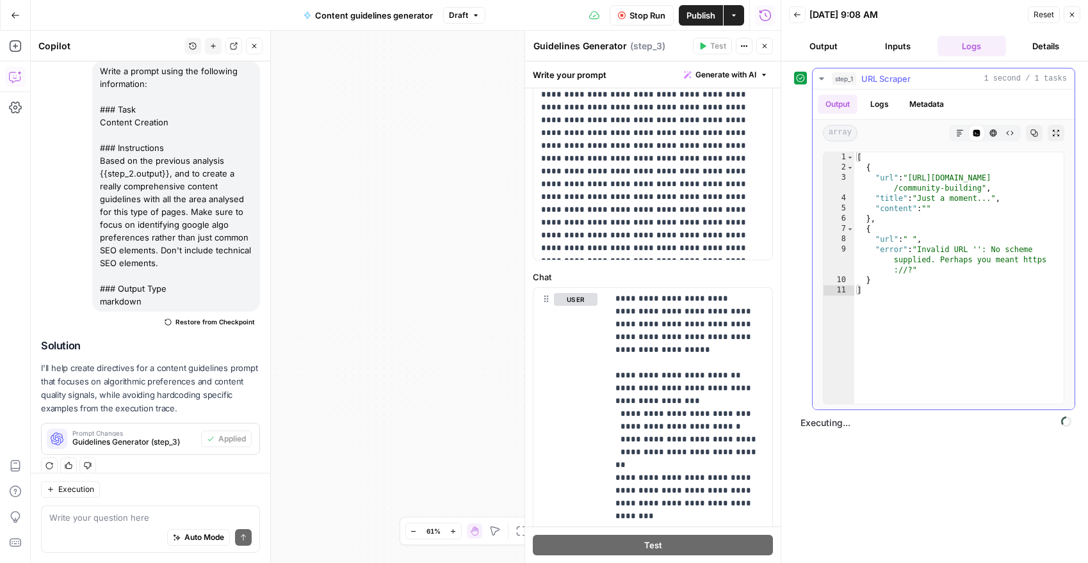
click at [825, 80] on icon "button" at bounding box center [821, 79] width 10 height 10
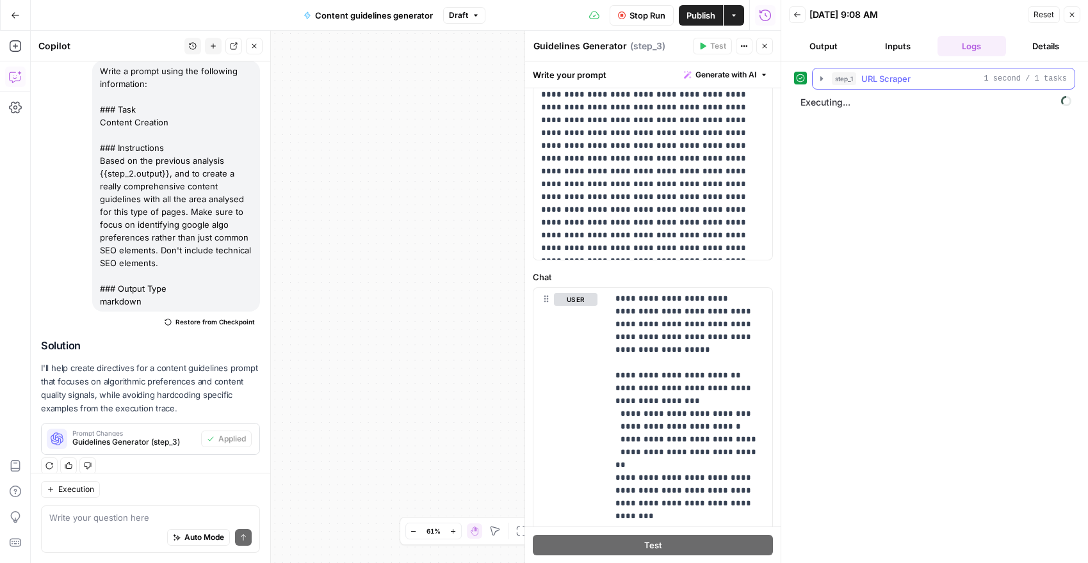
click at [825, 80] on icon "button" at bounding box center [821, 79] width 10 height 10
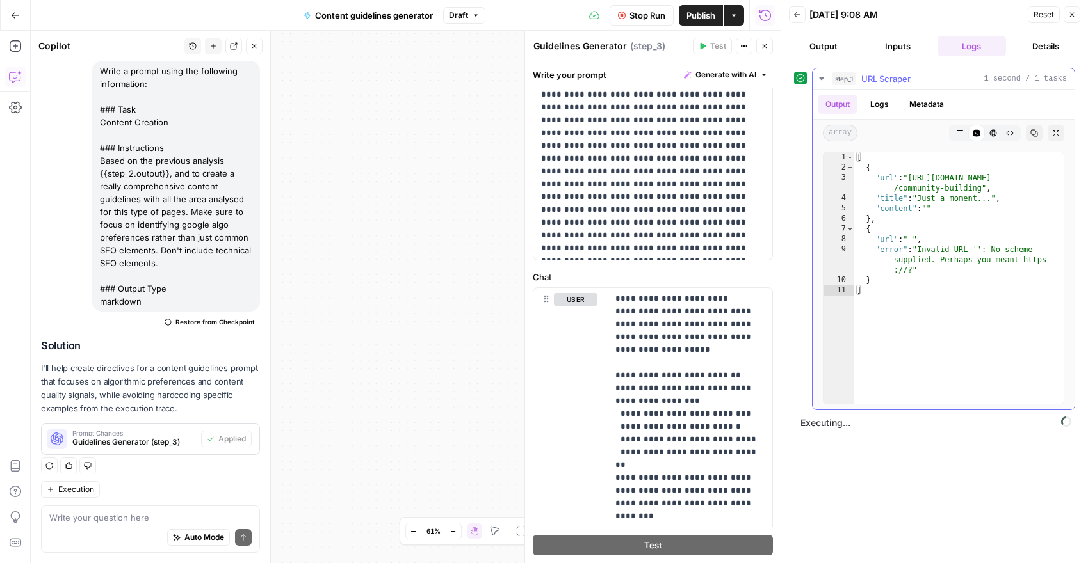
click at [819, 81] on icon "button" at bounding box center [821, 79] width 10 height 10
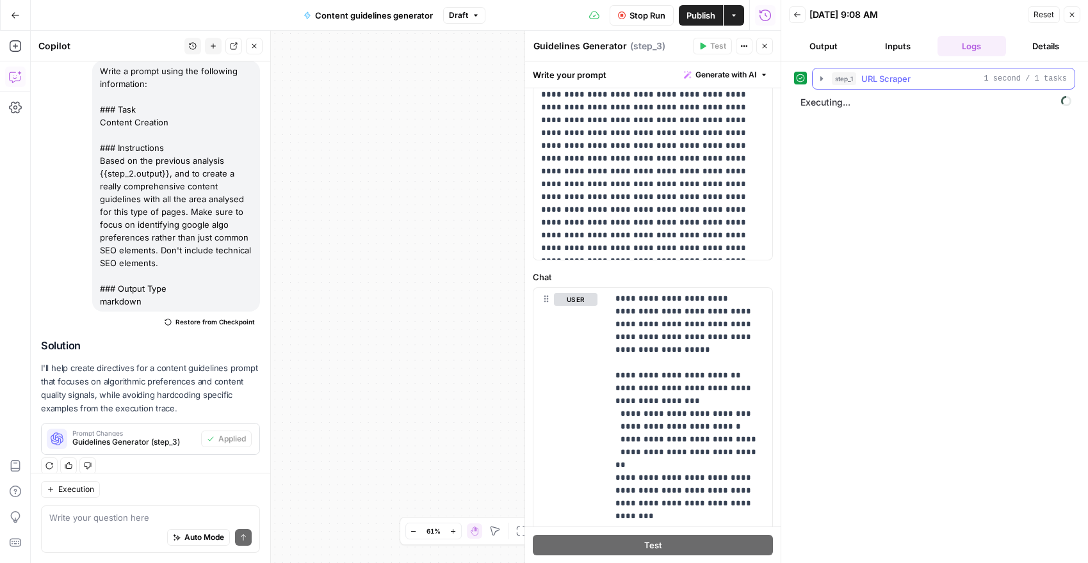
click at [819, 81] on icon "button" at bounding box center [821, 79] width 10 height 10
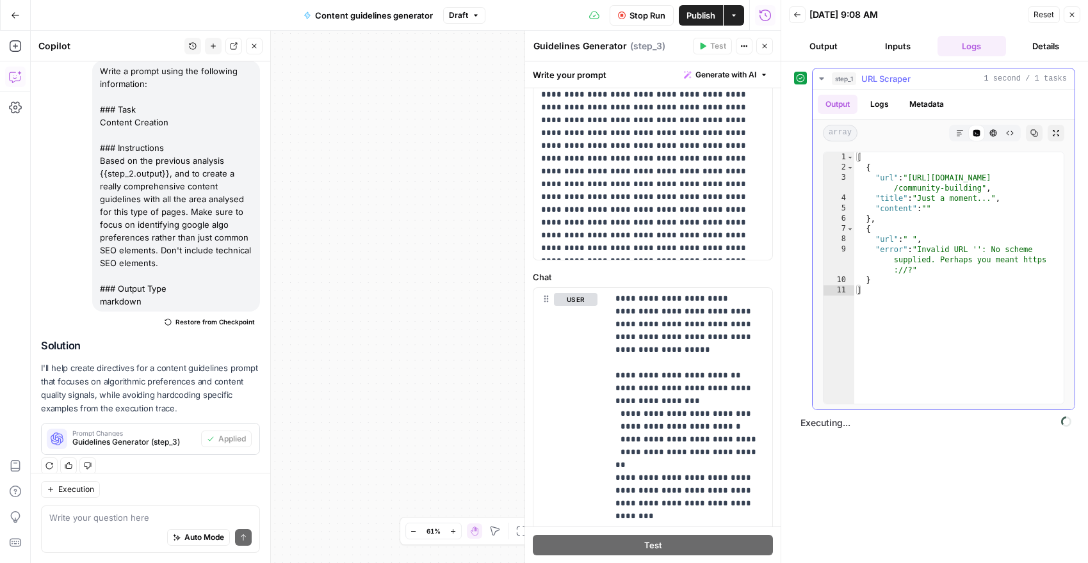
click at [818, 80] on icon "button" at bounding box center [821, 79] width 10 height 10
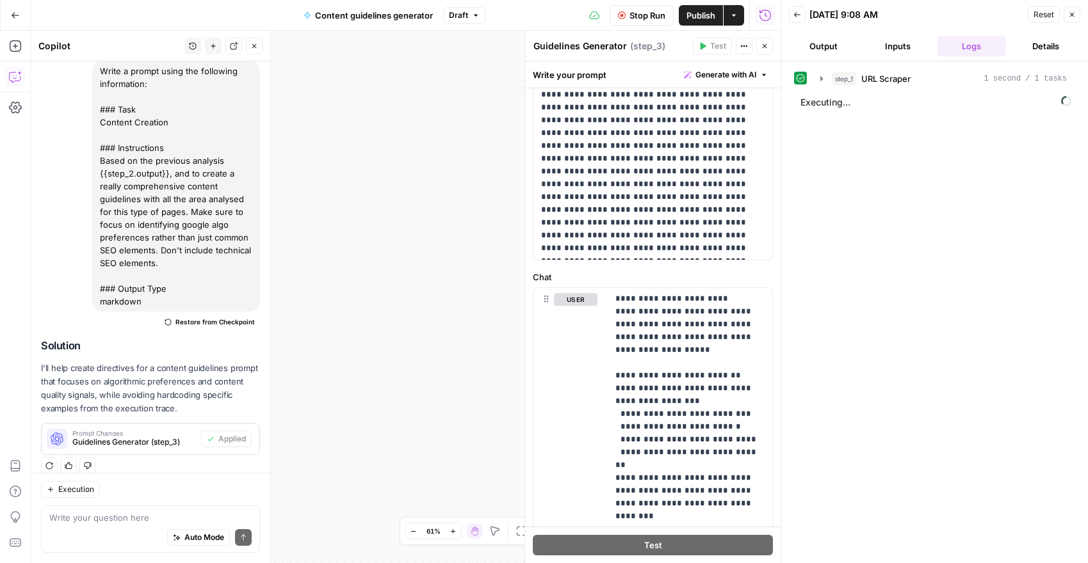
click at [885, 49] on button "Inputs" at bounding box center [897, 46] width 69 height 20
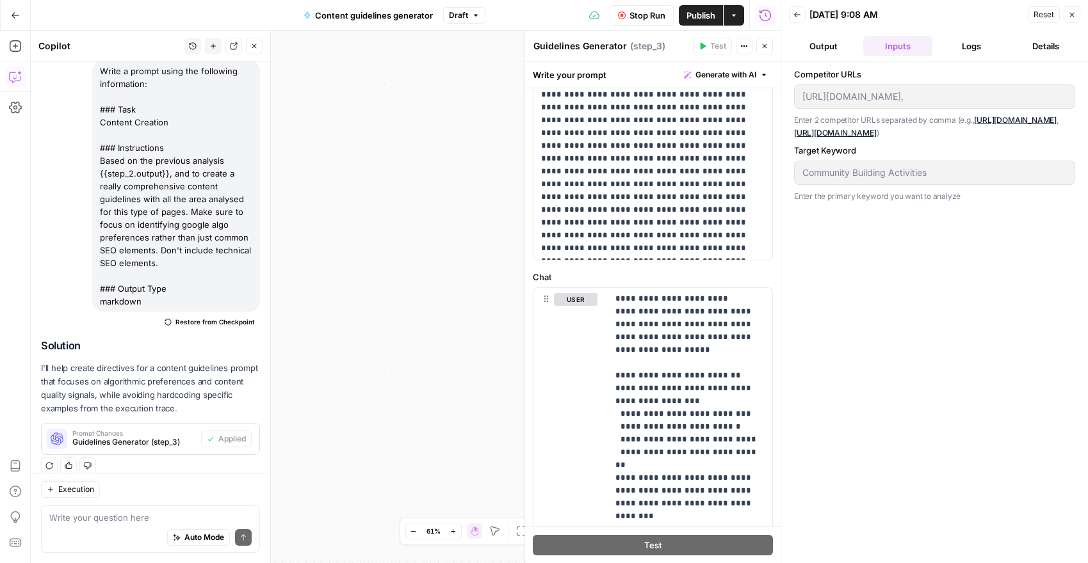
click at [835, 46] on button "Output" at bounding box center [823, 46] width 69 height 20
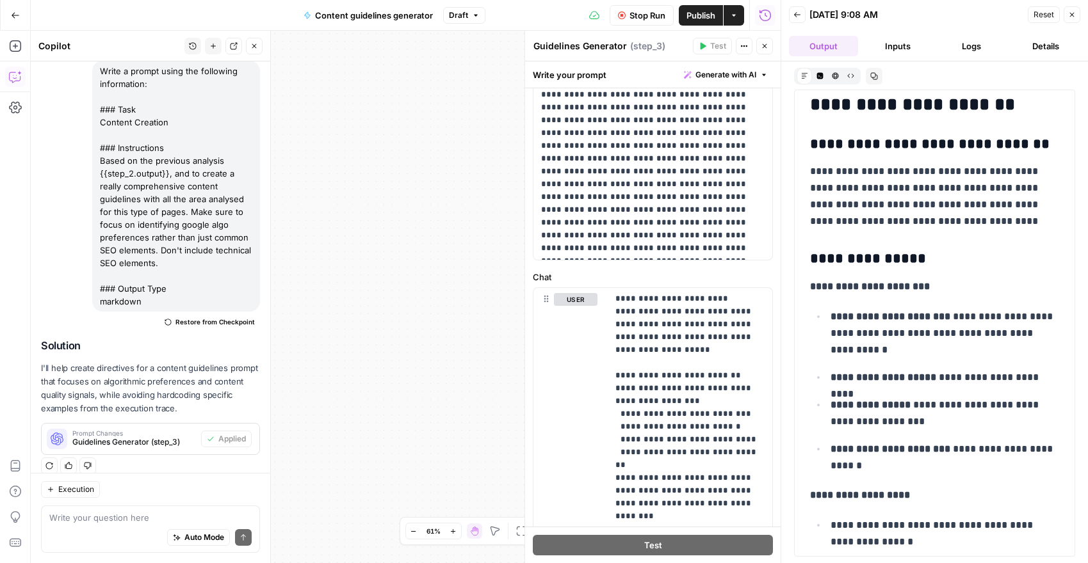
scroll to position [8522, 0]
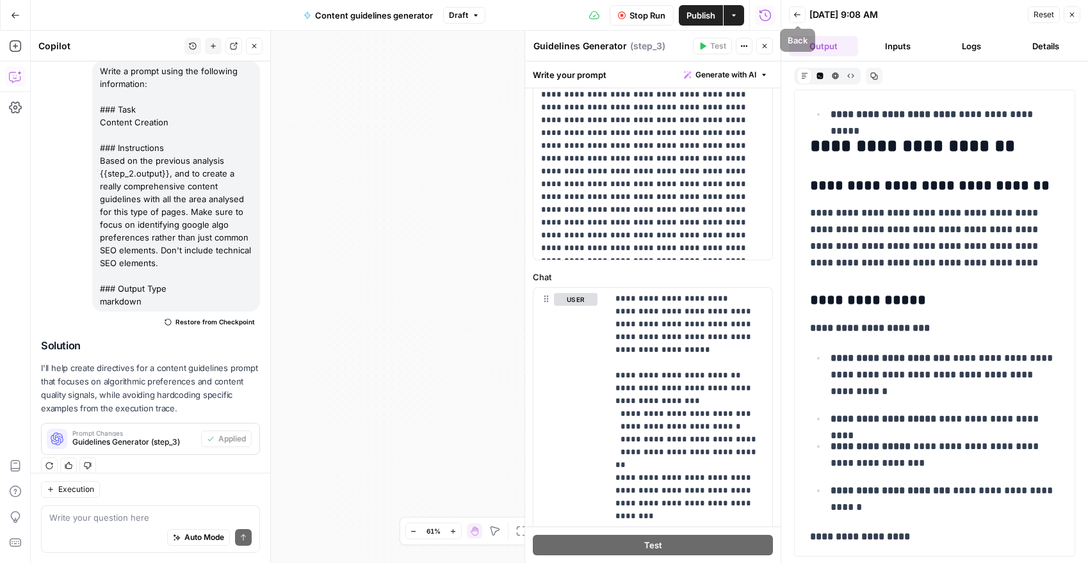
click at [802, 15] on button "Back" at bounding box center [797, 14] width 17 height 17
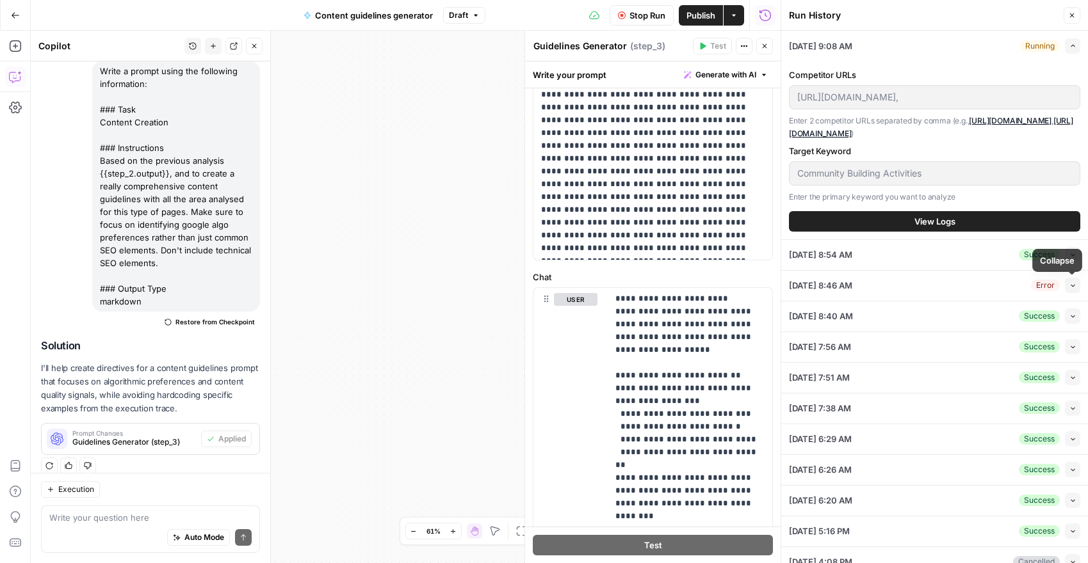
click at [1065, 286] on button "Collapse" at bounding box center [1072, 285] width 15 height 15
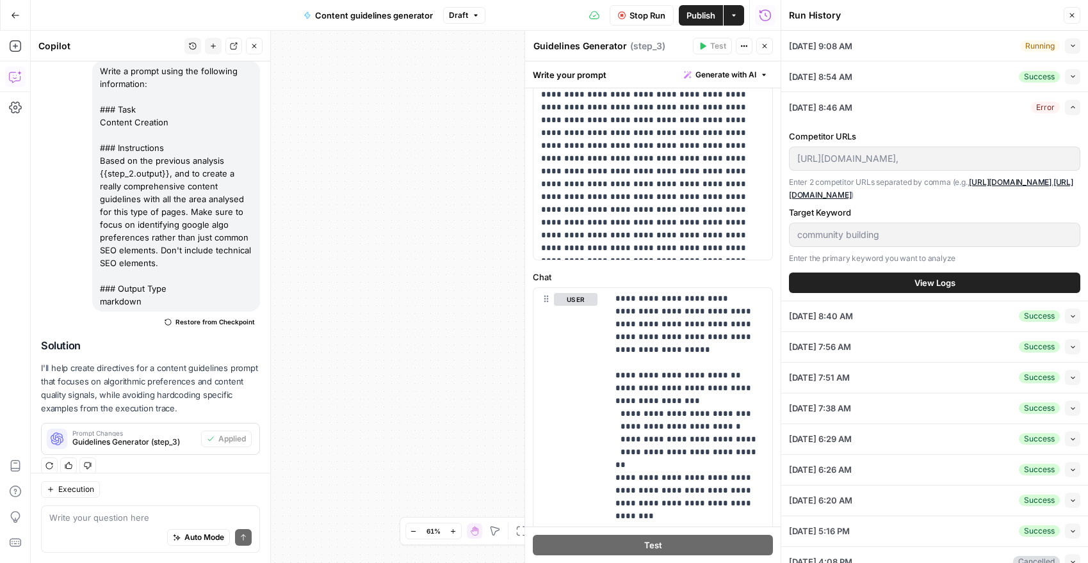
click at [1069, 108] on icon "button" at bounding box center [1072, 107] width 7 height 7
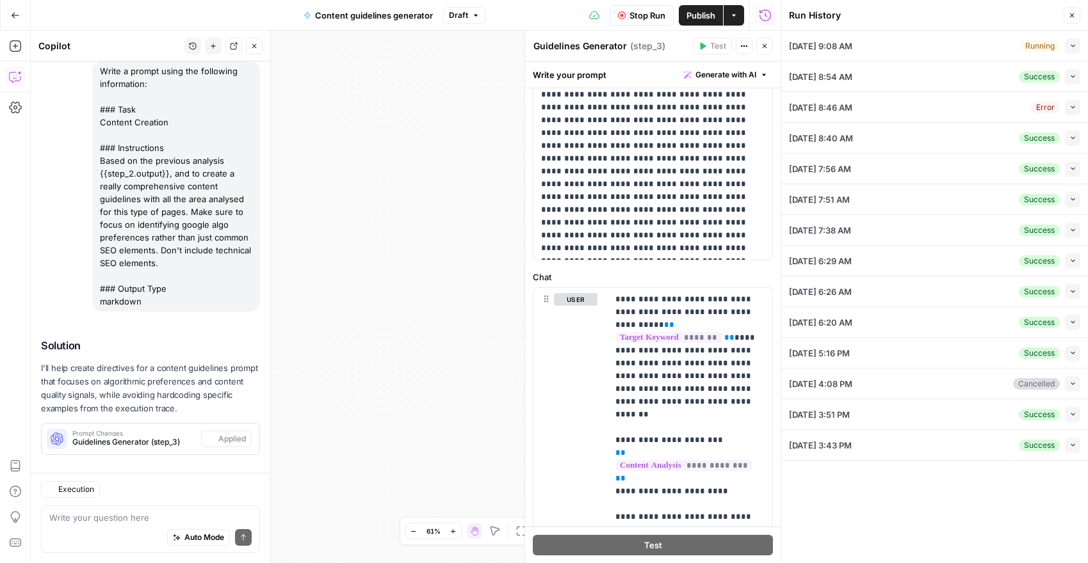
scroll to position [454, 0]
click at [1066, 141] on button "Collapse" at bounding box center [1072, 138] width 15 height 15
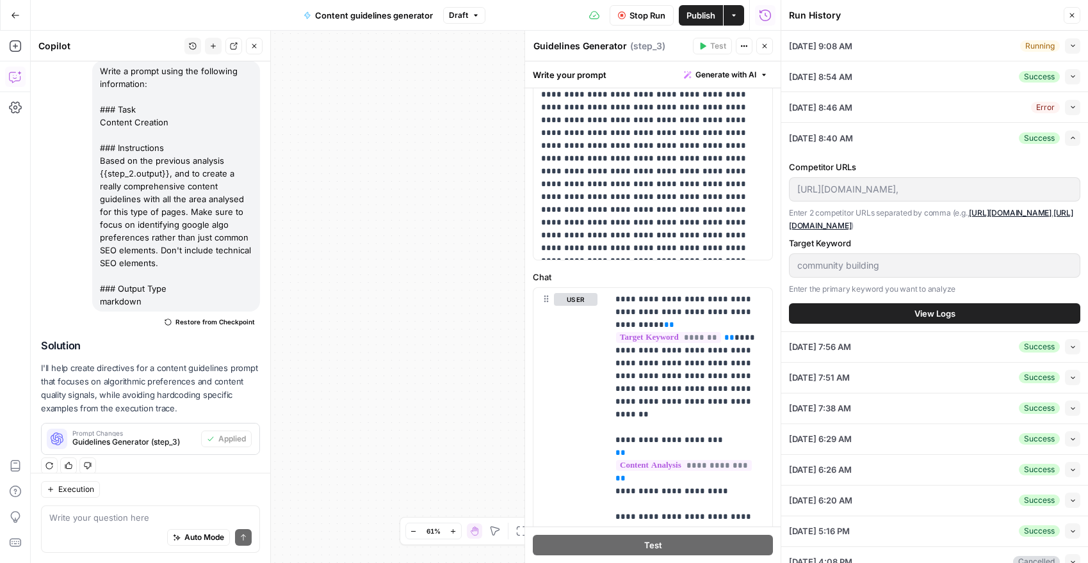
click at [1066, 141] on button "Expand" at bounding box center [1072, 138] width 15 height 15
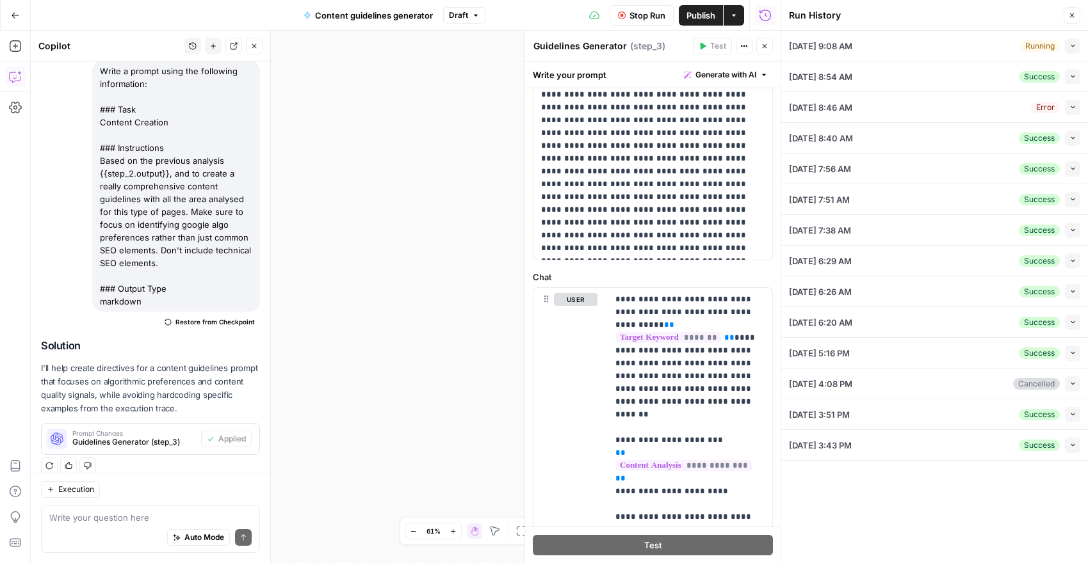
click at [1070, 166] on icon "button" at bounding box center [1072, 168] width 7 height 7
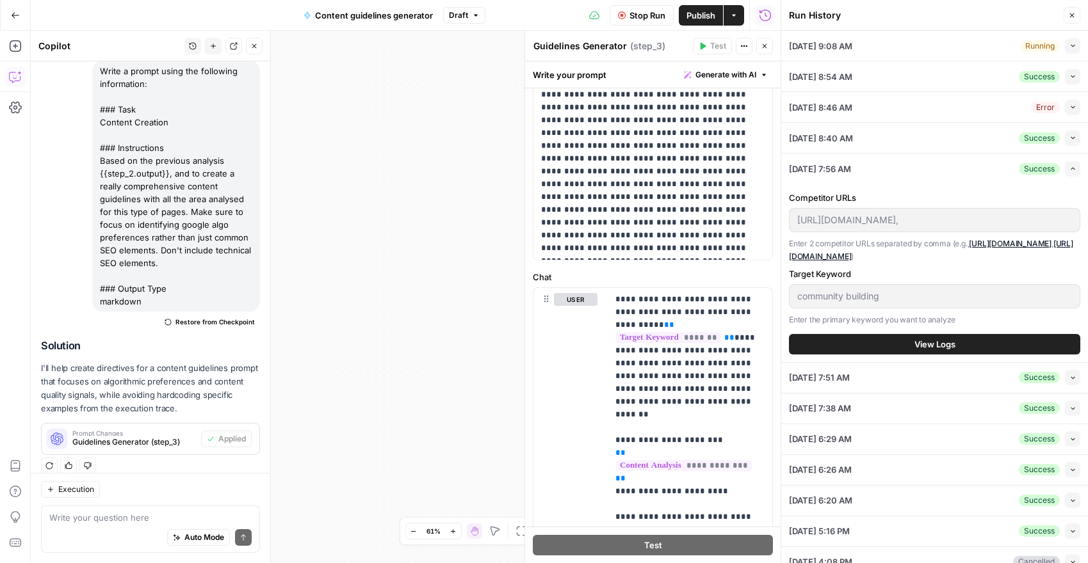
click at [1070, 166] on icon "button" at bounding box center [1072, 168] width 7 height 7
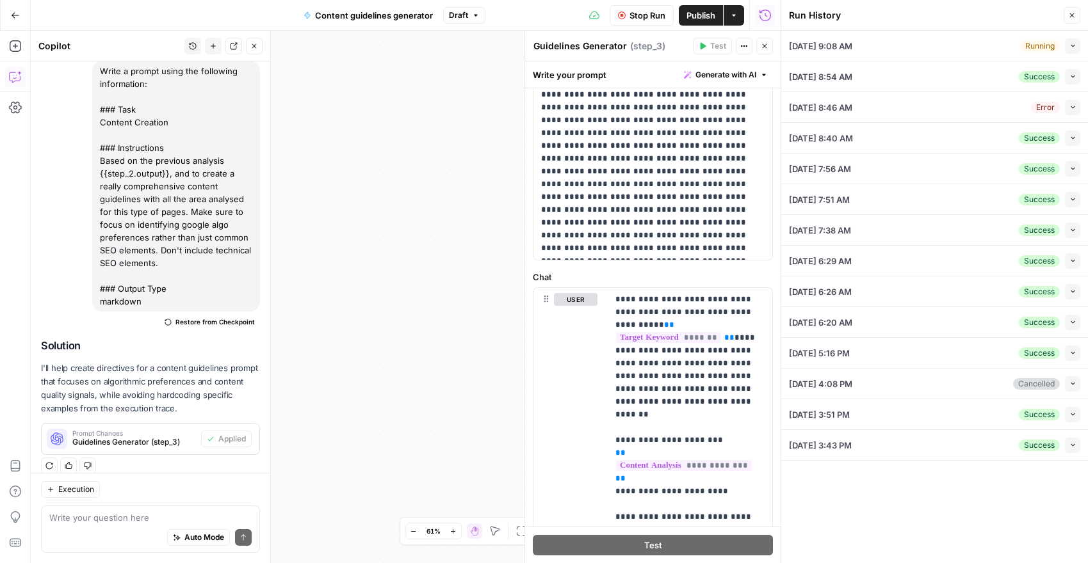
click at [1069, 203] on button "Collapse" at bounding box center [1072, 199] width 15 height 15
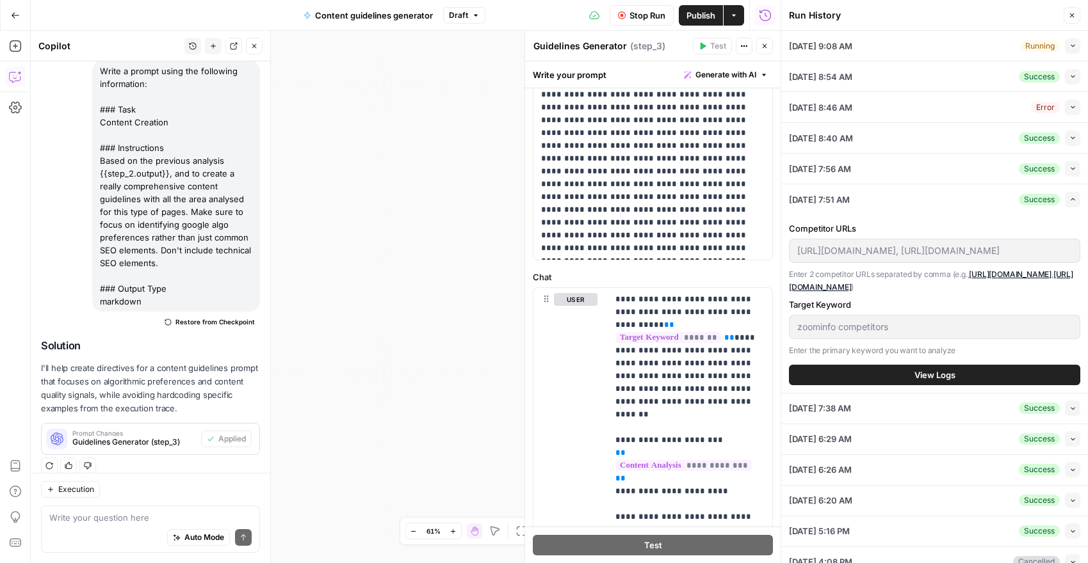
click at [1069, 203] on button "Expand" at bounding box center [1072, 199] width 15 height 15
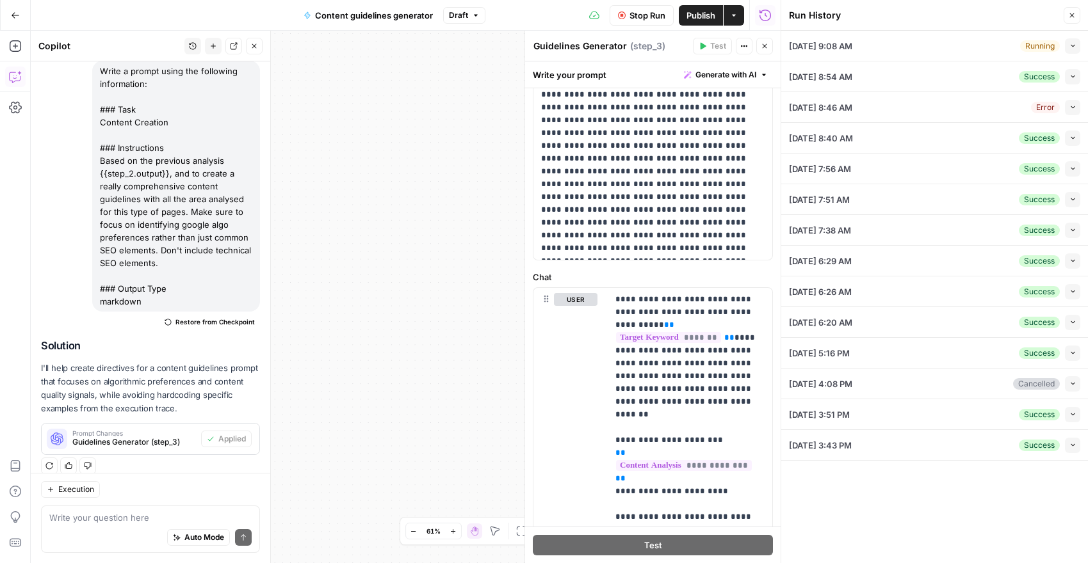
click at [1065, 237] on div "Success Collapse" at bounding box center [1049, 230] width 61 height 15
click at [1067, 47] on button "Collapse" at bounding box center [1072, 45] width 15 height 15
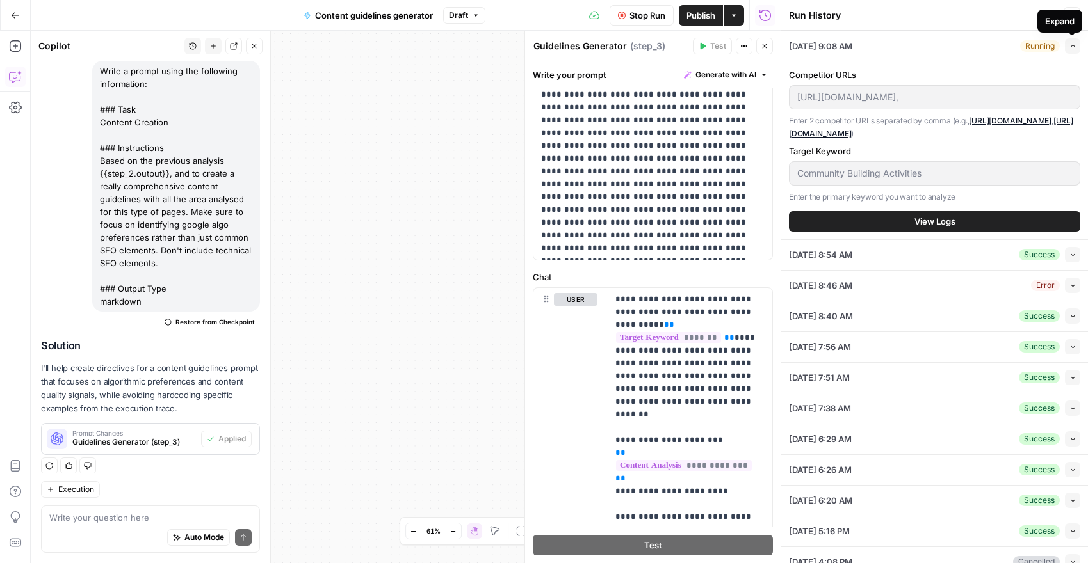
click at [1067, 47] on button "Expand" at bounding box center [1072, 45] width 15 height 15
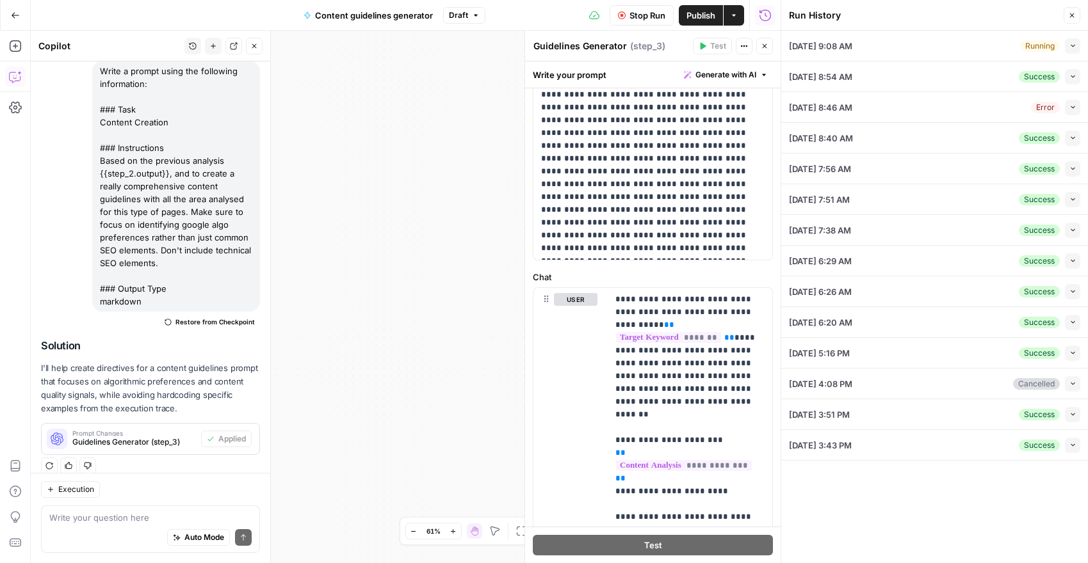
click at [1069, 12] on icon "button" at bounding box center [1072, 16] width 8 height 8
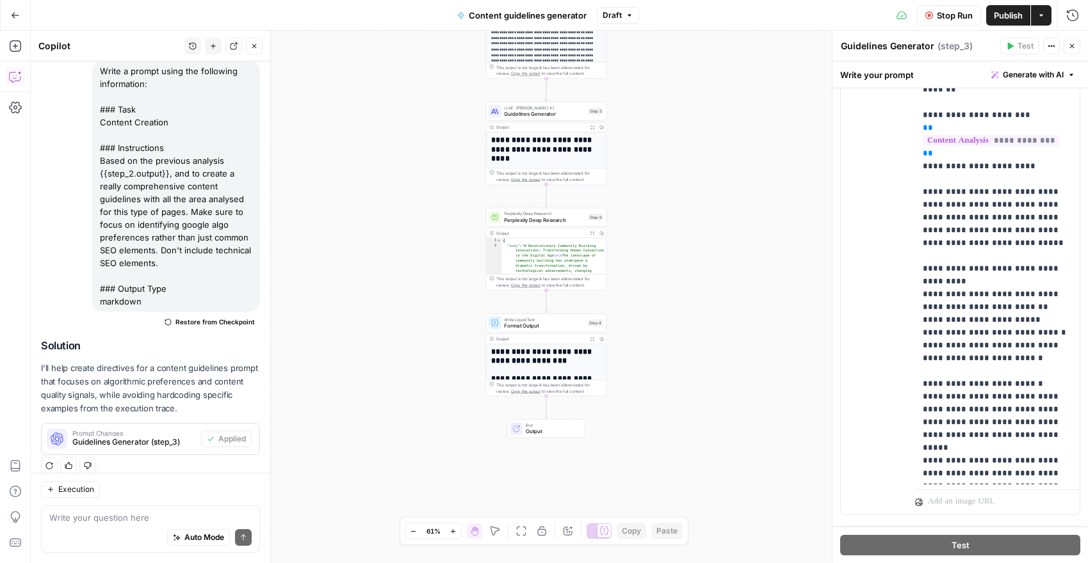
scroll to position [805, 0]
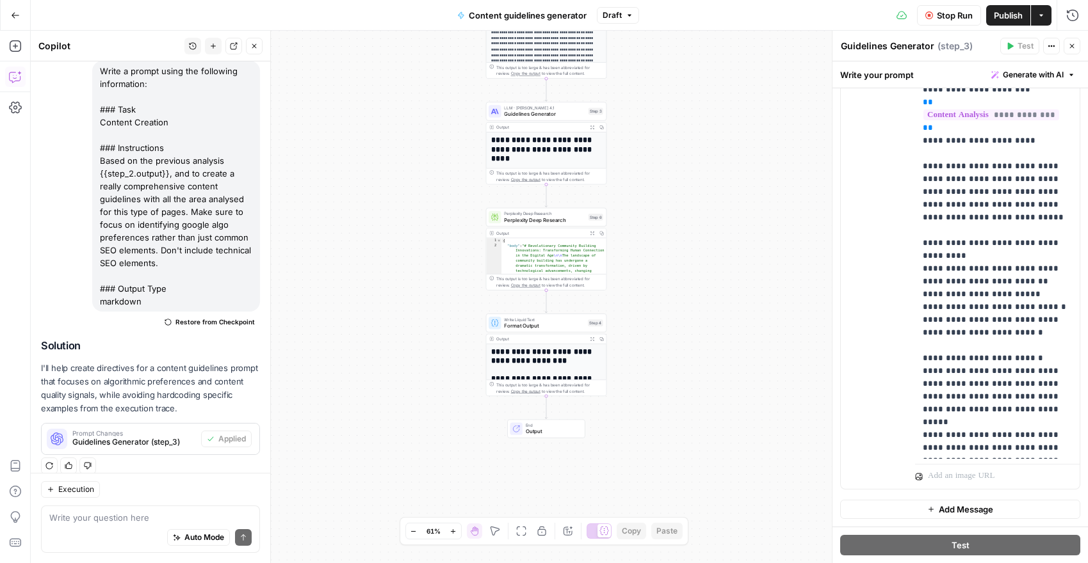
click at [1051, 47] on icon "button" at bounding box center [1051, 46] width 8 height 8
click at [570, 145] on h1 "**********" at bounding box center [546, 154] width 111 height 36
click at [552, 117] on span "Guidelines Generator" at bounding box center [544, 114] width 81 height 8
click at [558, 158] on h1 "**********" at bounding box center [546, 154] width 111 height 36
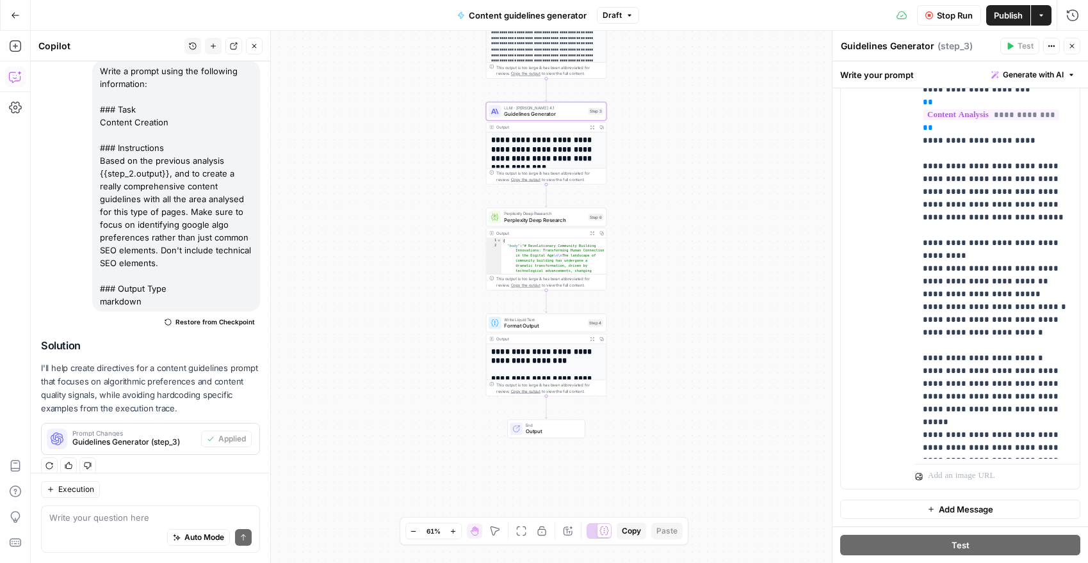
click at [558, 158] on h1 "**********" at bounding box center [546, 154] width 111 height 36
click at [551, 237] on div "Output Expand Output Copy" at bounding box center [546, 234] width 120 height 10
click at [549, 217] on span "Perplexity Deep Research" at bounding box center [544, 220] width 81 height 8
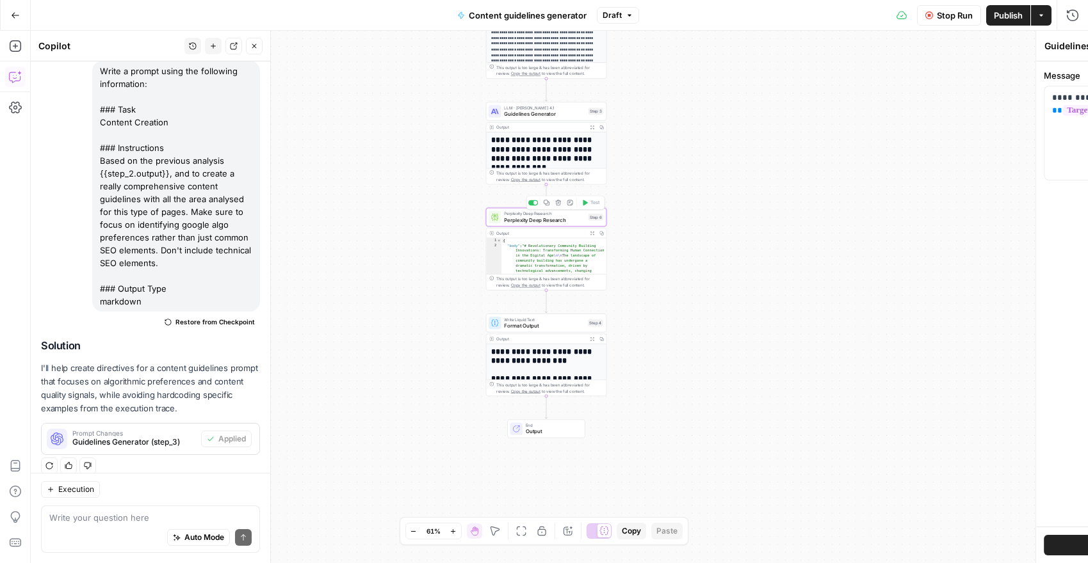
click at [549, 217] on span "Perplexity Deep Research" at bounding box center [544, 220] width 81 height 8
type textarea "Perplexity Deep Research"
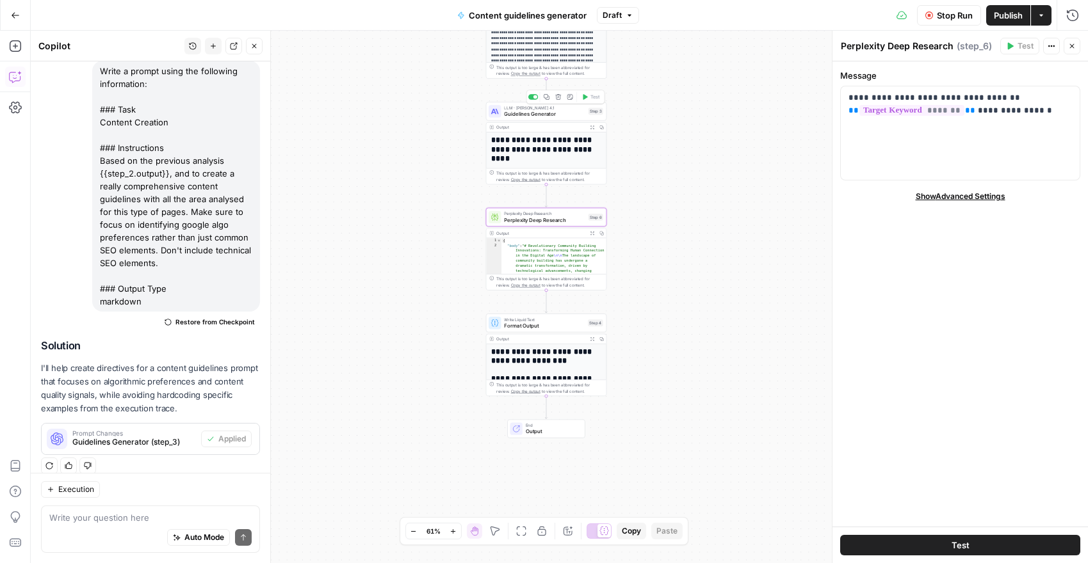
click at [532, 113] on span "Guidelines Generator" at bounding box center [544, 114] width 81 height 8
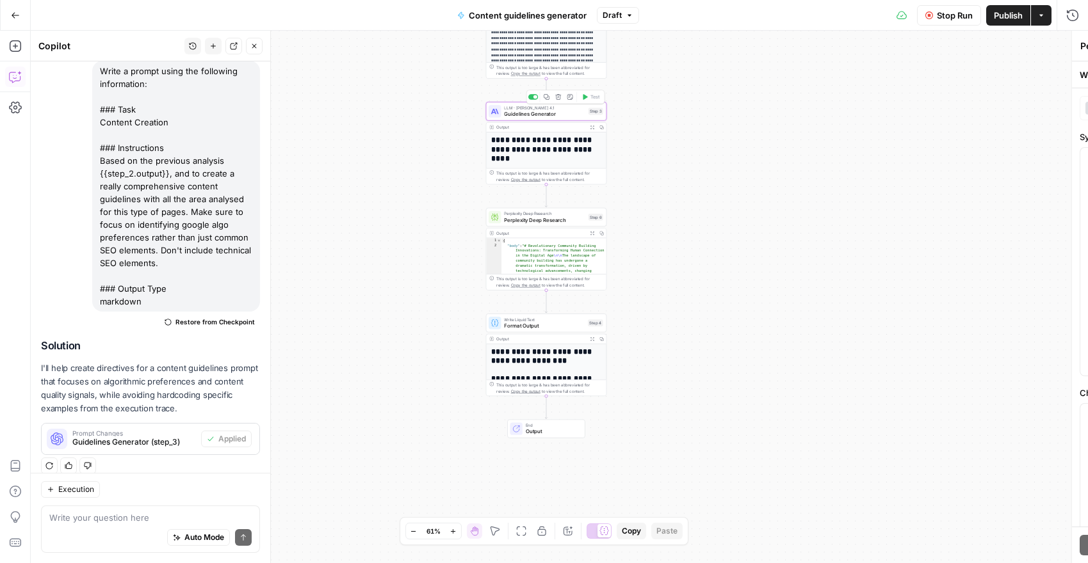
type textarea "Guidelines Generator"
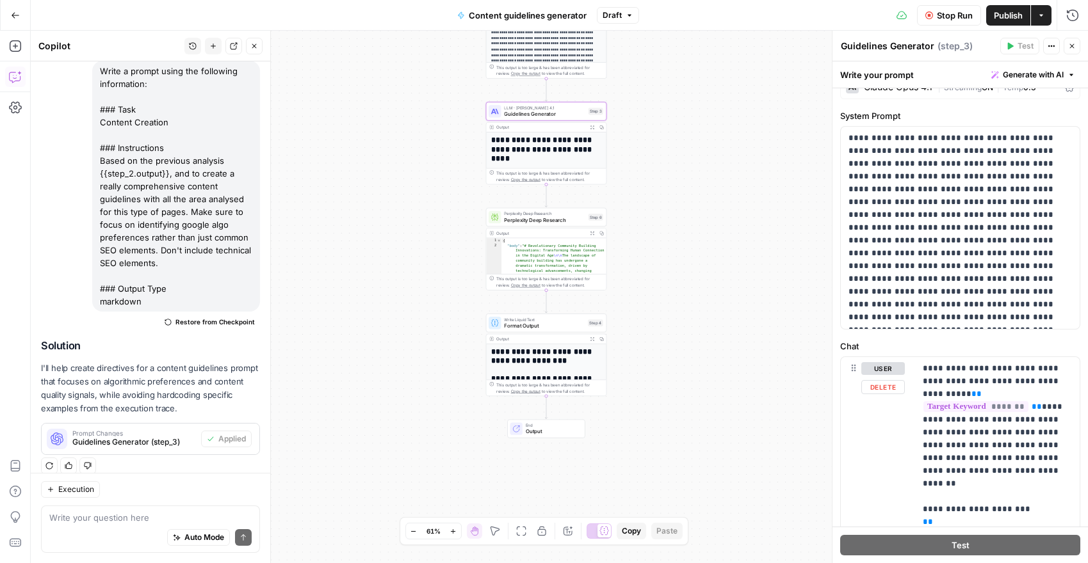
scroll to position [0, 0]
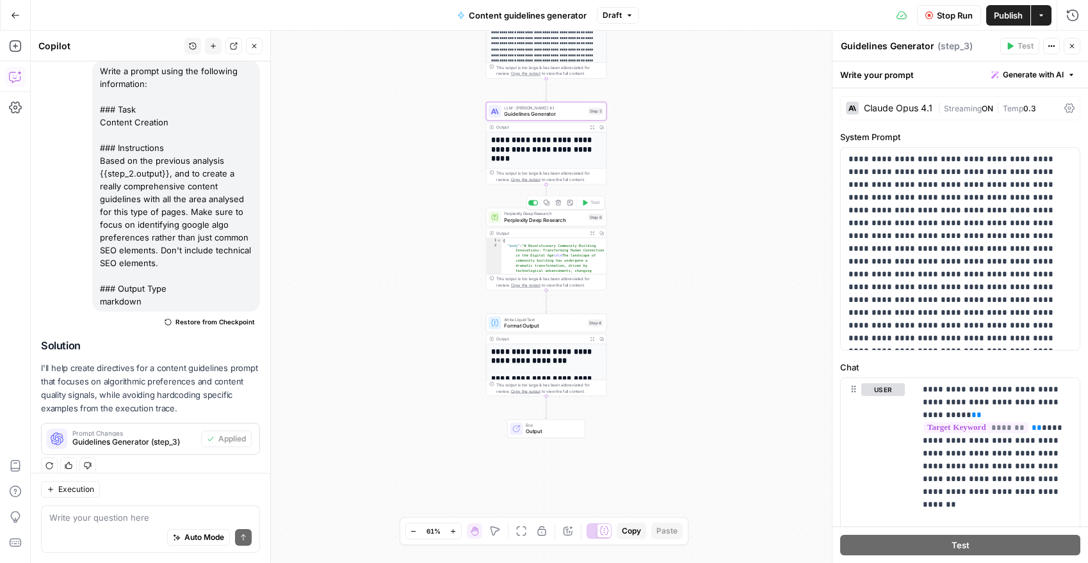
click at [516, 222] on span "Perplexity Deep Research" at bounding box center [544, 220] width 81 height 8
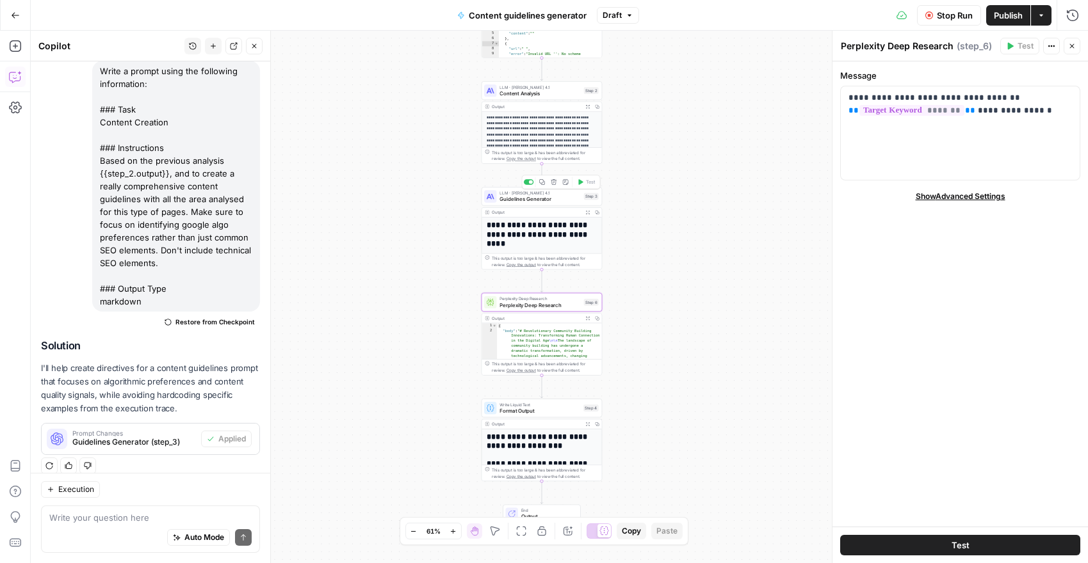
click at [535, 197] on span "Guidelines Generator" at bounding box center [539, 199] width 81 height 8
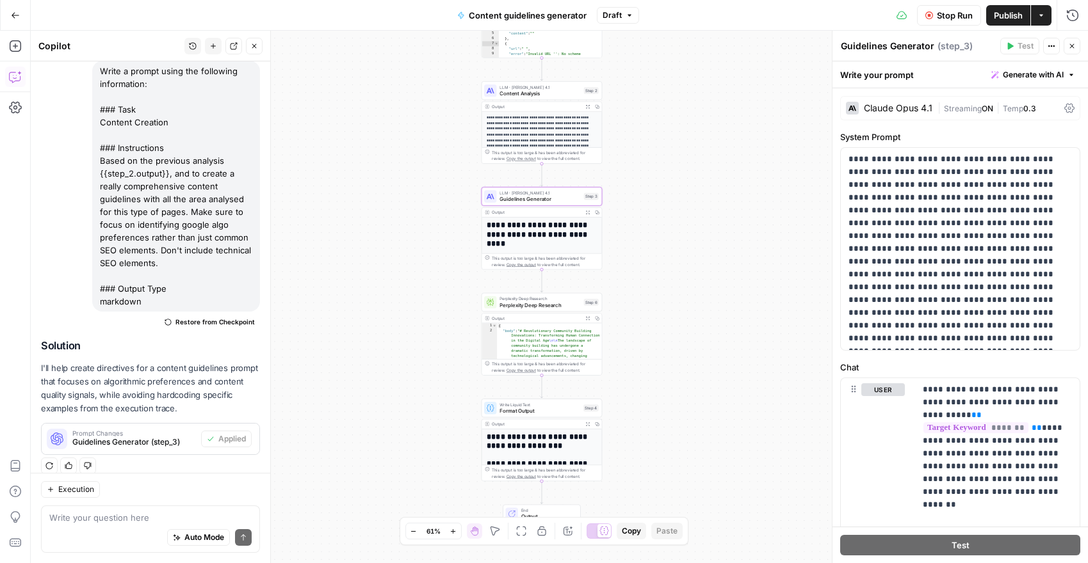
click at [547, 222] on h1 "**********" at bounding box center [542, 235] width 111 height 28
click at [542, 244] on h1 "**********" at bounding box center [542, 235] width 111 height 28
click at [497, 211] on div "Output" at bounding box center [536, 212] width 89 height 6
click at [547, 318] on div "Output" at bounding box center [536, 318] width 89 height 6
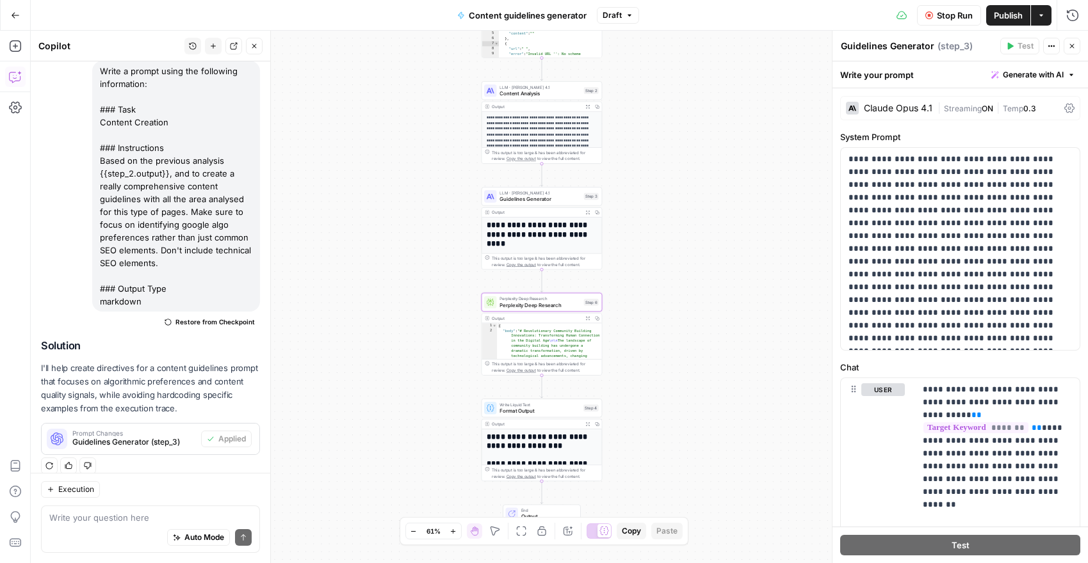
type textarea "*"
click at [545, 303] on span "Perplexity Deep Research" at bounding box center [539, 306] width 81 height 8
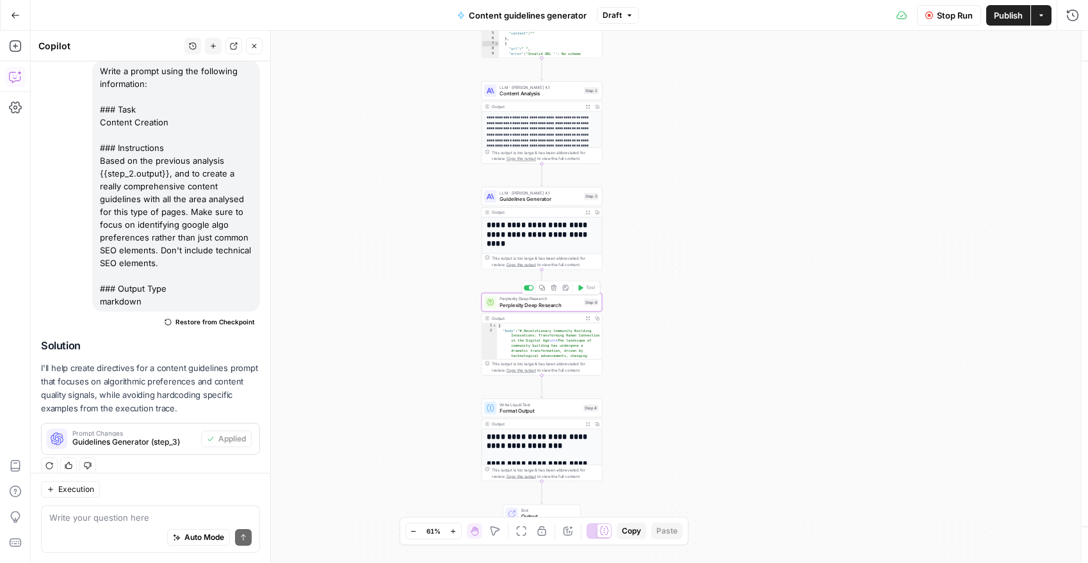
type textarea "Perplexity Deep Research"
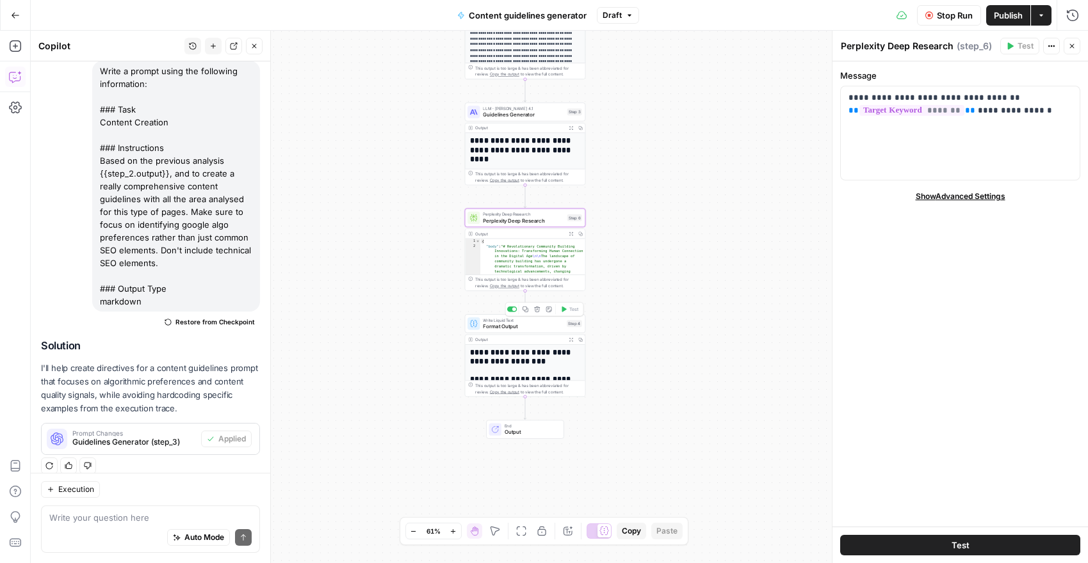
click at [523, 330] on span "Format Output" at bounding box center [523, 327] width 81 height 8
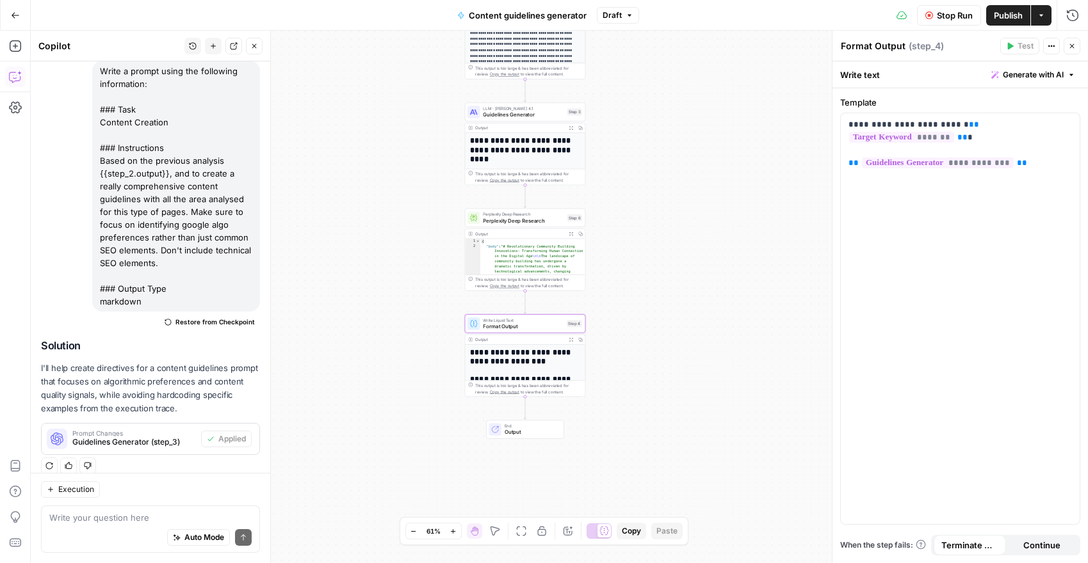
click at [519, 428] on span "Output" at bounding box center [530, 432] width 53 height 8
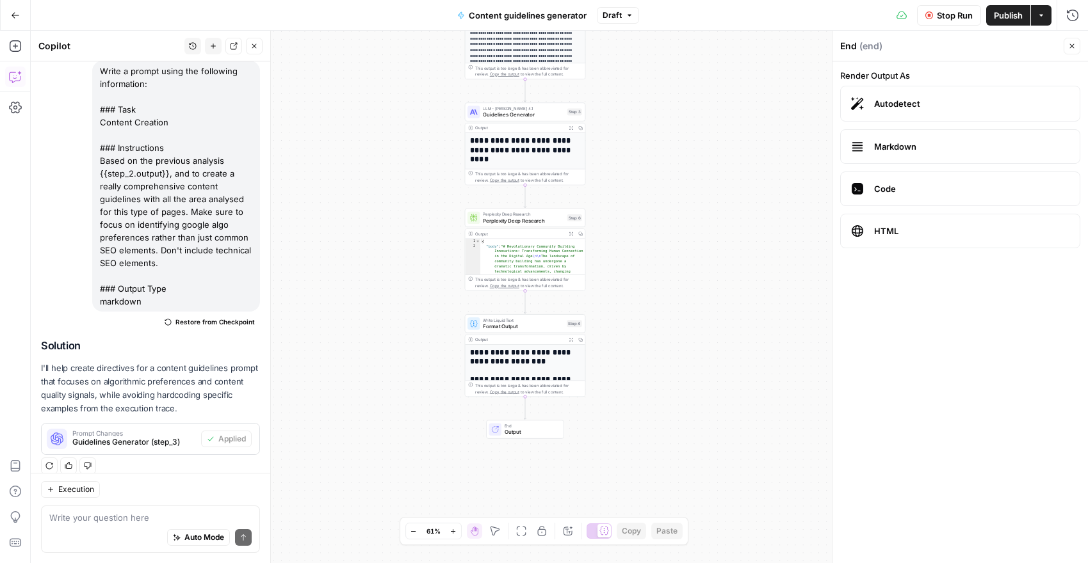
click at [874, 150] on span "Markdown" at bounding box center [971, 146] width 195 height 13
click at [878, 107] on span "Autodetect" at bounding box center [971, 103] width 195 height 13
click at [531, 141] on h1 "**********" at bounding box center [525, 154] width 111 height 36
click at [569, 130] on button "Expand Output" at bounding box center [571, 129] width 10 height 10
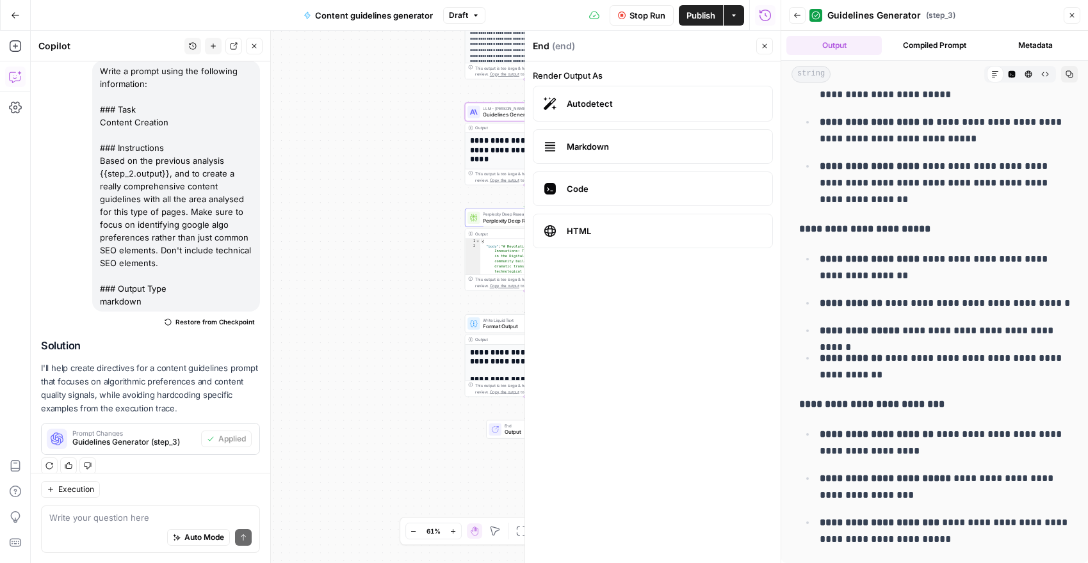
scroll to position [5562, 0]
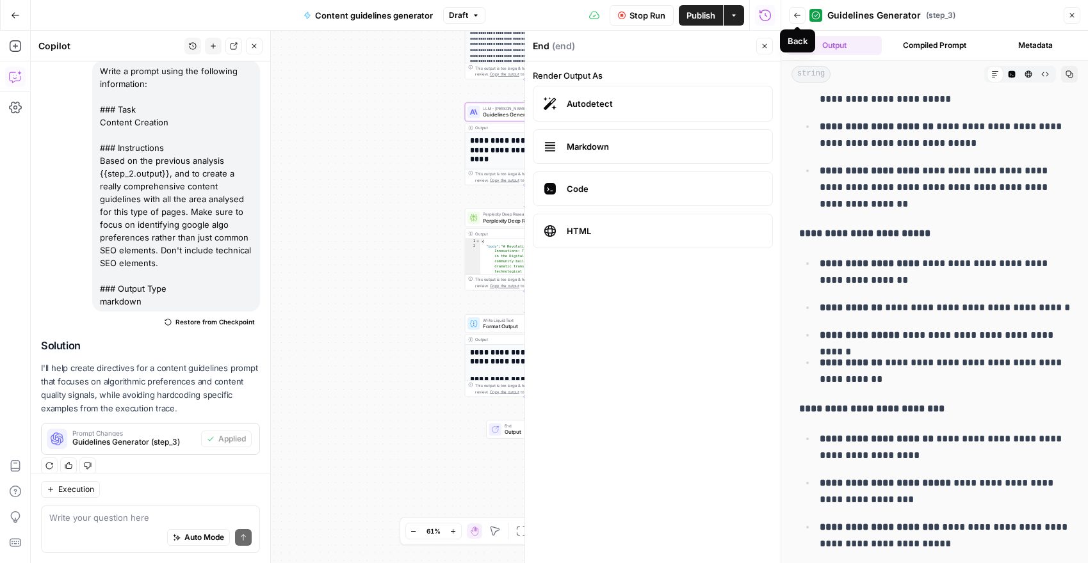
click at [798, 20] on button "Back" at bounding box center [797, 15] width 17 height 17
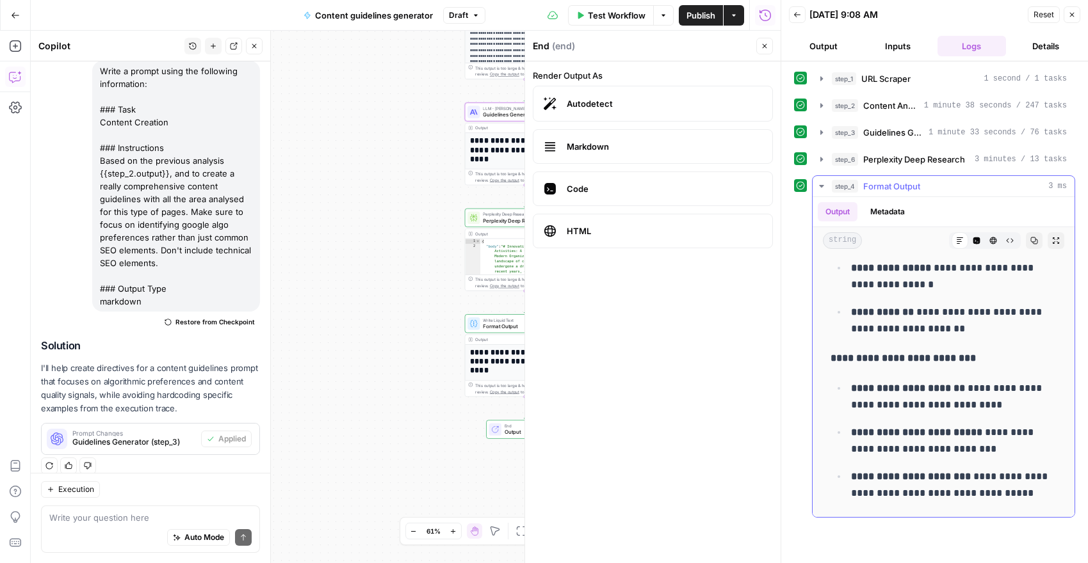
scroll to position [6528, 0]
click at [499, 220] on span "Perplexity Deep Research" at bounding box center [523, 221] width 81 height 8
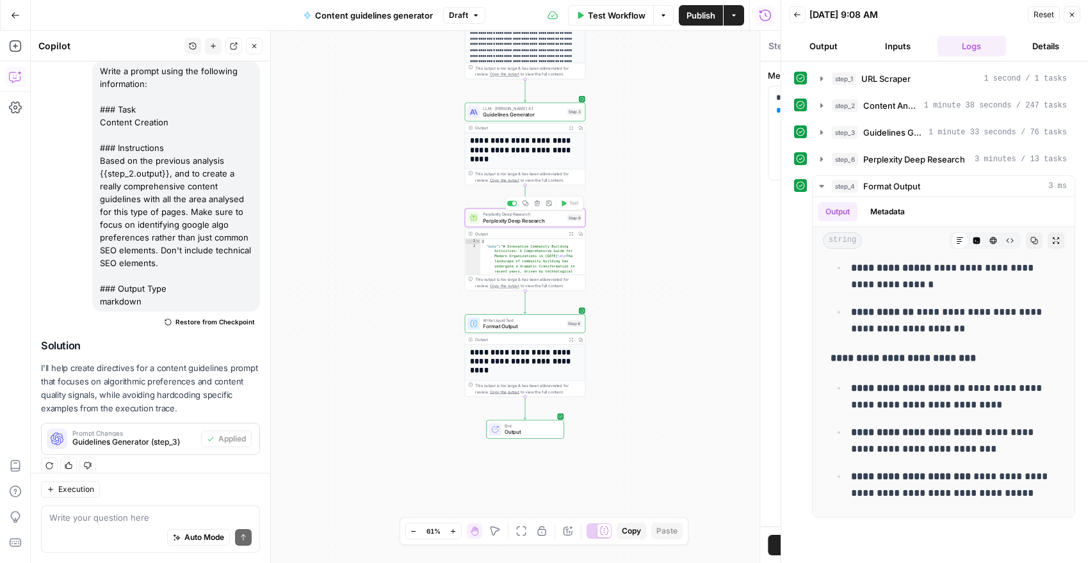
type textarea "Perplexity Deep Research"
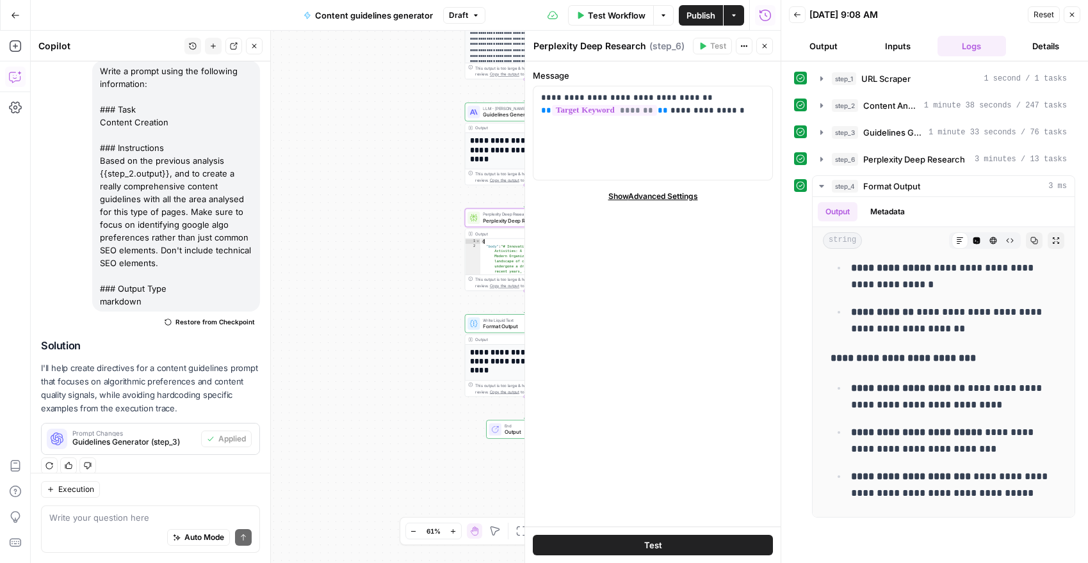
click at [898, 149] on div "step_6 Perplexity Deep Research 3 minutes / 13 tasks" at bounding box center [943, 160] width 263 height 22
click at [819, 161] on icon "button" at bounding box center [821, 159] width 10 height 10
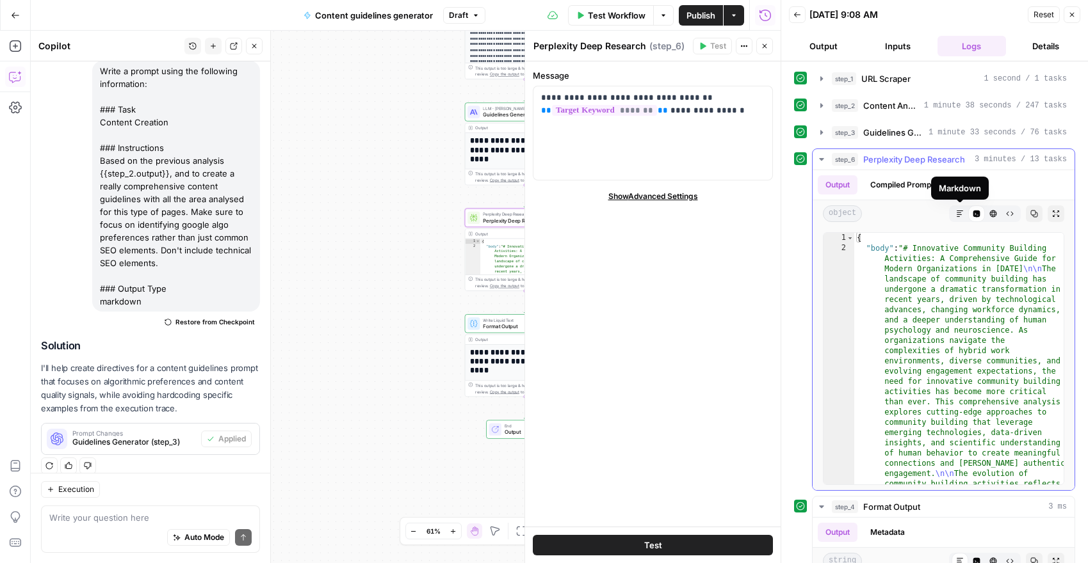
click at [962, 214] on icon "button" at bounding box center [960, 214] width 8 height 8
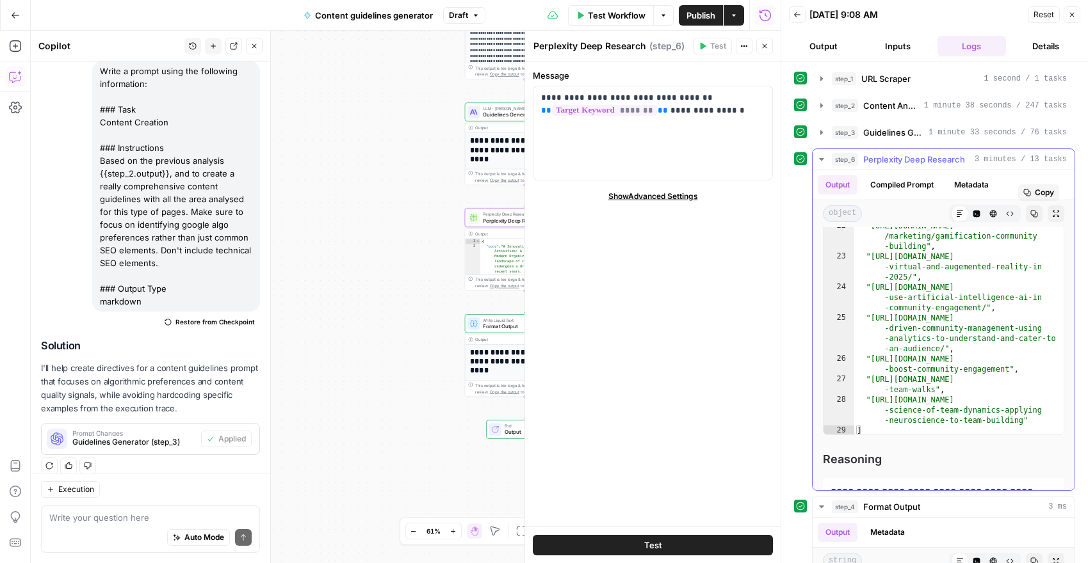
scroll to position [451, 0]
click at [365, 408] on div "**********" at bounding box center [406, 297] width 750 height 533
click at [1077, 19] on button "Close" at bounding box center [1071, 14] width 17 height 17
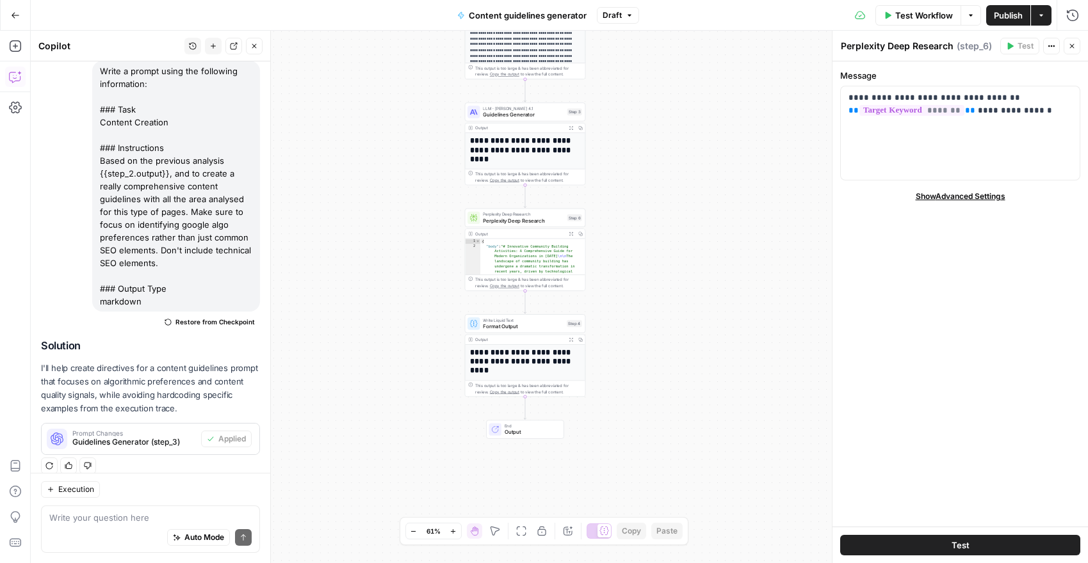
click at [507, 364] on h1 "**********" at bounding box center [525, 362] width 111 height 28
click at [526, 354] on h1 "**********" at bounding box center [525, 362] width 111 height 28
click at [572, 341] on icon "button" at bounding box center [571, 340] width 4 height 4
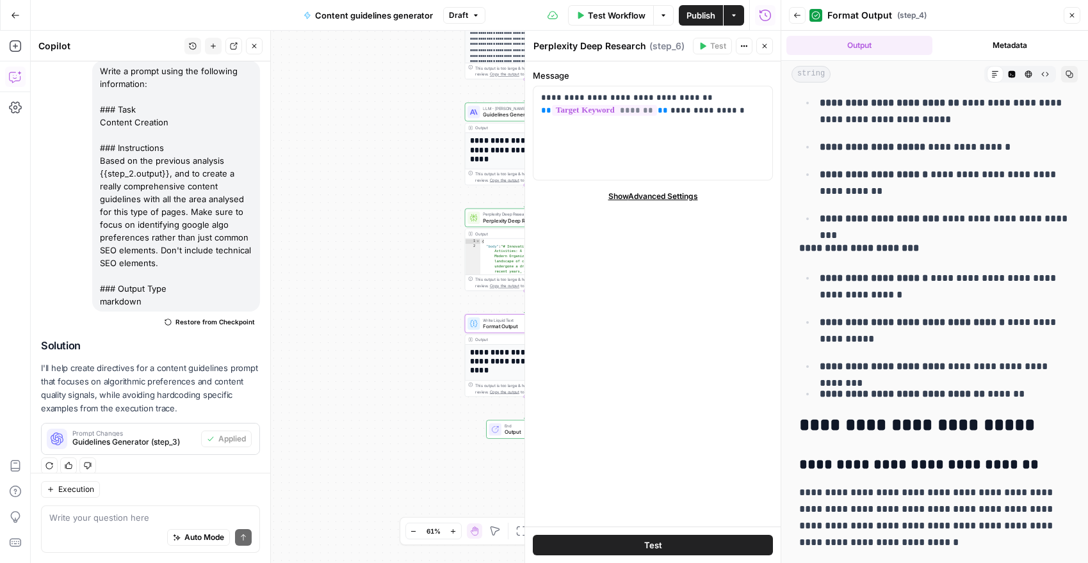
scroll to position [4038, 0]
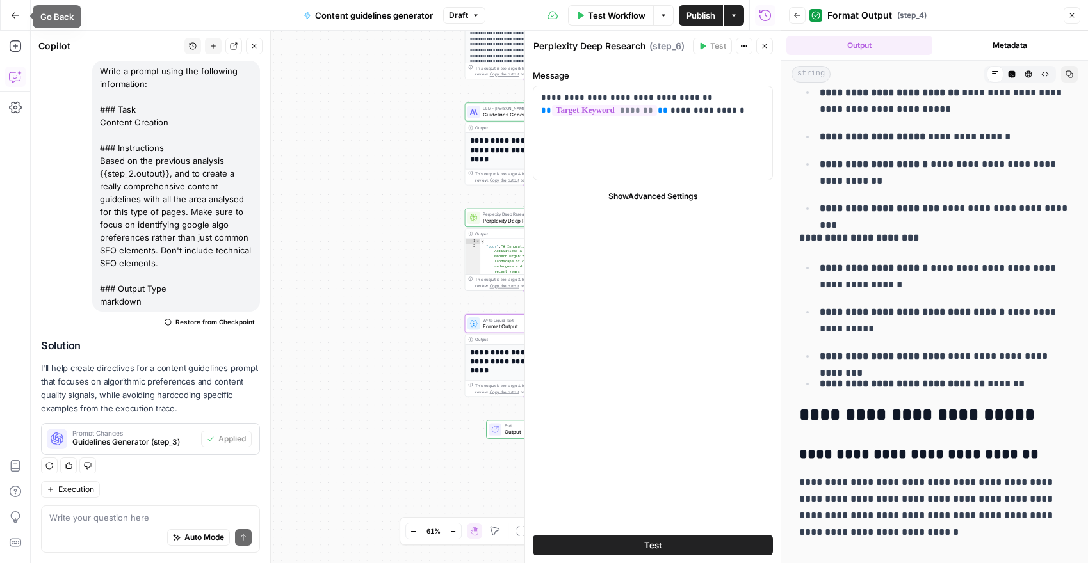
click at [17, 19] on icon "button" at bounding box center [15, 15] width 9 height 9
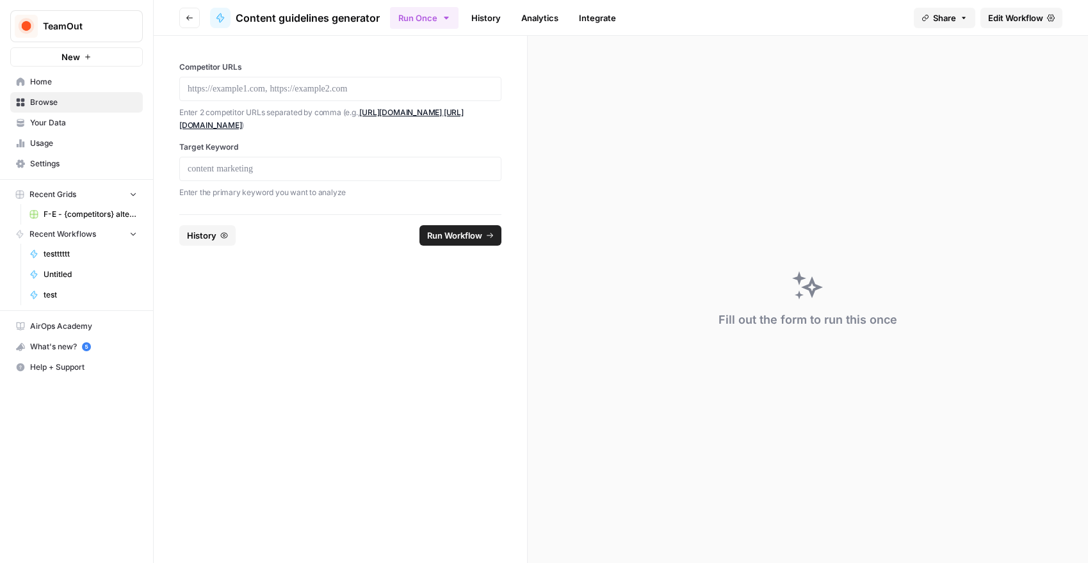
click at [74, 221] on link "F-E - {competitors} alternative" at bounding box center [83, 214] width 119 height 20
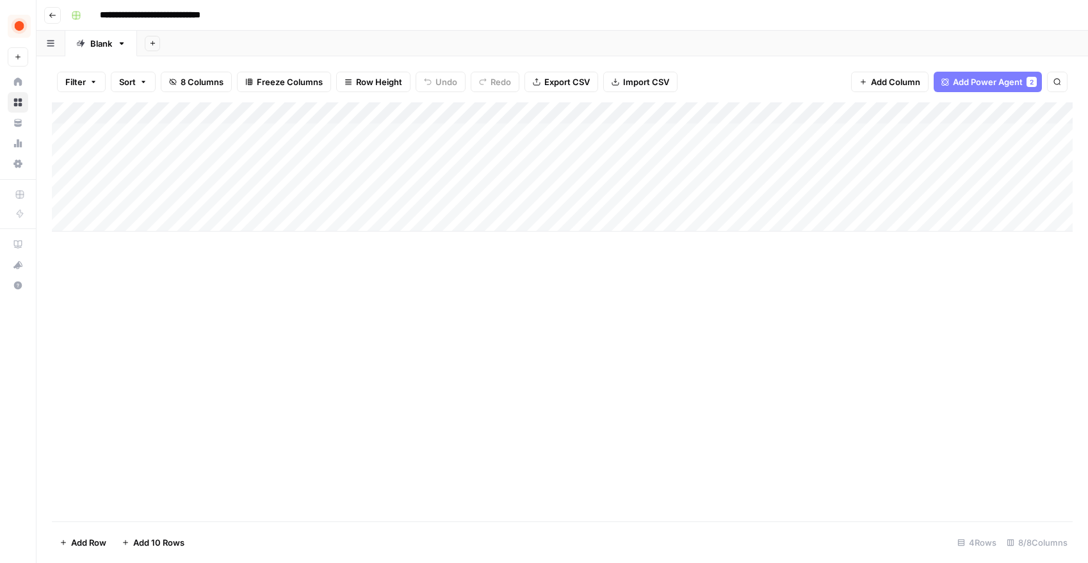
click at [126, 227] on div "Add Column" at bounding box center [562, 166] width 1020 height 129
click at [134, 241] on div "Add Column" at bounding box center [562, 177] width 1020 height 151
click at [134, 266] on div "Add Column" at bounding box center [562, 188] width 1020 height 173
click at [135, 291] on div "Add Column" at bounding box center [562, 199] width 1020 height 195
click at [138, 307] on div "Add Column" at bounding box center [562, 210] width 1020 height 216
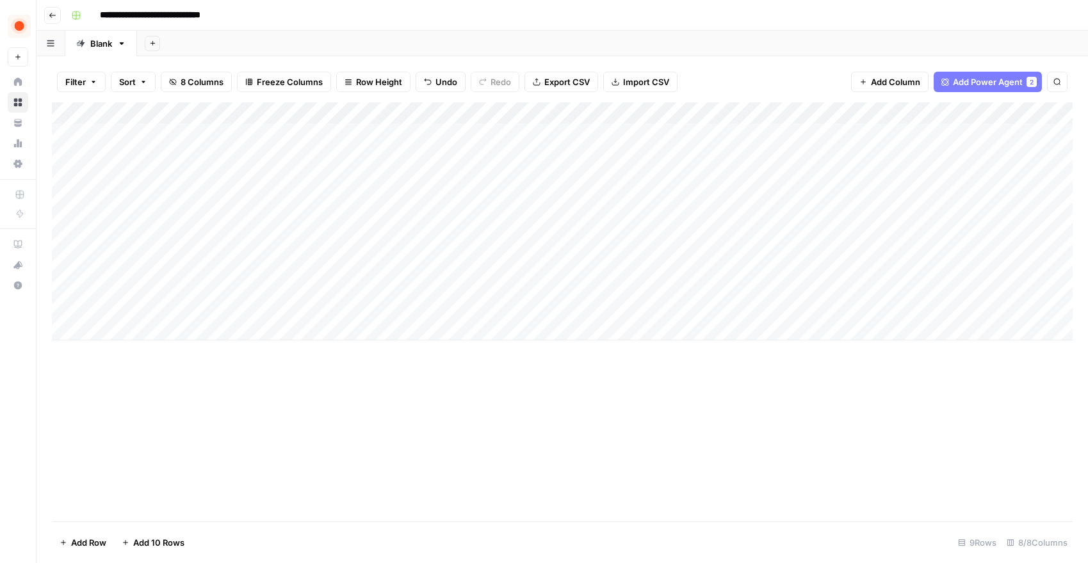
click at [149, 224] on div "Add Column" at bounding box center [562, 221] width 1020 height 238
click at [149, 224] on textarea at bounding box center [198, 222] width 205 height 18
click at [367, 195] on div "Add Column" at bounding box center [562, 221] width 1020 height 238
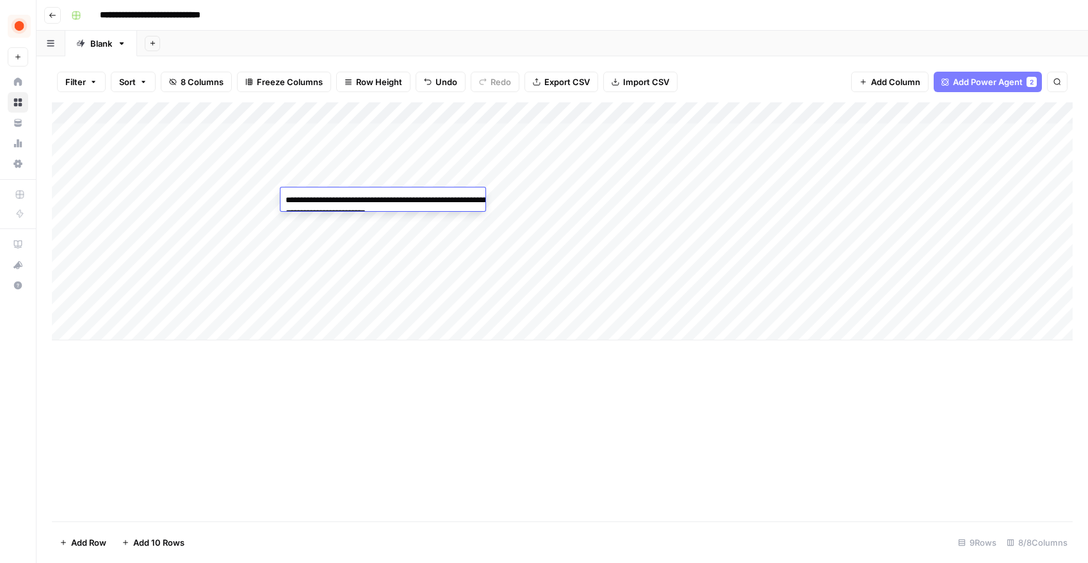
click at [367, 196] on textarea "**********" at bounding box center [408, 206] width 256 height 31
click at [369, 264] on div "Add Column" at bounding box center [562, 221] width 1020 height 238
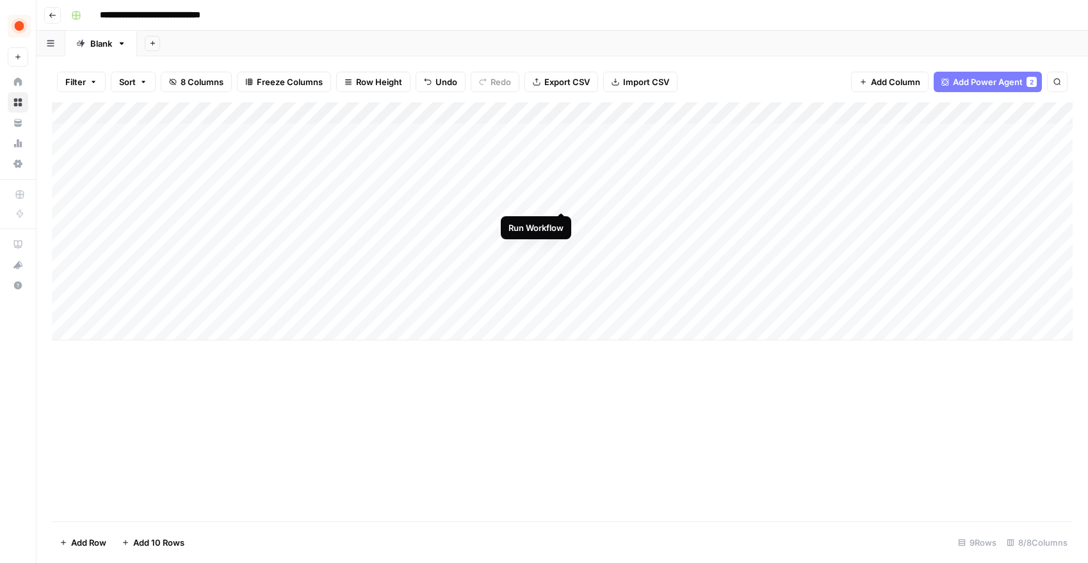
click at [558, 199] on div "Add Column" at bounding box center [562, 221] width 1020 height 238
click at [179, 229] on div "Add Column" at bounding box center [562, 221] width 1020 height 238
click at [211, 221] on textarea at bounding box center [198, 222] width 205 height 18
paste textarea "**********"
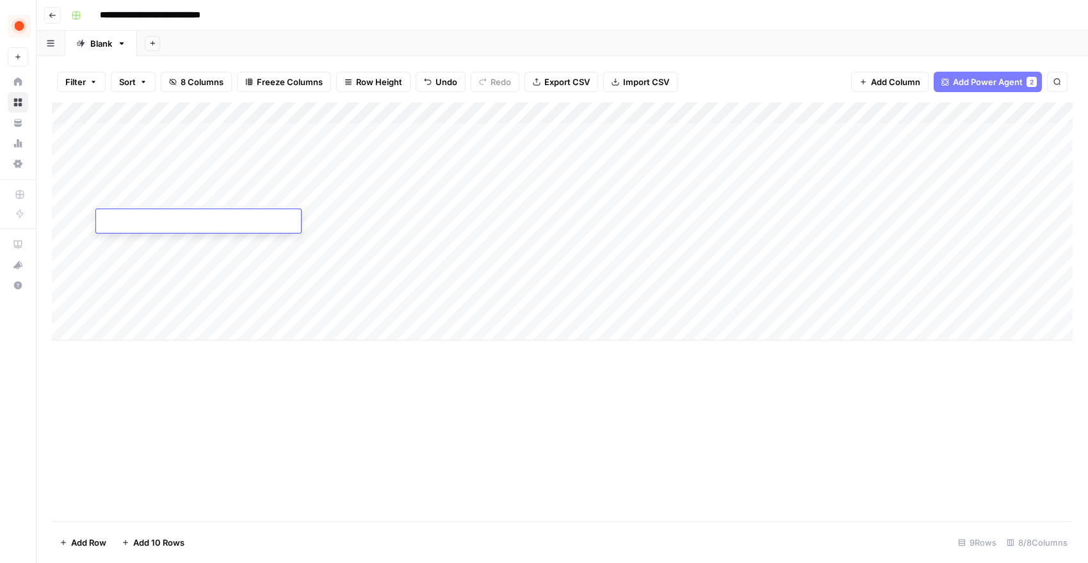
type textarea "**********"
click at [222, 243] on div "Add Column" at bounding box center [562, 221] width 1020 height 238
click at [308, 221] on div "Add Column" at bounding box center [562, 221] width 1020 height 238
click at [605, 198] on div "Add Column" at bounding box center [562, 221] width 1020 height 238
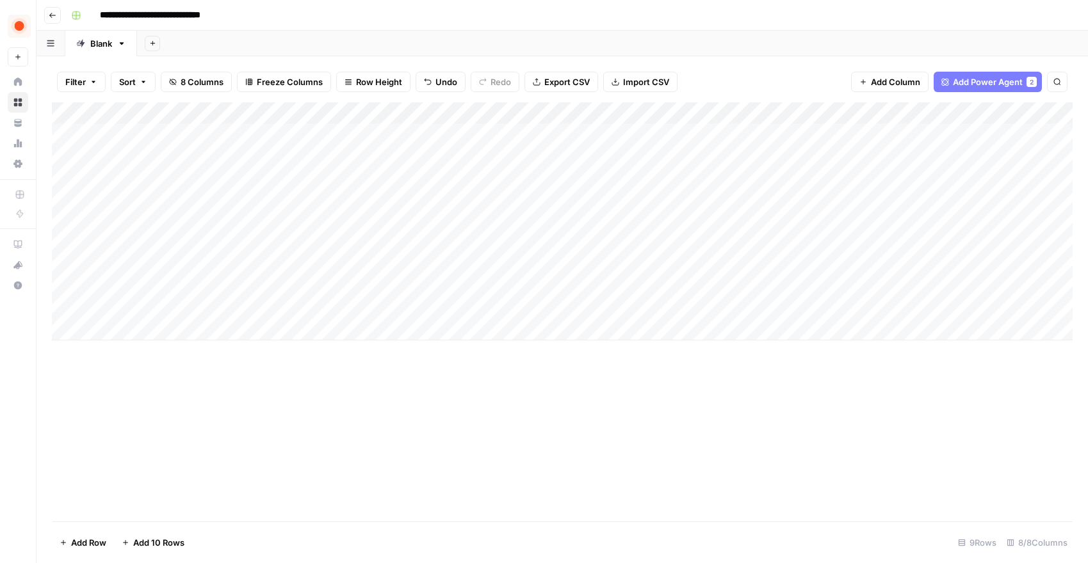
click at [605, 198] on div "Add Column" at bounding box center [562, 221] width 1020 height 238
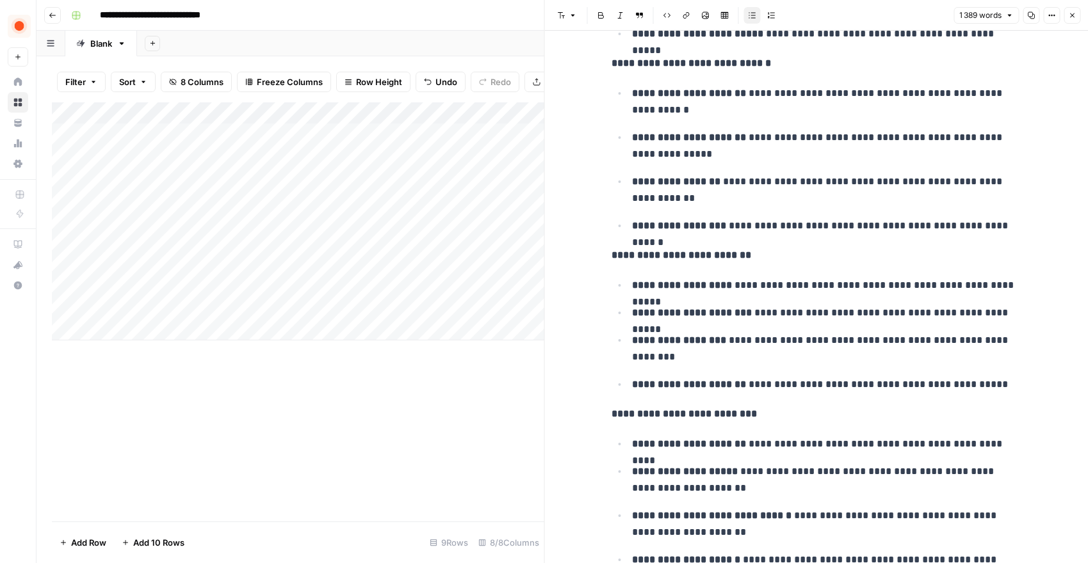
scroll to position [5584, 0]
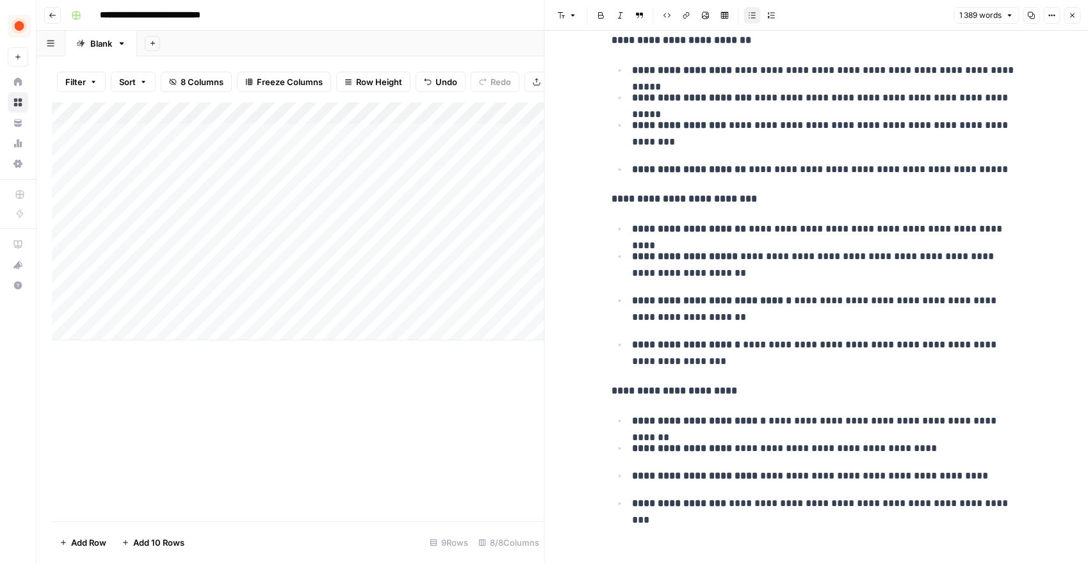
click at [460, 436] on div "Add Column" at bounding box center [298, 311] width 492 height 419
click at [1070, 12] on icon "button" at bounding box center [1072, 16] width 8 height 8
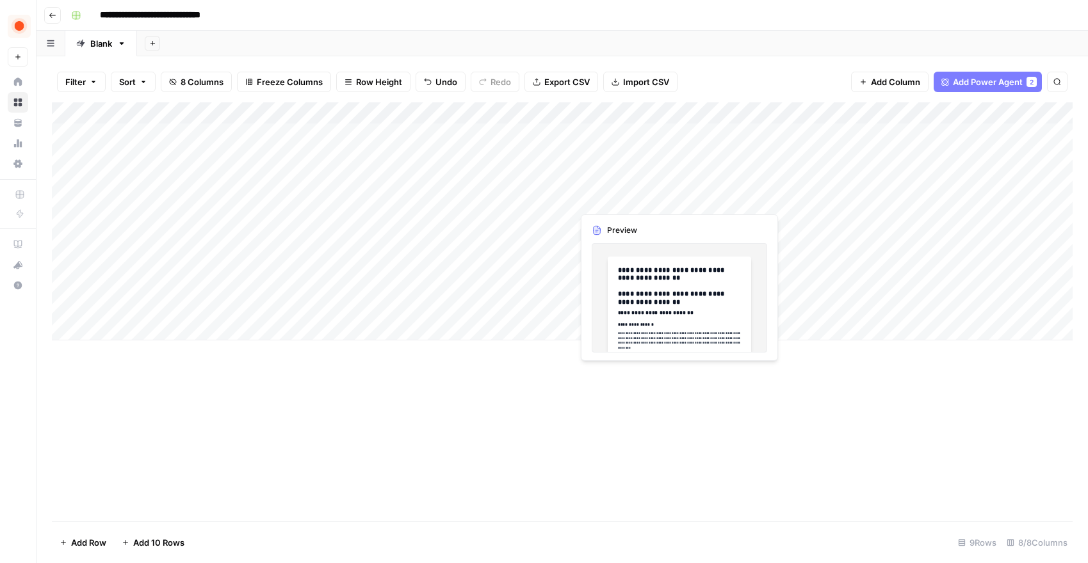
click at [642, 200] on div "Add Column" at bounding box center [562, 221] width 1020 height 238
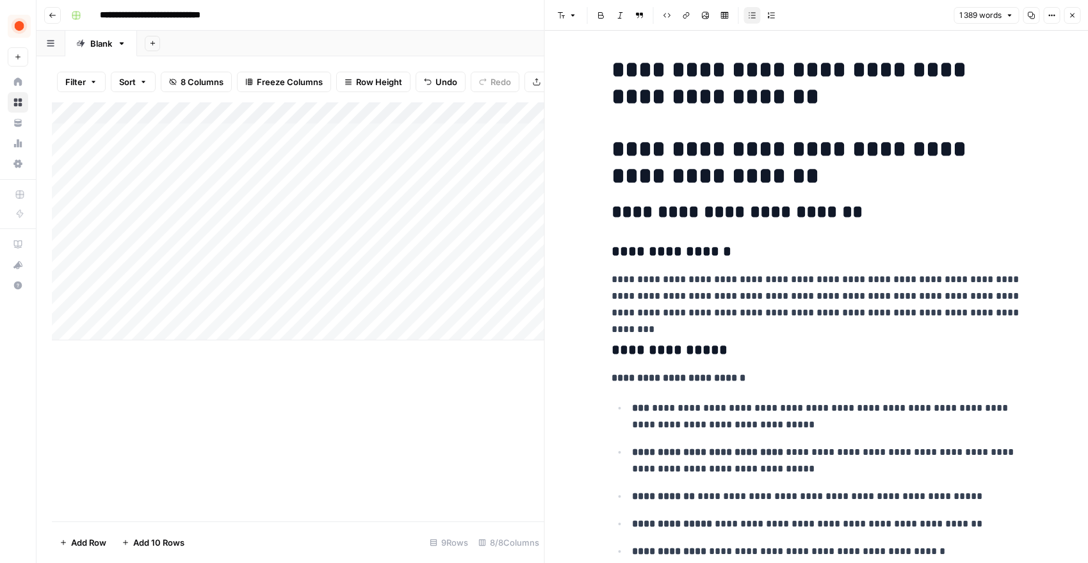
click at [334, 222] on div "Add Column" at bounding box center [298, 221] width 492 height 238
click at [214, 222] on div "Add Column" at bounding box center [298, 221] width 492 height 238
click at [214, 222] on textarea "**********" at bounding box center [198, 222] width 205 height 18
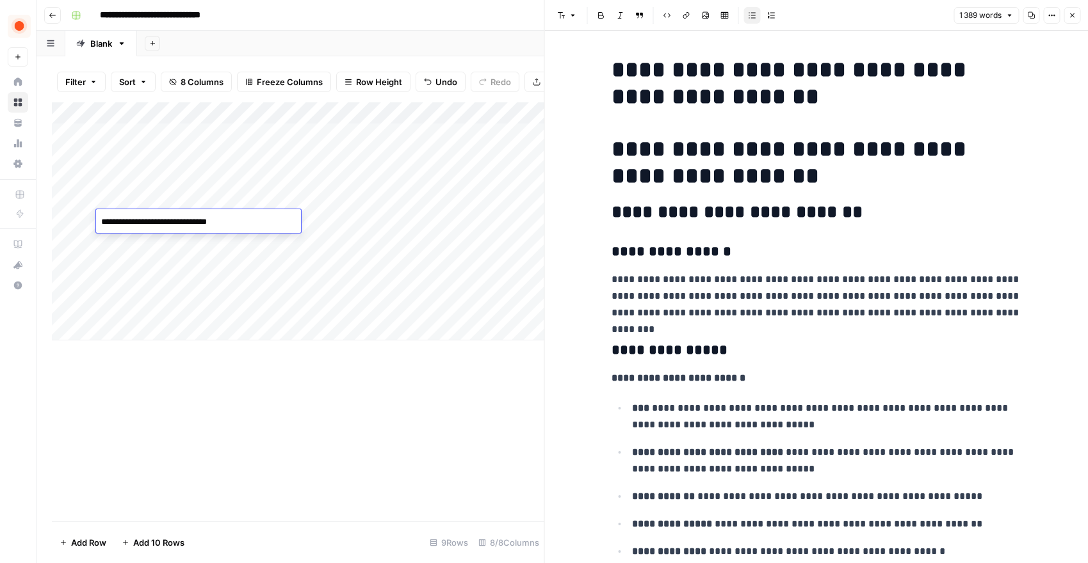
click at [211, 223] on textarea "**********" at bounding box center [198, 222] width 205 height 18
paste textarea "**********"
type textarea "**********"
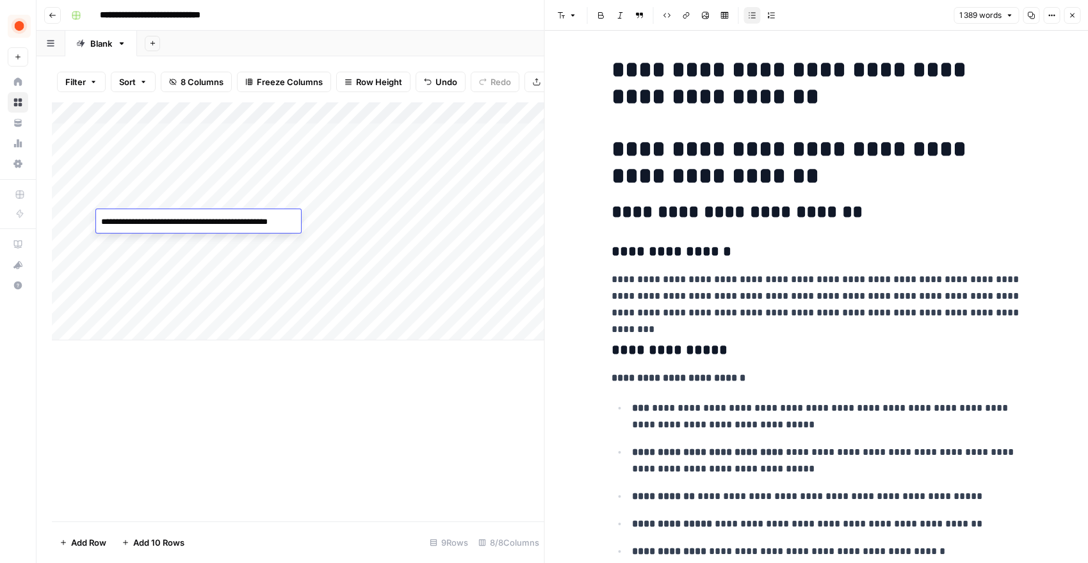
click at [225, 218] on textarea "**********" at bounding box center [208, 222] width 225 height 18
click at [375, 223] on div "Add Column" at bounding box center [298, 221] width 492 height 238
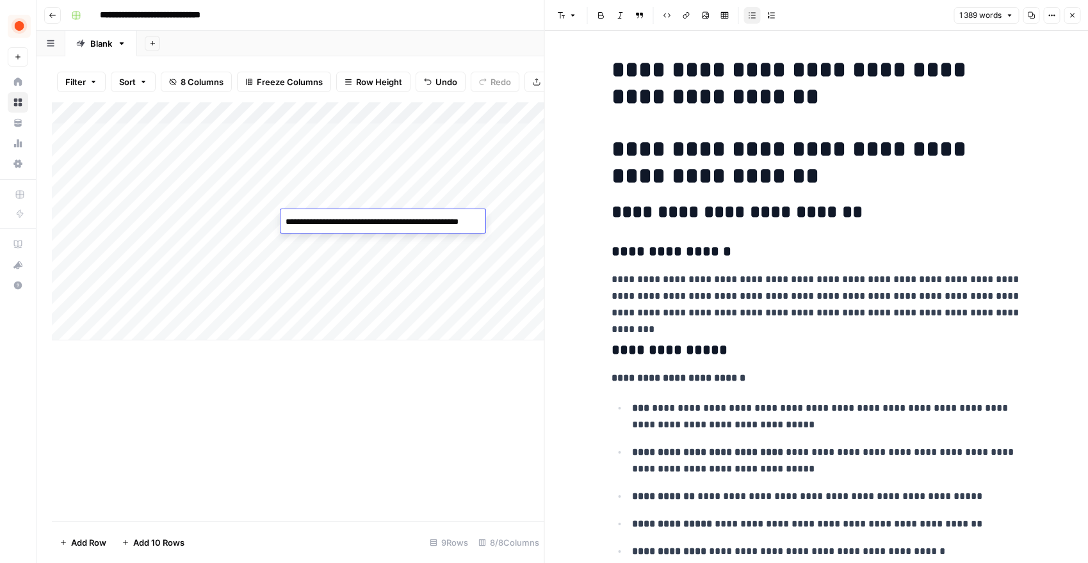
paste textarea "**********"
type textarea "**********"
click at [305, 395] on div "Add Column" at bounding box center [298, 311] width 492 height 419
click at [185, 223] on div "Add Column" at bounding box center [298, 221] width 492 height 238
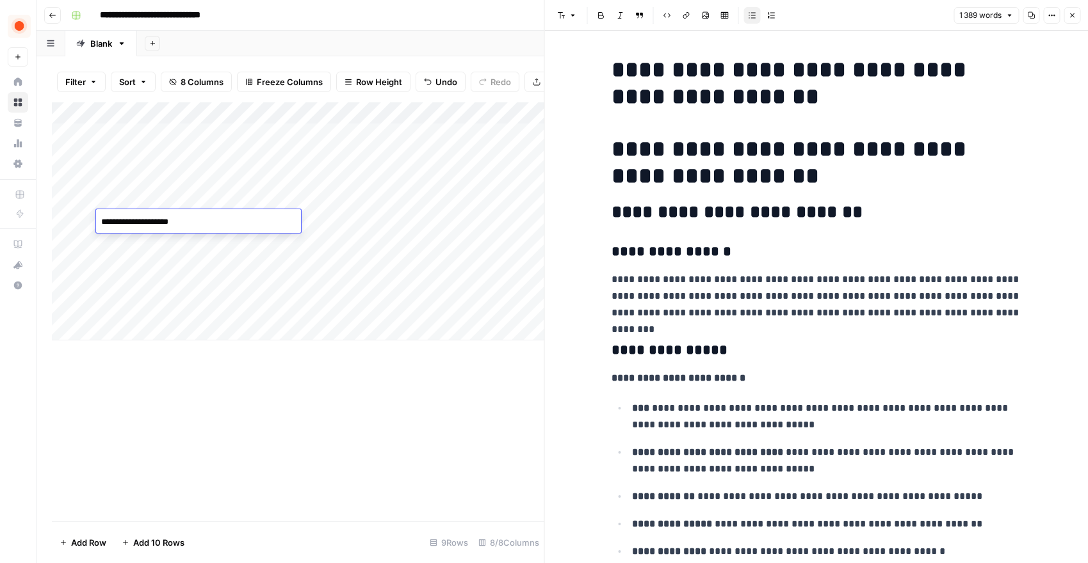
type textarea "**********"
click at [250, 303] on div "Add Column" at bounding box center [298, 221] width 492 height 238
click at [478, 222] on div "Add Column" at bounding box center [298, 221] width 492 height 238
click at [474, 197] on div "Add Column" at bounding box center [298, 221] width 492 height 238
click at [1069, 17] on icon "button" at bounding box center [1072, 16] width 8 height 8
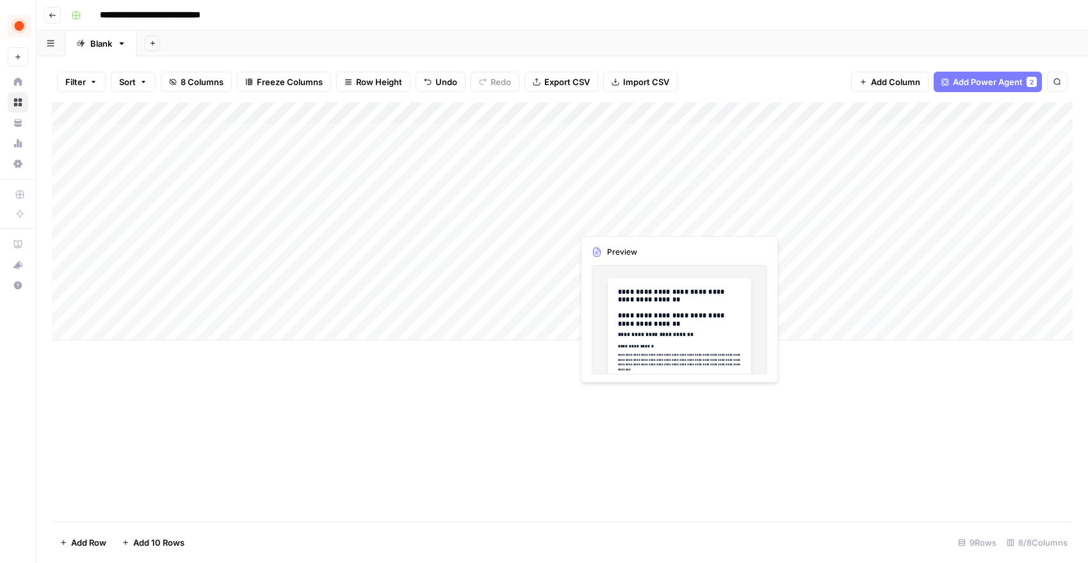
click at [596, 222] on div "Add Column" at bounding box center [562, 221] width 1020 height 238
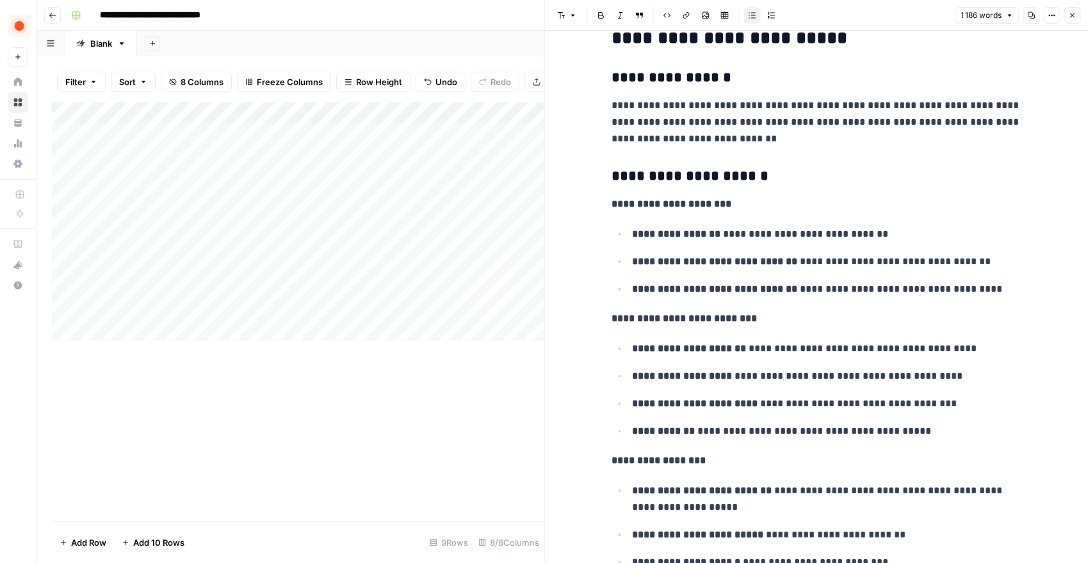
scroll to position [3785, 0]
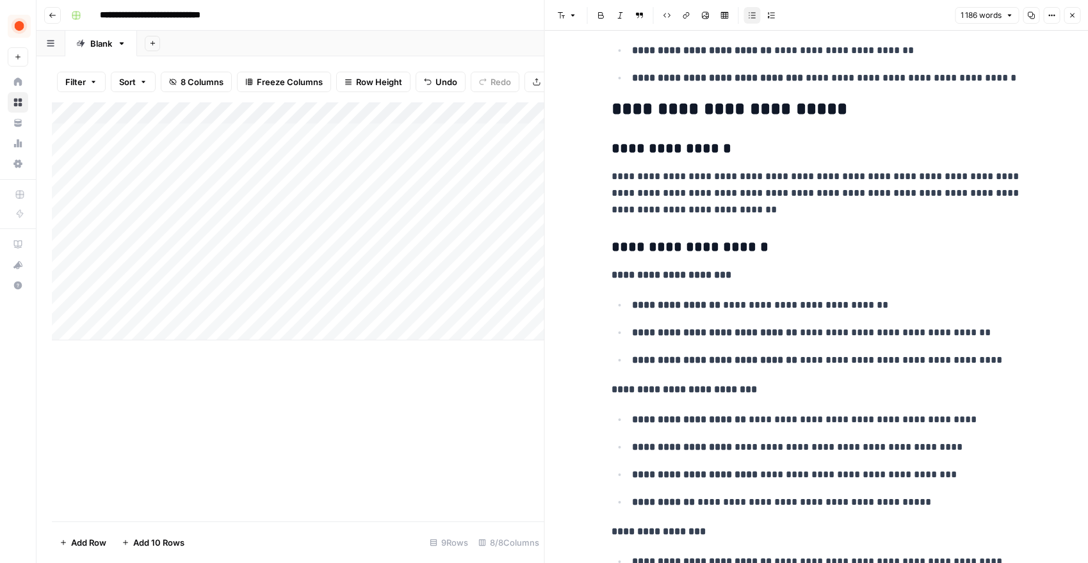
click at [463, 220] on div "Add Column" at bounding box center [298, 221] width 492 height 238
click at [1068, 13] on icon "button" at bounding box center [1072, 16] width 8 height 8
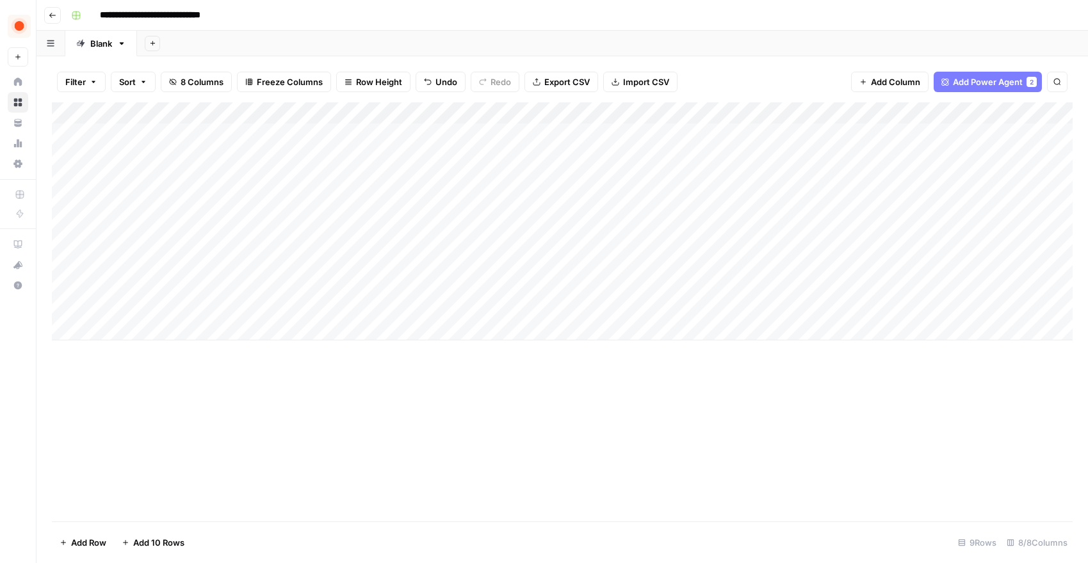
click at [650, 222] on div "Add Column" at bounding box center [562, 221] width 1020 height 238
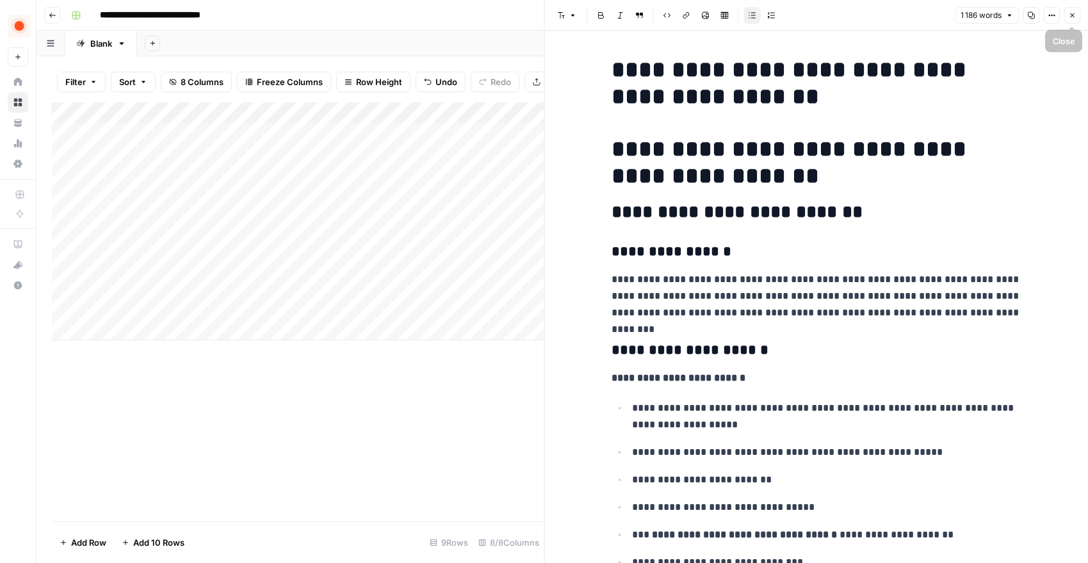
click at [1068, 17] on icon "button" at bounding box center [1072, 16] width 8 height 8
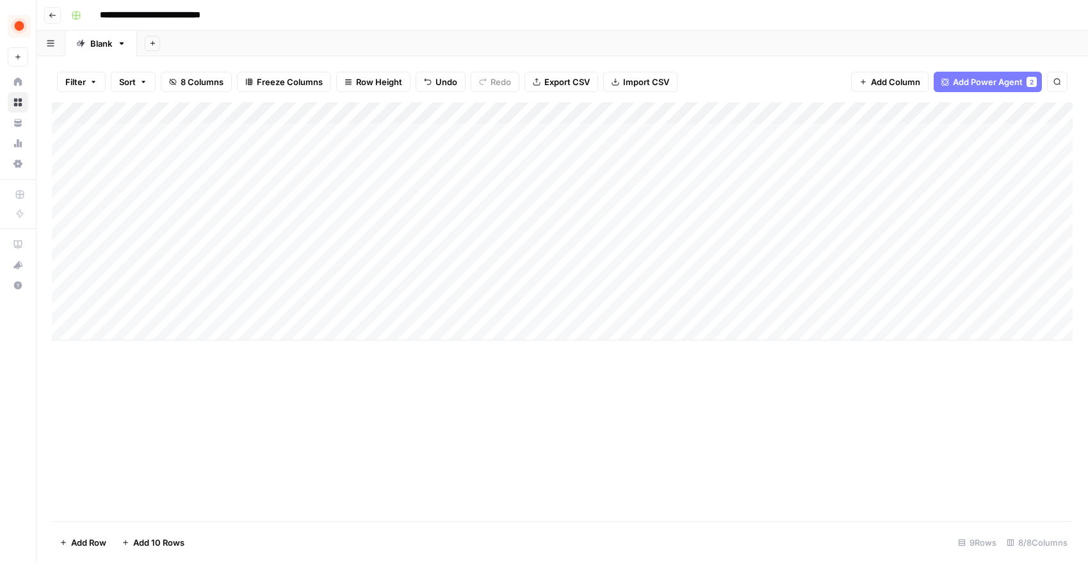
click at [458, 220] on div "Add Column" at bounding box center [562, 221] width 1020 height 238
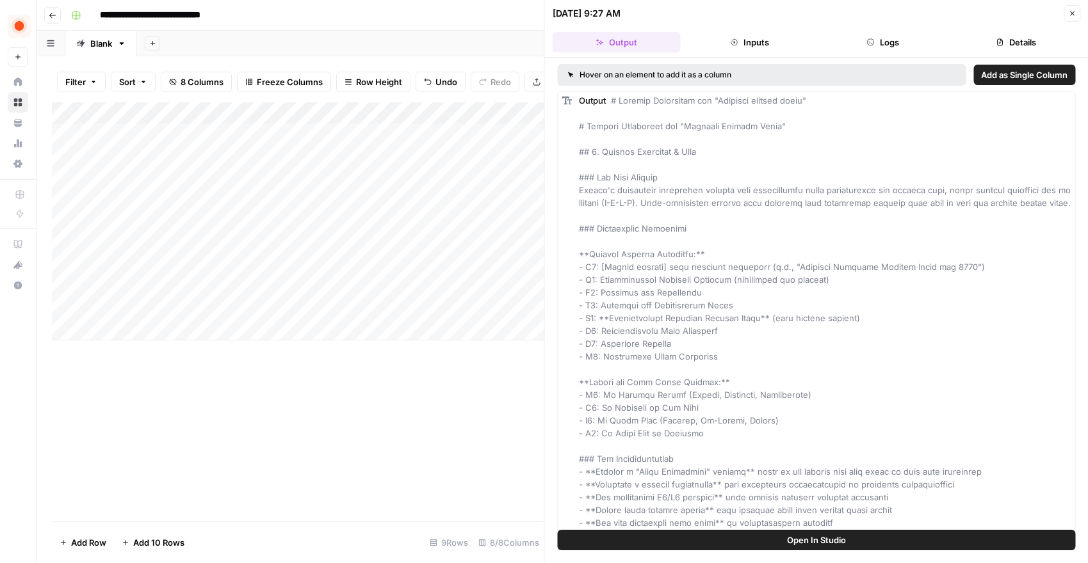
click at [1067, 19] on button "Close" at bounding box center [1071, 13] width 17 height 17
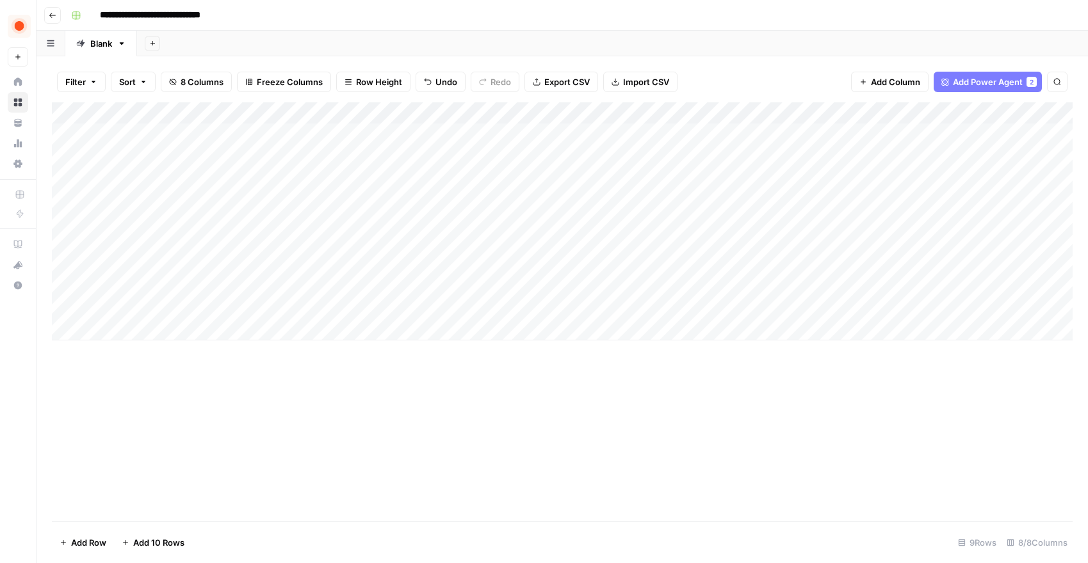
click at [477, 223] on div "Add Column" at bounding box center [562, 221] width 1020 height 238
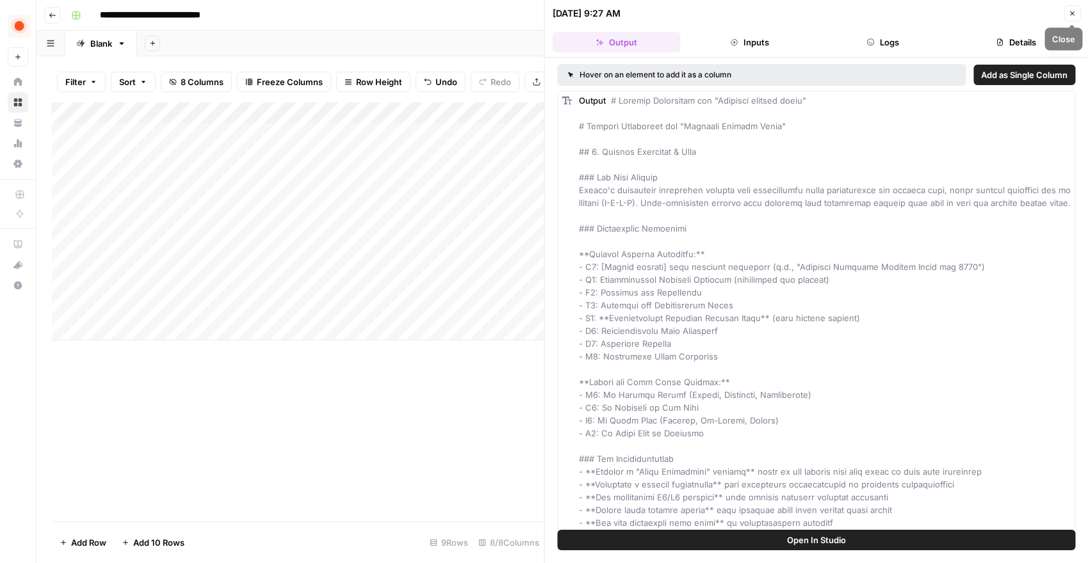
click at [1068, 16] on icon "button" at bounding box center [1072, 14] width 8 height 8
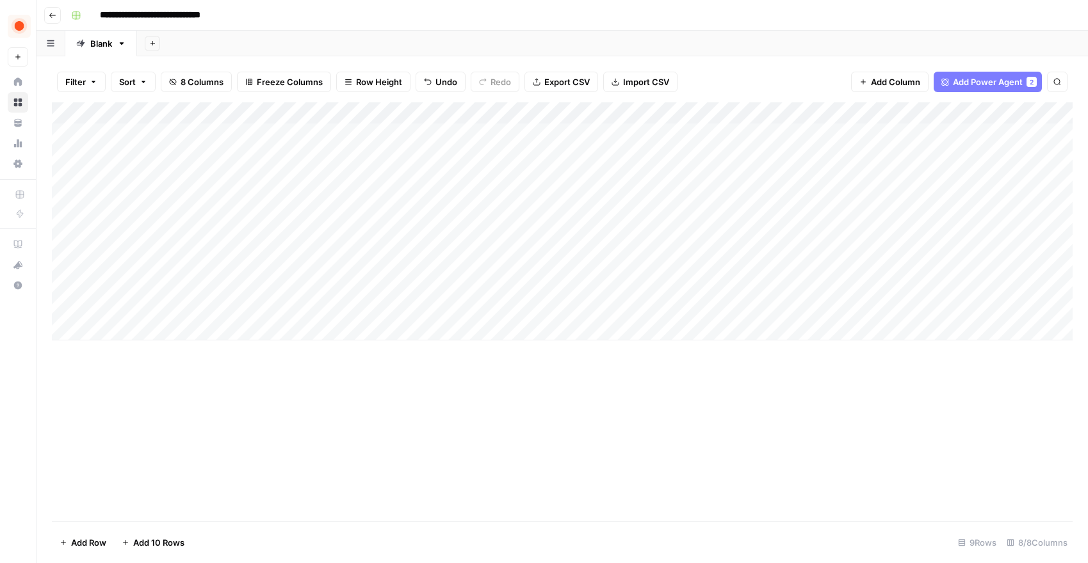
click at [748, 220] on div "Add Column" at bounding box center [562, 221] width 1020 height 238
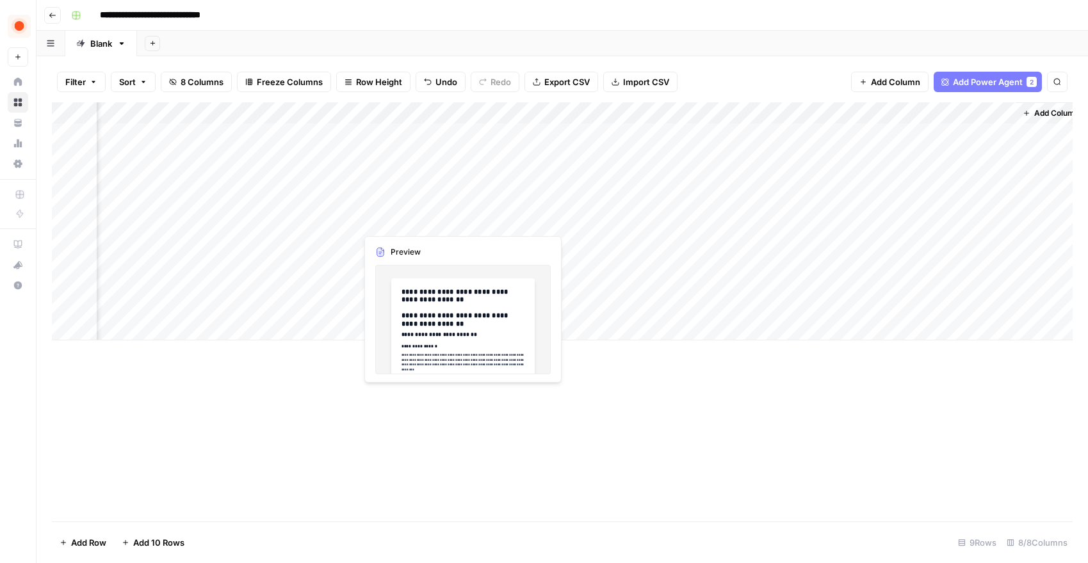
click at [392, 222] on div "Add Column" at bounding box center [562, 221] width 1020 height 238
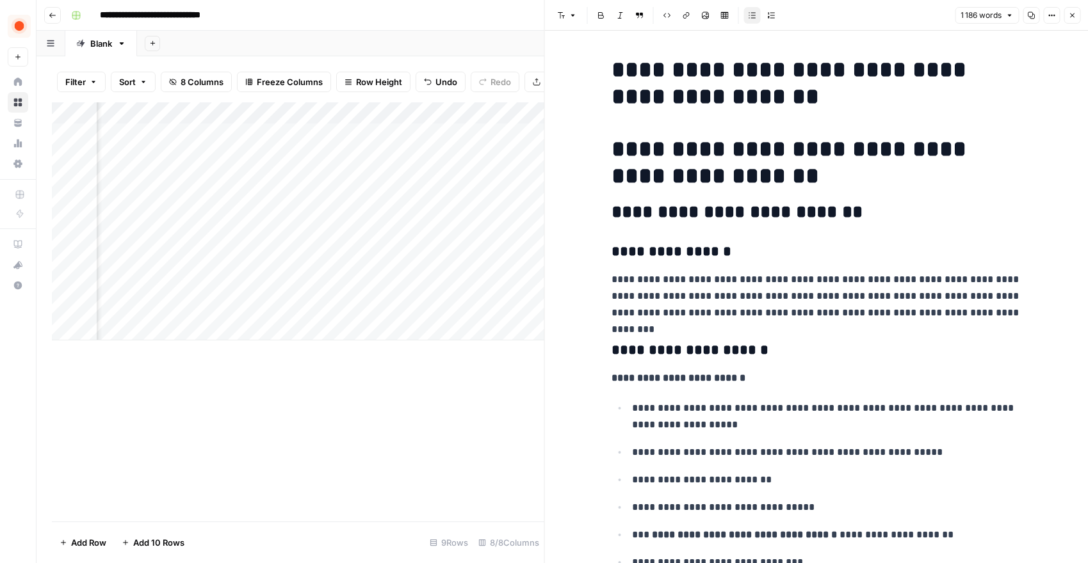
click at [1049, 19] on icon "button" at bounding box center [1051, 16] width 8 height 8
click at [863, 149] on h1 "**********" at bounding box center [816, 163] width 410 height 54
click at [1031, 18] on icon "button" at bounding box center [1031, 15] width 7 height 7
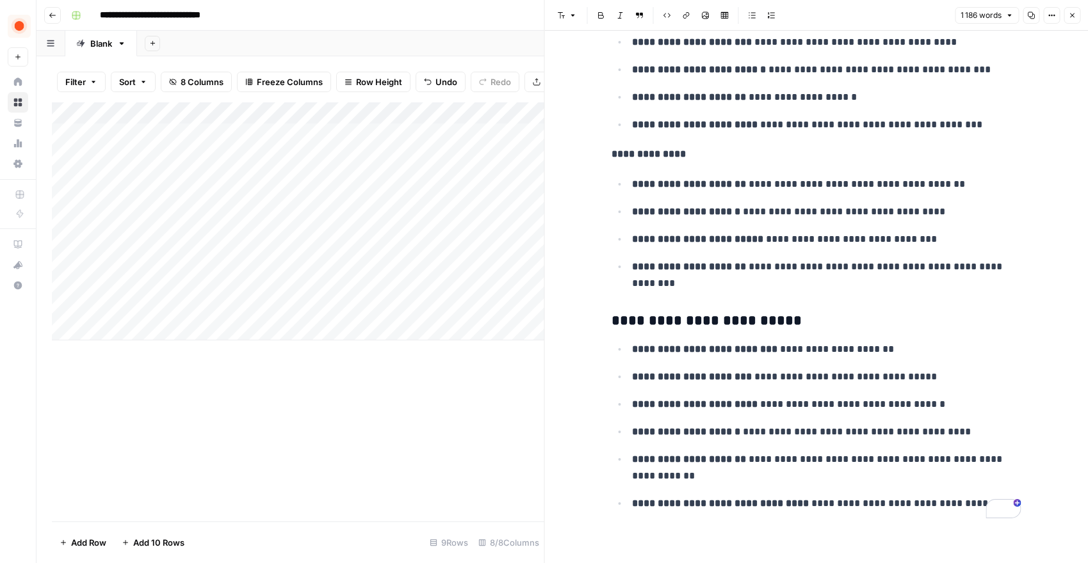
scroll to position [4923, 0]
click at [222, 218] on div "Add Column" at bounding box center [298, 221] width 492 height 238
click at [222, 216] on div "Add Column" at bounding box center [298, 221] width 492 height 238
click at [222, 216] on textarea "**********" at bounding box center [198, 222] width 205 height 18
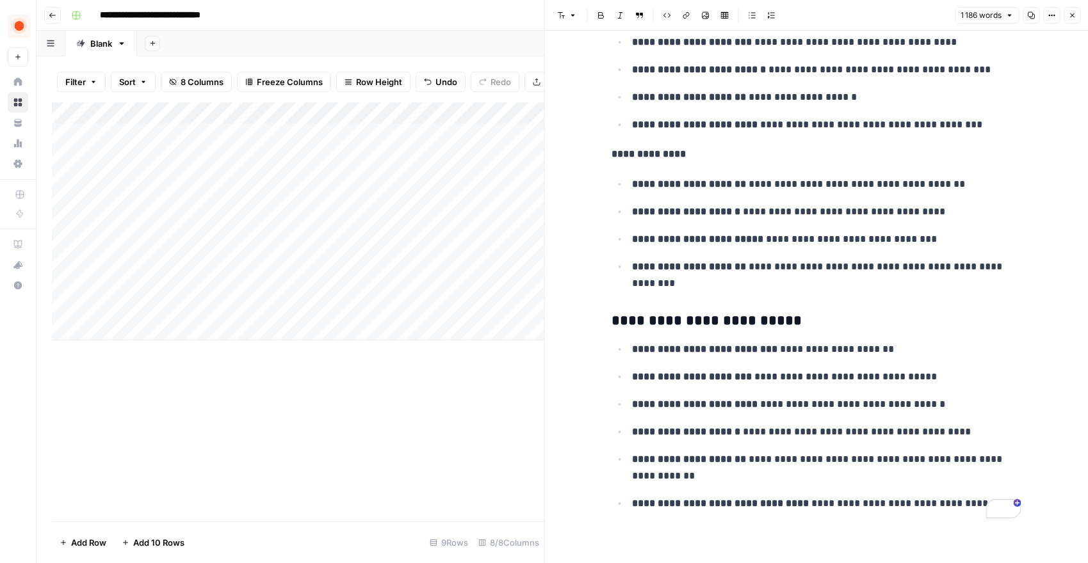
click at [318, 221] on div "Add Column" at bounding box center [298, 221] width 492 height 238
click at [318, 221] on textarea "**********" at bounding box center [408, 228] width 256 height 31
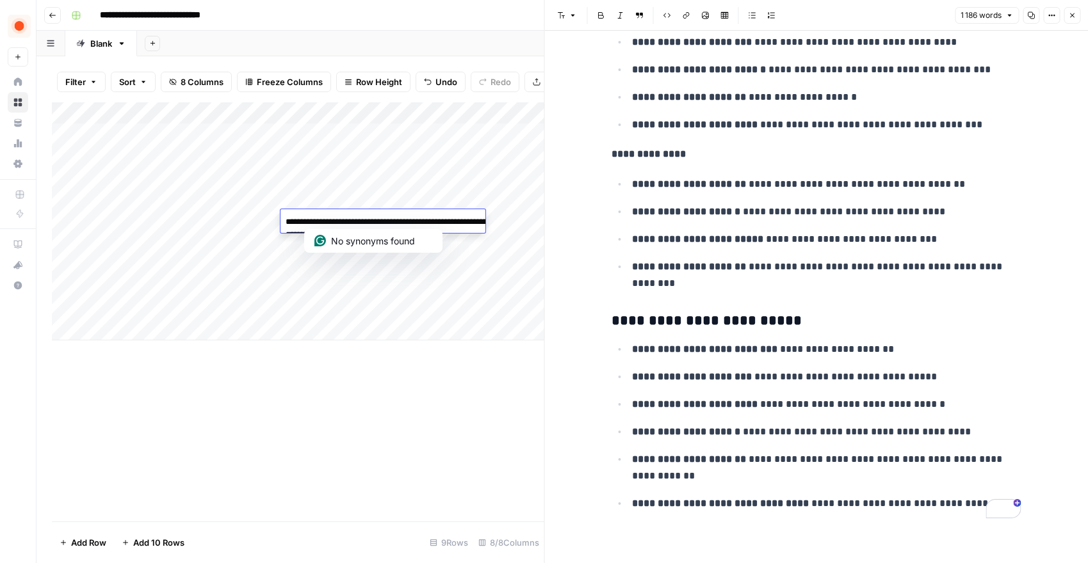
click at [318, 221] on textarea "**********" at bounding box center [408, 228] width 256 height 31
click at [328, 219] on textarea "**********" at bounding box center [408, 228] width 256 height 31
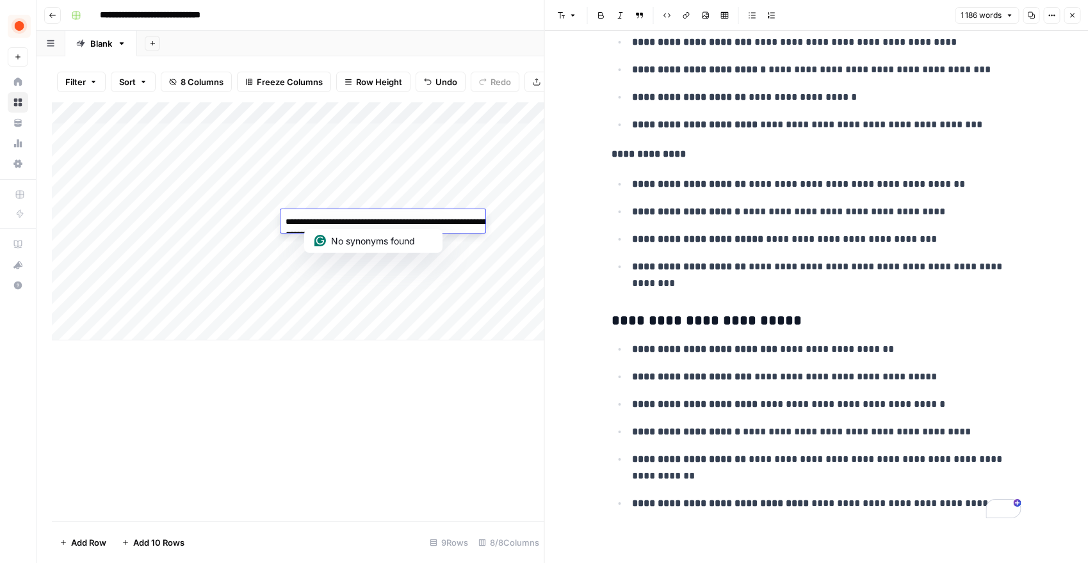
click at [328, 219] on textarea "**********" at bounding box center [408, 228] width 256 height 31
click at [499, 223] on textarea "**********" at bounding box center [408, 228] width 256 height 31
drag, startPoint x: 499, startPoint y: 223, endPoint x: 257, endPoint y: 222, distance: 242.6
click at [256, 222] on body "**********" at bounding box center [544, 281] width 1088 height 563
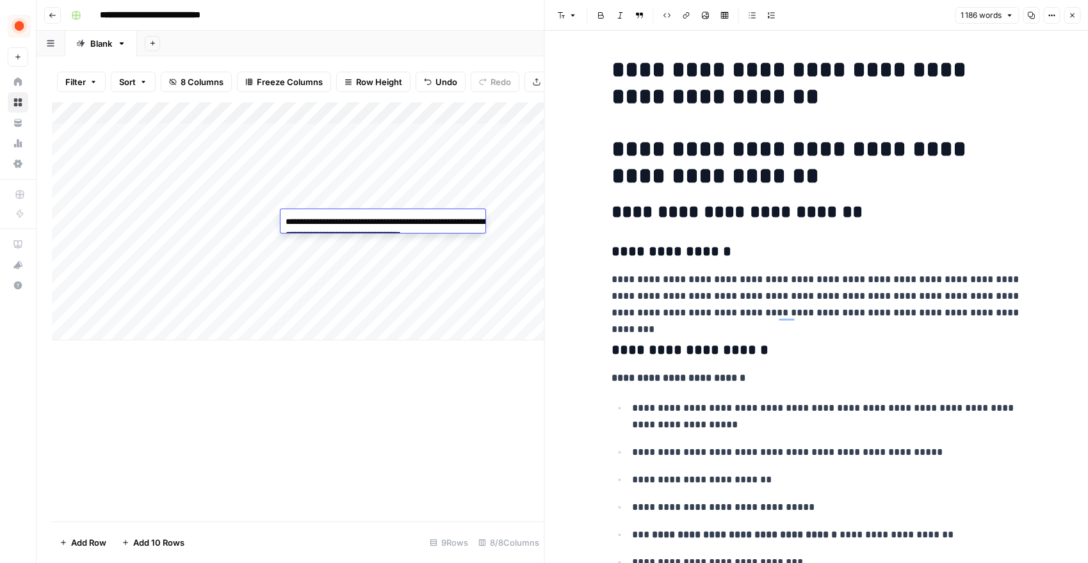
scroll to position [4923, 0]
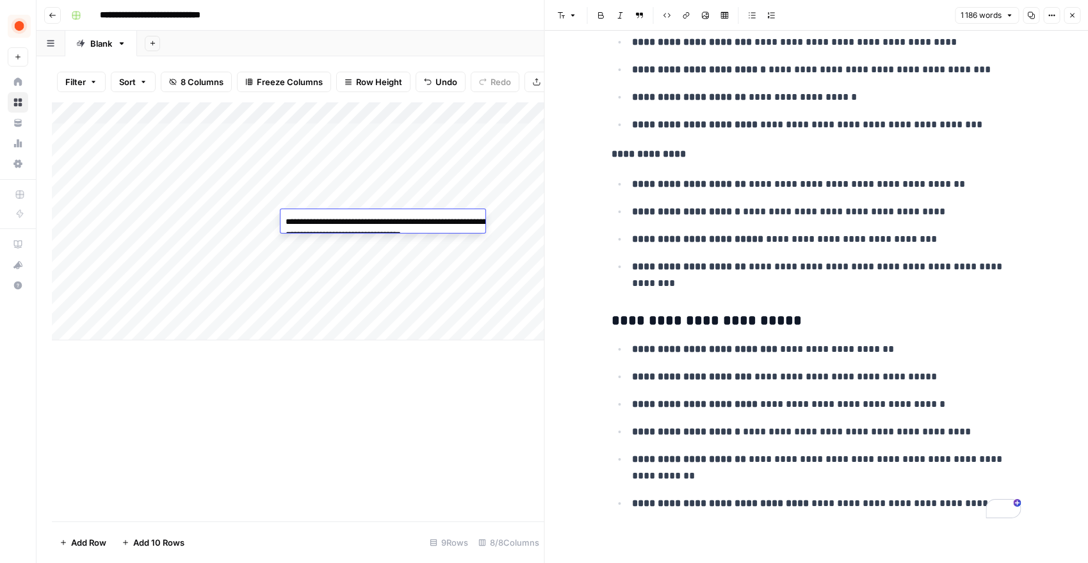
click at [405, 235] on textarea "**********" at bounding box center [408, 228] width 256 height 31
drag, startPoint x: 286, startPoint y: 236, endPoint x: 438, endPoint y: 248, distance: 152.2
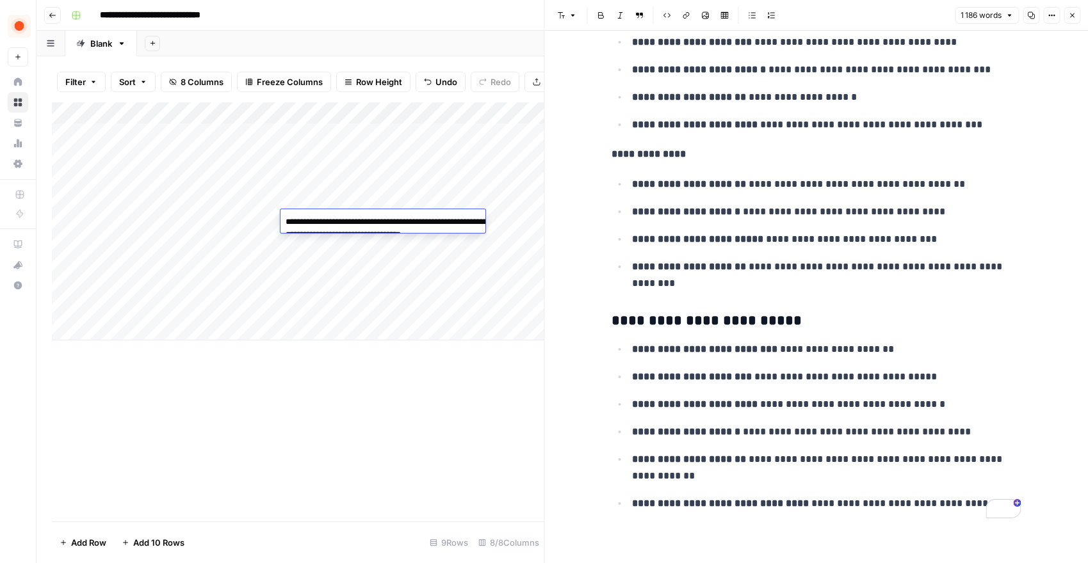
click at [438, 248] on body "**********" at bounding box center [544, 281] width 1088 height 563
click at [414, 45] on div "Add Sheet" at bounding box center [612, 44] width 951 height 26
